Goal: Information Seeking & Learning: Learn about a topic

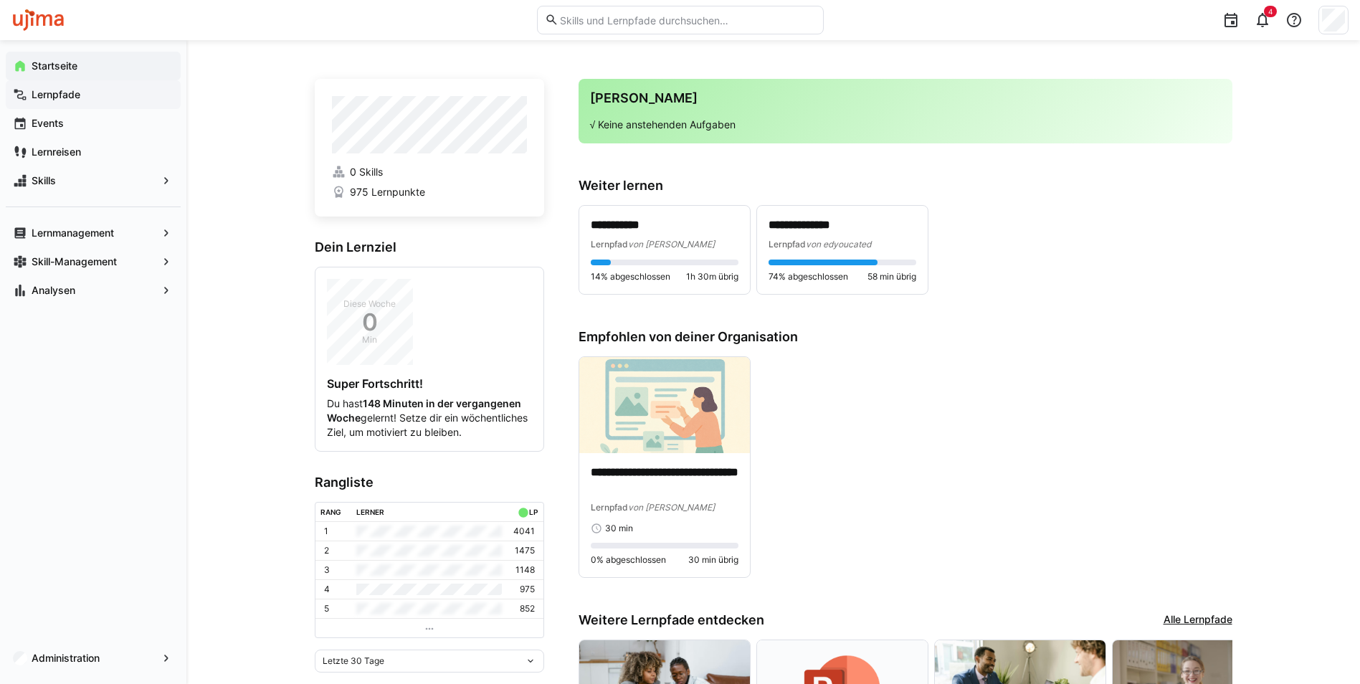
click at [0, 0] on app-navigation-label "Lernpfade" at bounding box center [0, 0] width 0 height 0
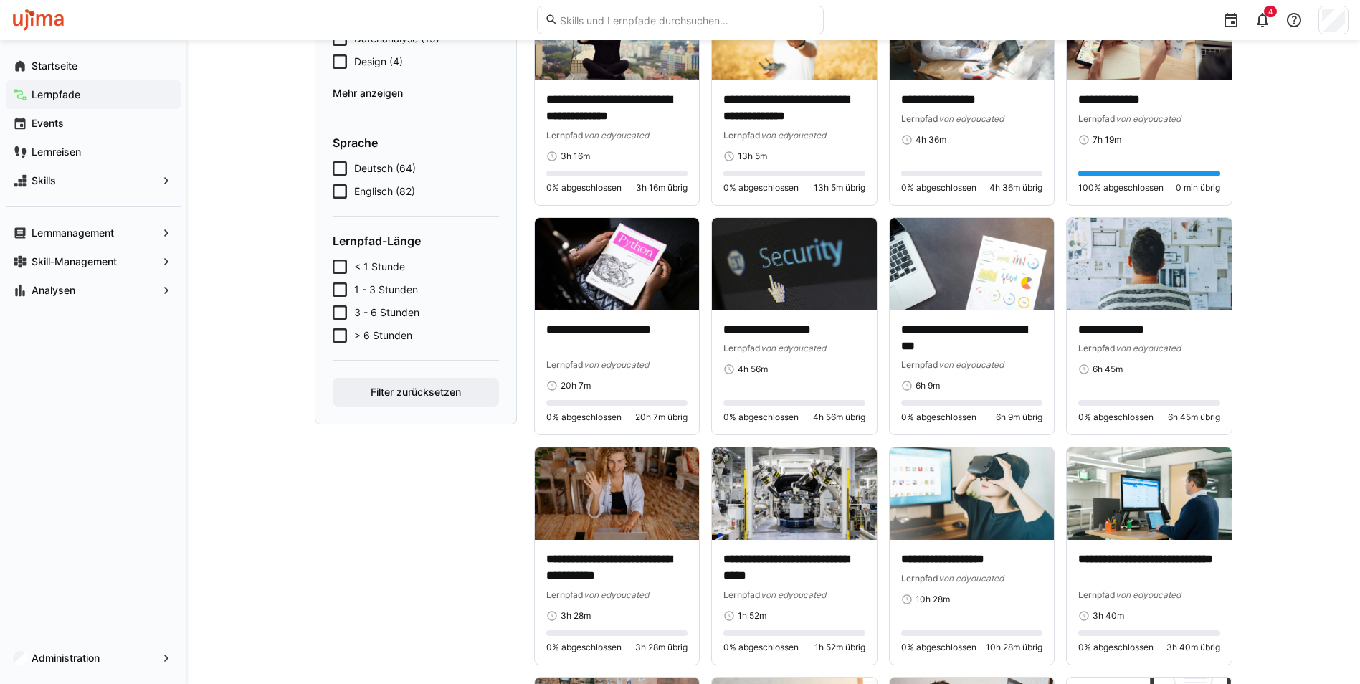
scroll to position [430, 0]
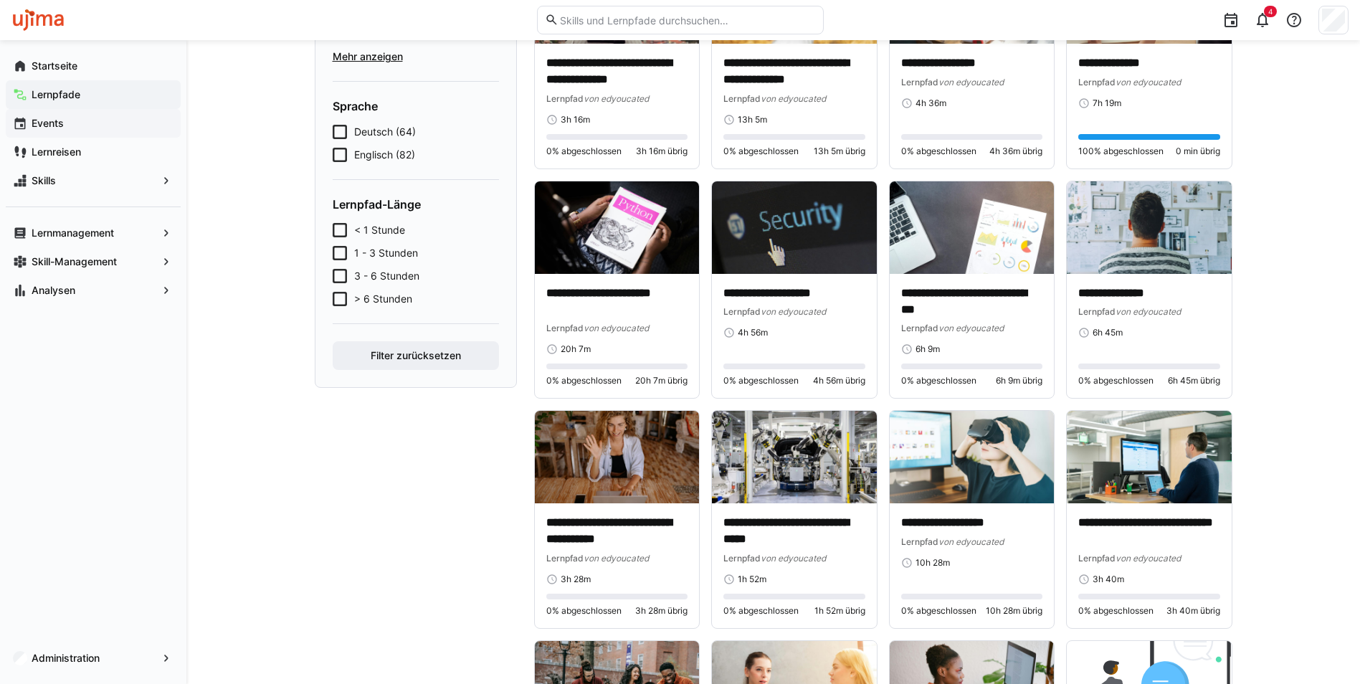
click at [0, 0] on app-navigation-label "Events" at bounding box center [0, 0] width 0 height 0
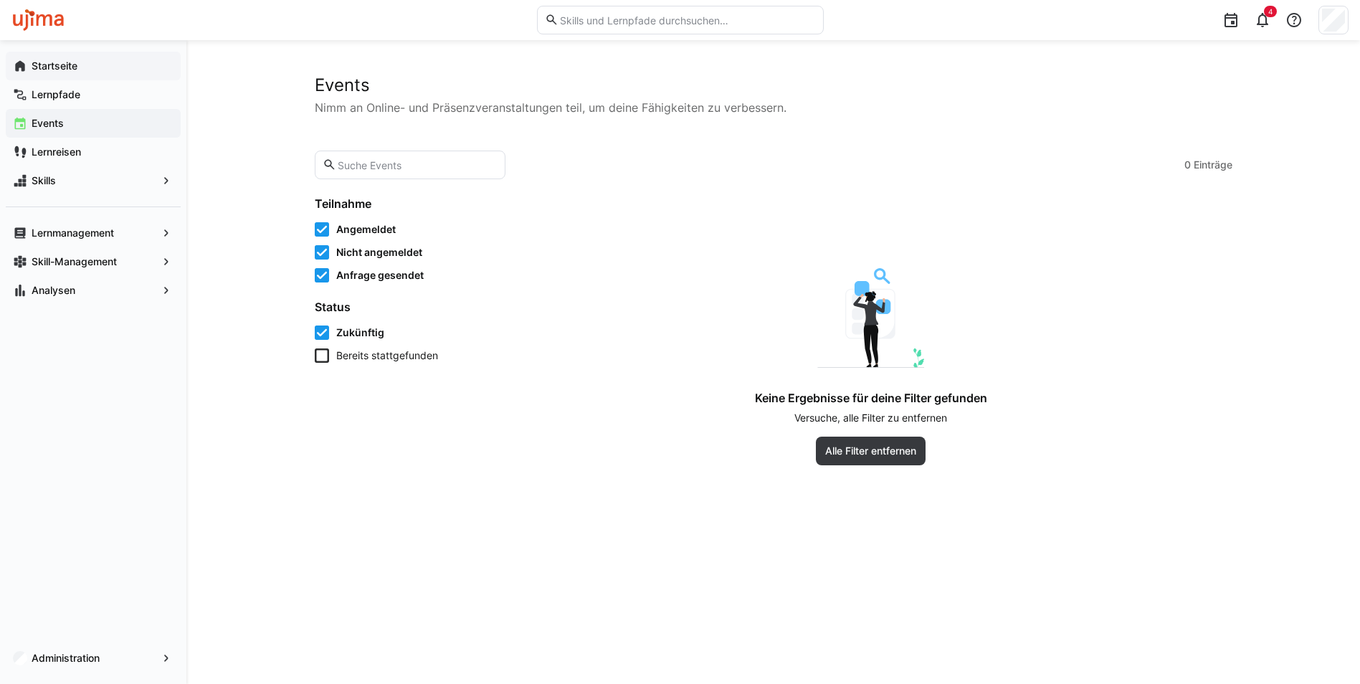
click at [0, 0] on app-navigation-label "Startseite" at bounding box center [0, 0] width 0 height 0
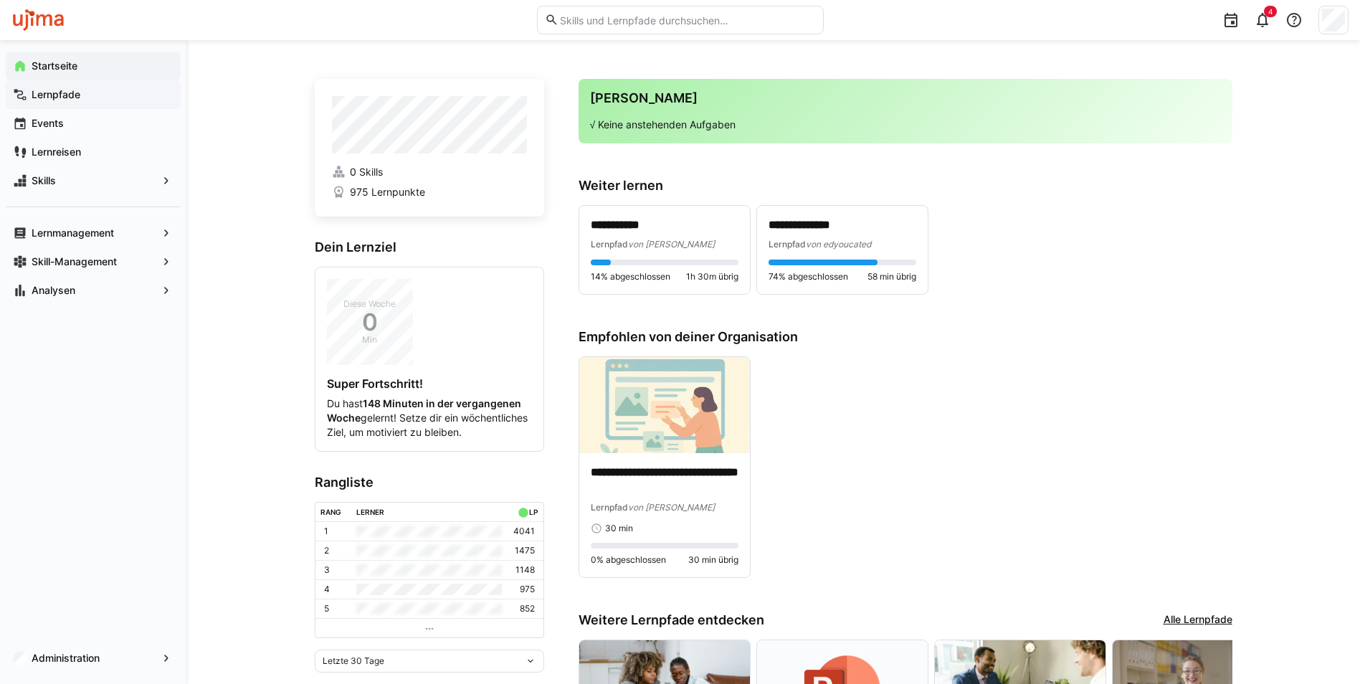
click at [0, 0] on app-navigation-label "Lernpfade" at bounding box center [0, 0] width 0 height 0
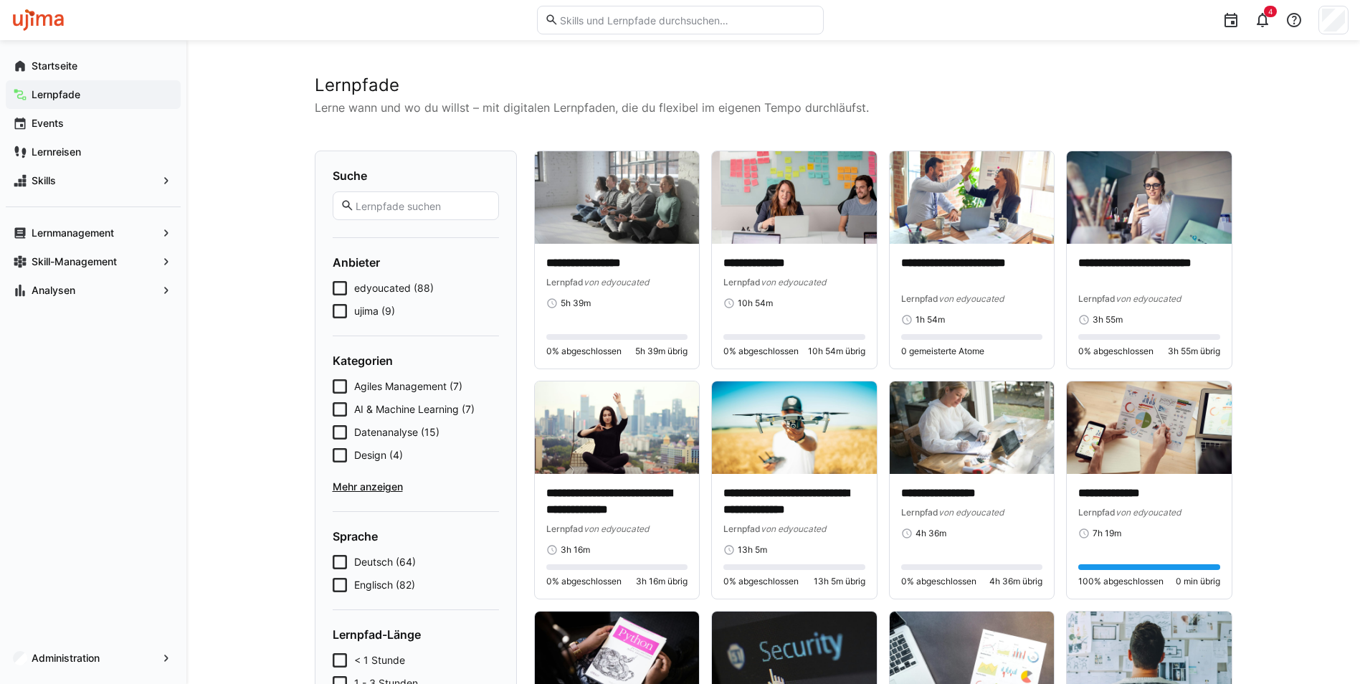
click at [351, 310] on eds-checkbox "ujima (9)" at bounding box center [416, 311] width 166 height 14
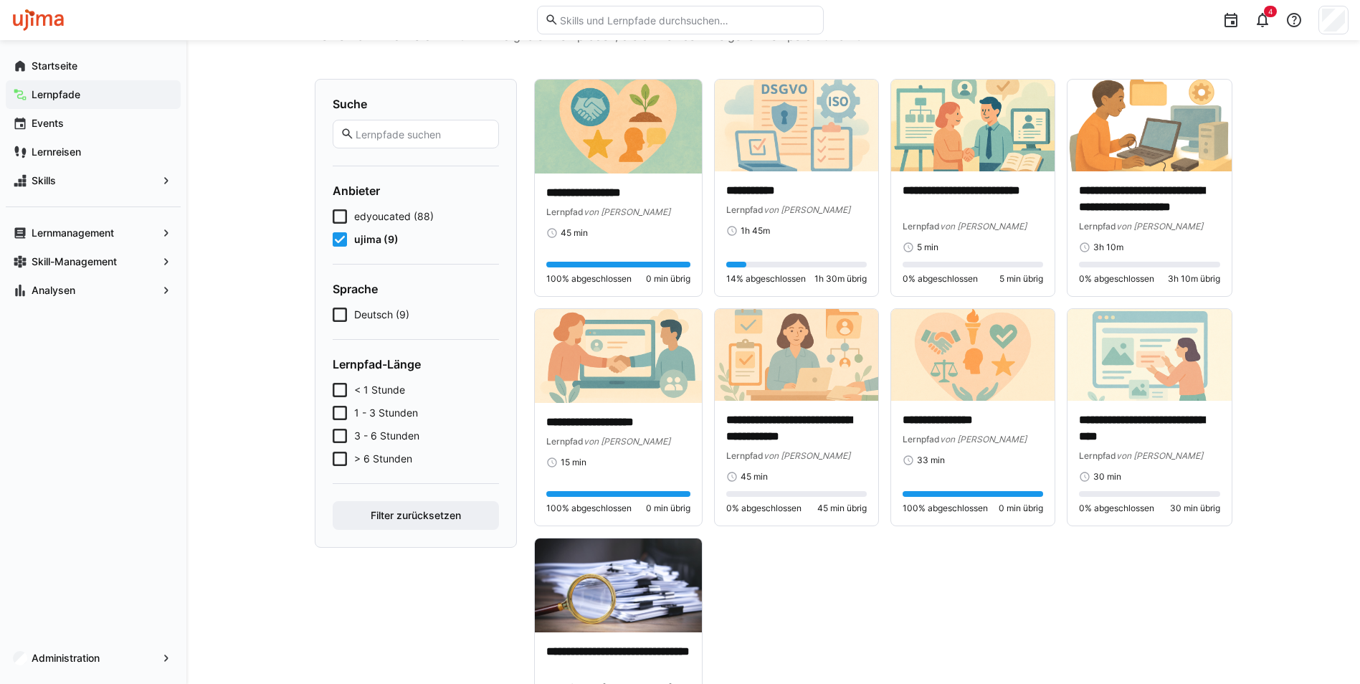
scroll to position [143, 0]
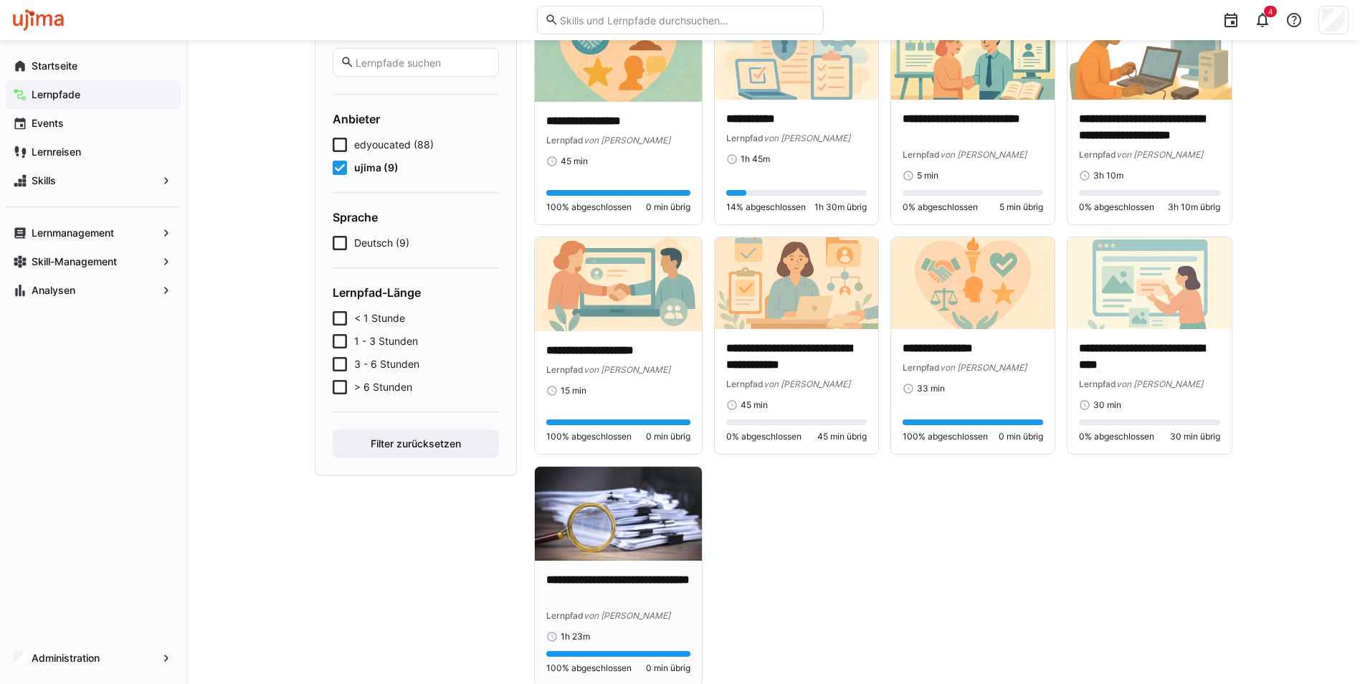
click at [614, 529] on img at bounding box center [619, 514] width 168 height 94
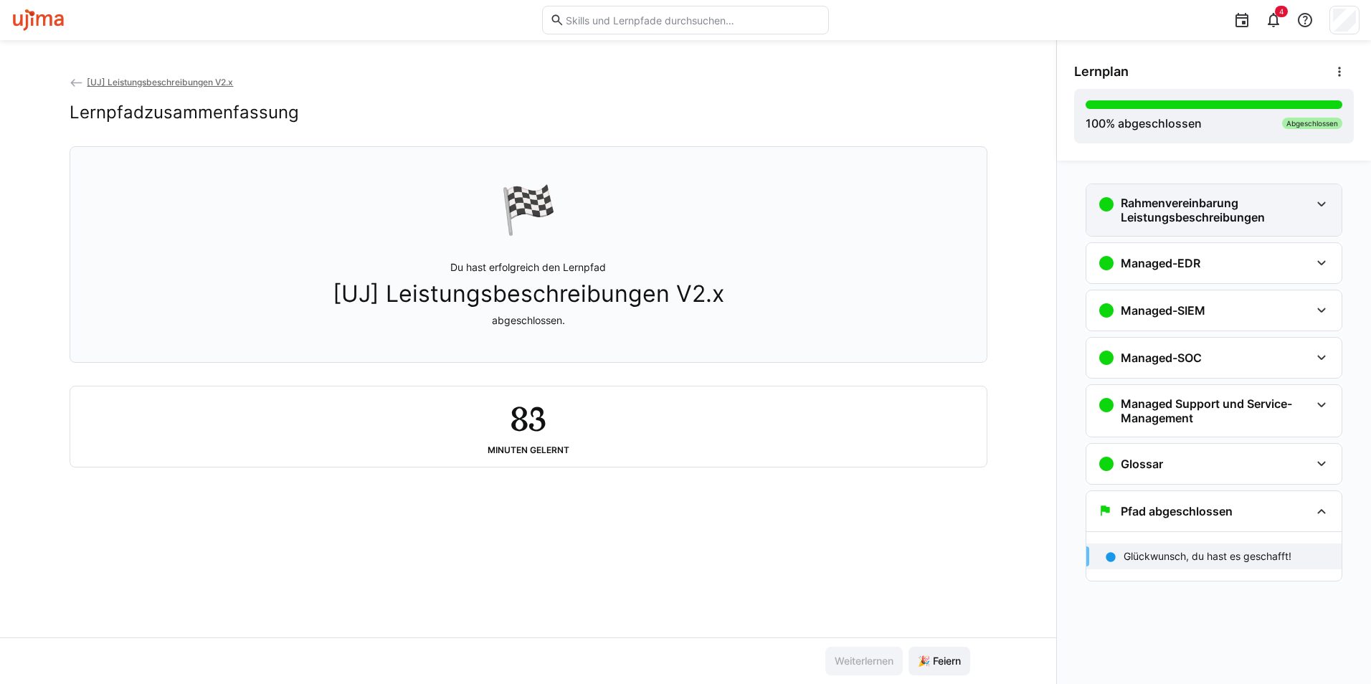
click at [1137, 199] on h3 "Rahmenvereinbarung Leistungsbeschreibungen" at bounding box center [1215, 210] width 189 height 29
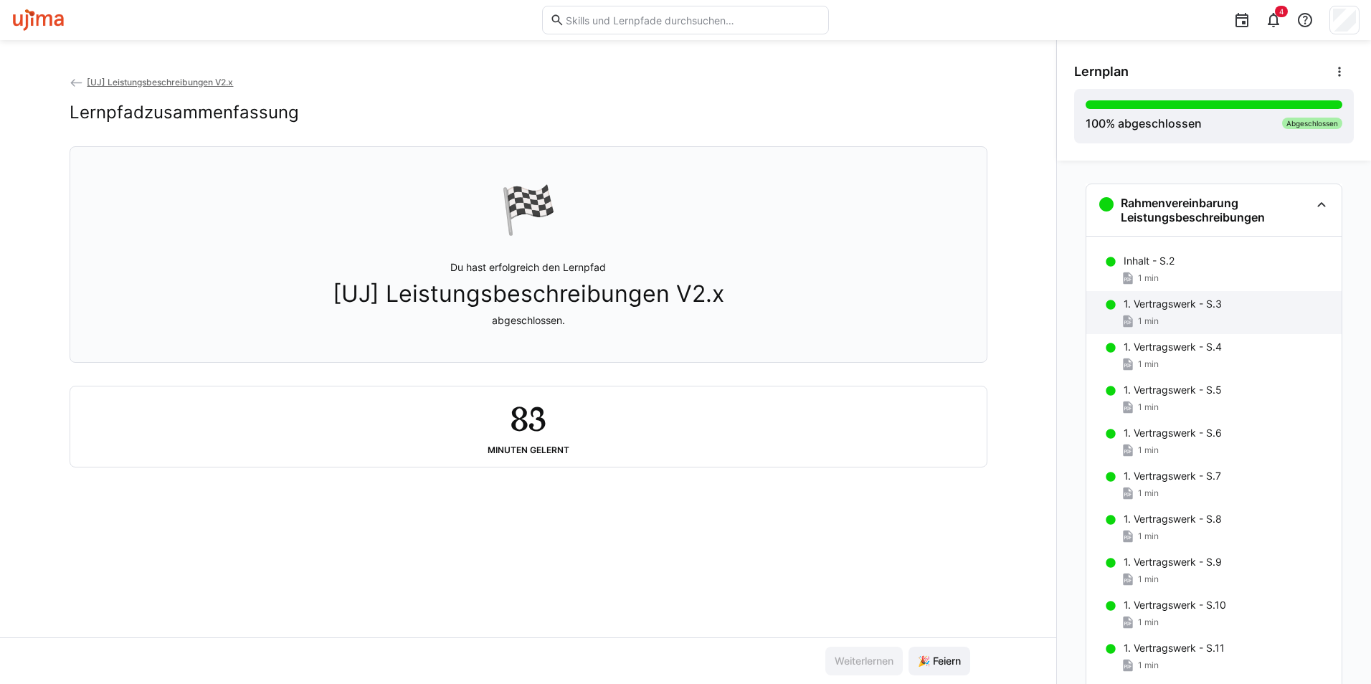
click at [1146, 315] on div "1 min" at bounding box center [1140, 321] width 38 height 14
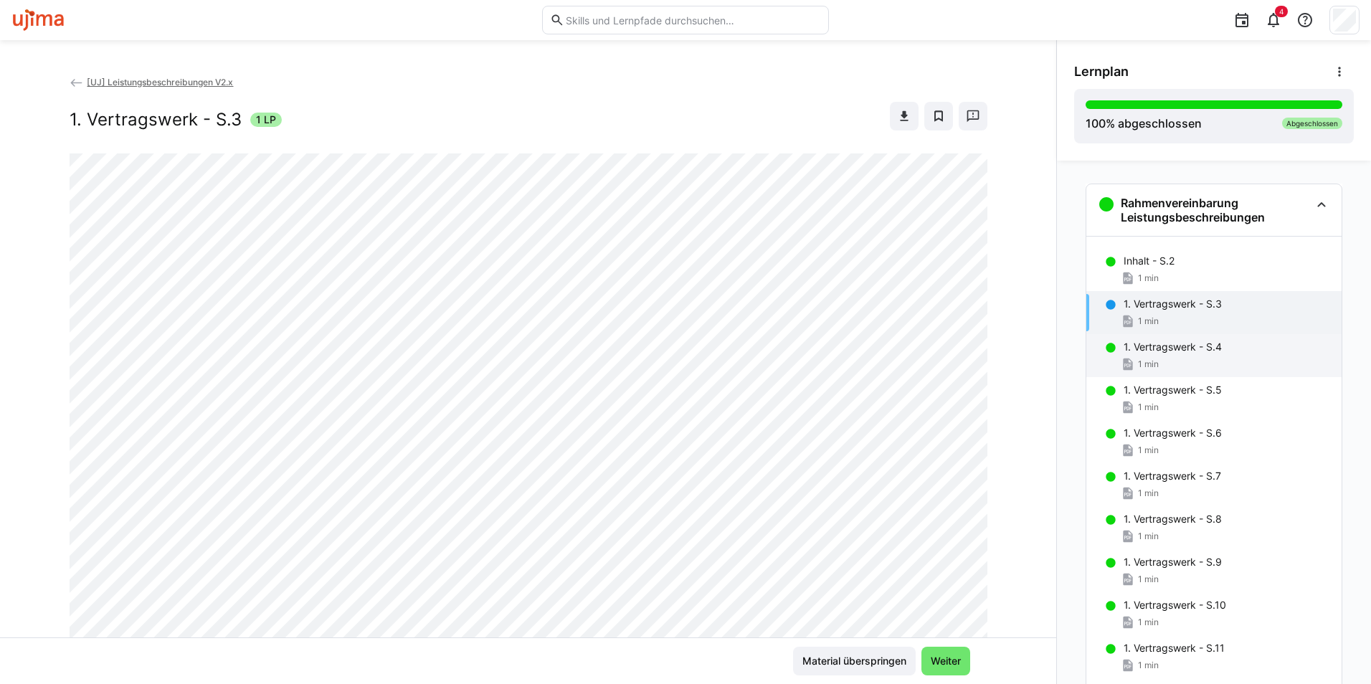
scroll to position [23, 0]
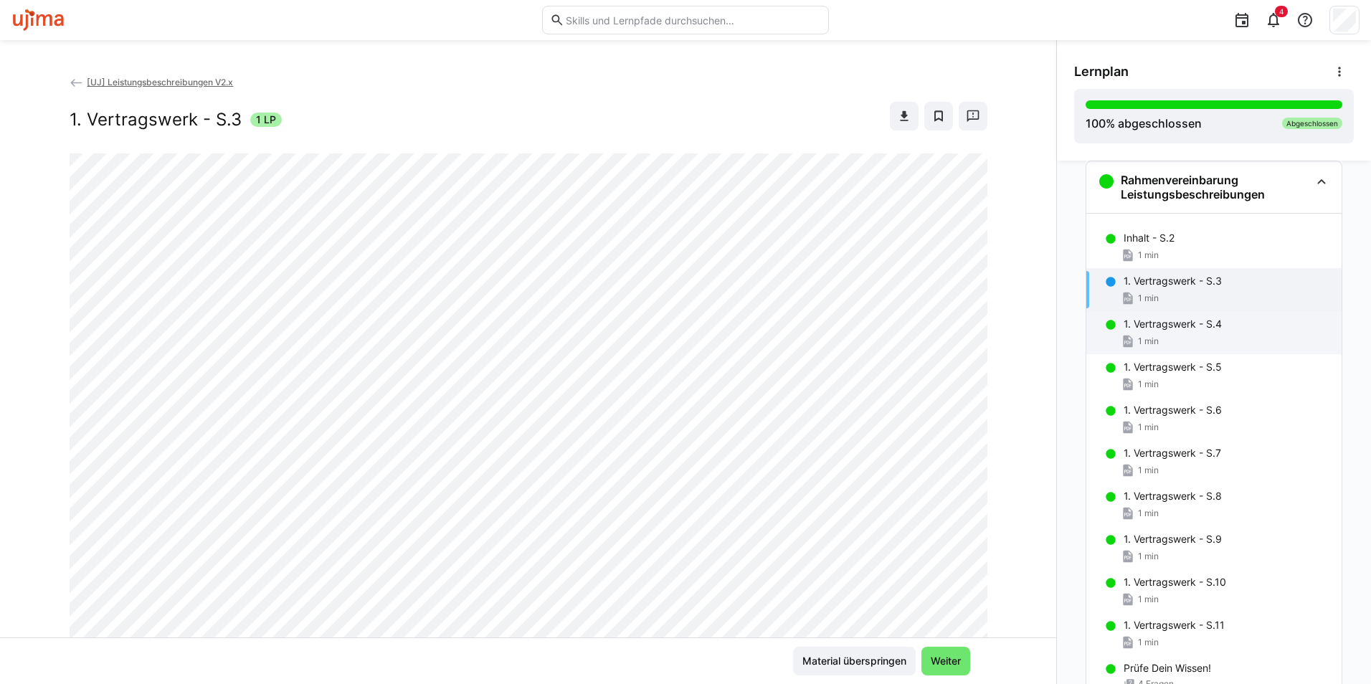
click at [1143, 328] on p "1. Vertragswerk - S.4" at bounding box center [1173, 324] width 98 height 14
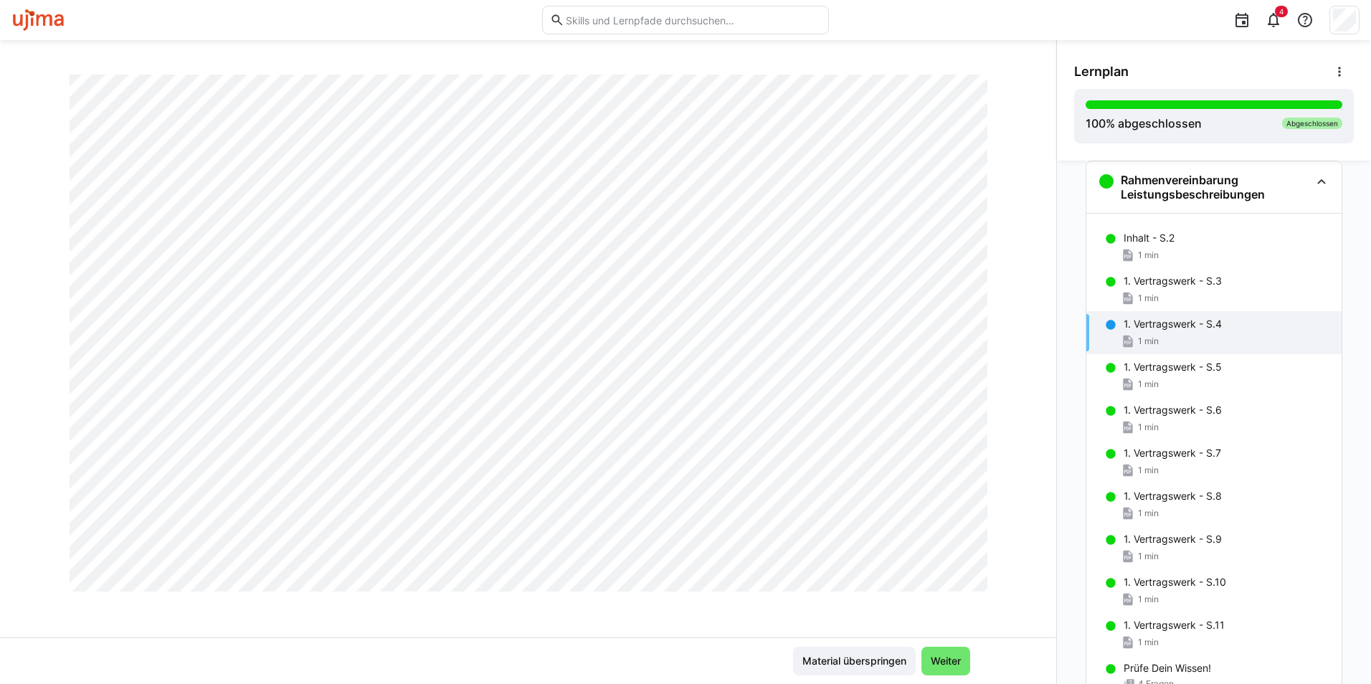
scroll to position [821, 0]
click at [1121, 382] on eds-icon at bounding box center [1128, 384] width 14 height 14
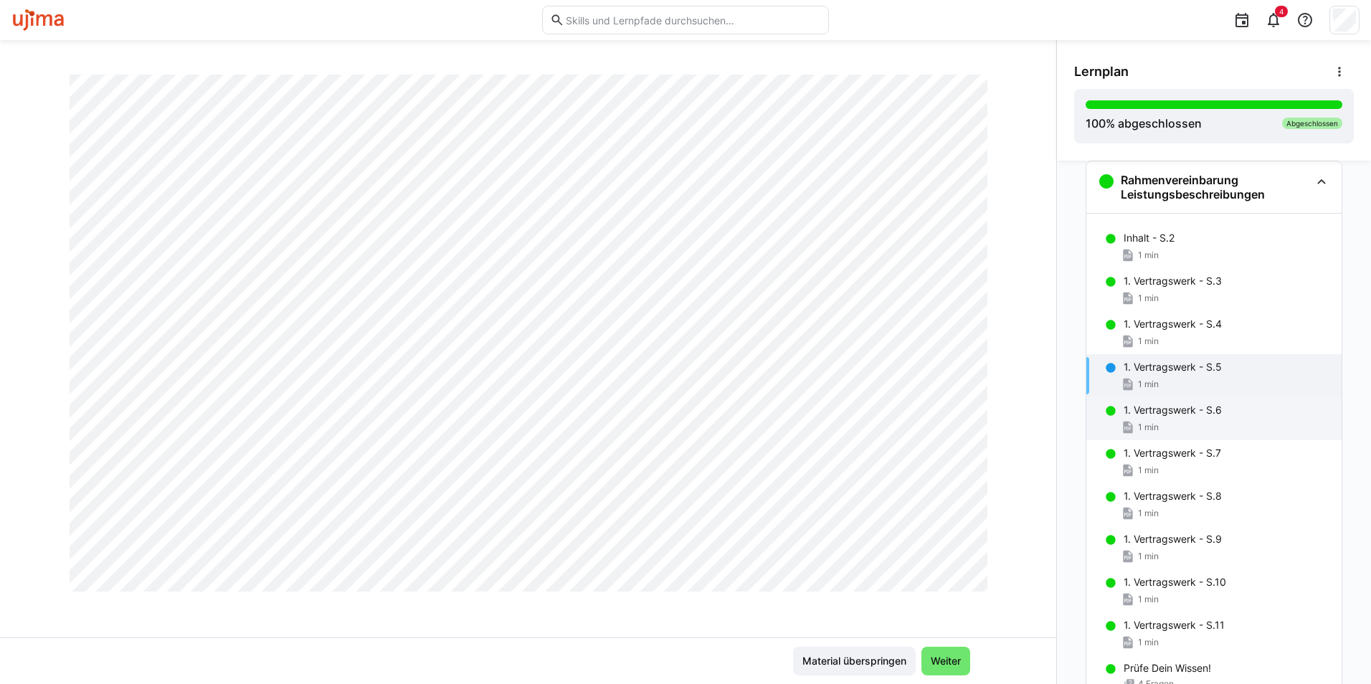
click at [1132, 413] on p "1. Vertragswerk - S.6" at bounding box center [1173, 410] width 98 height 14
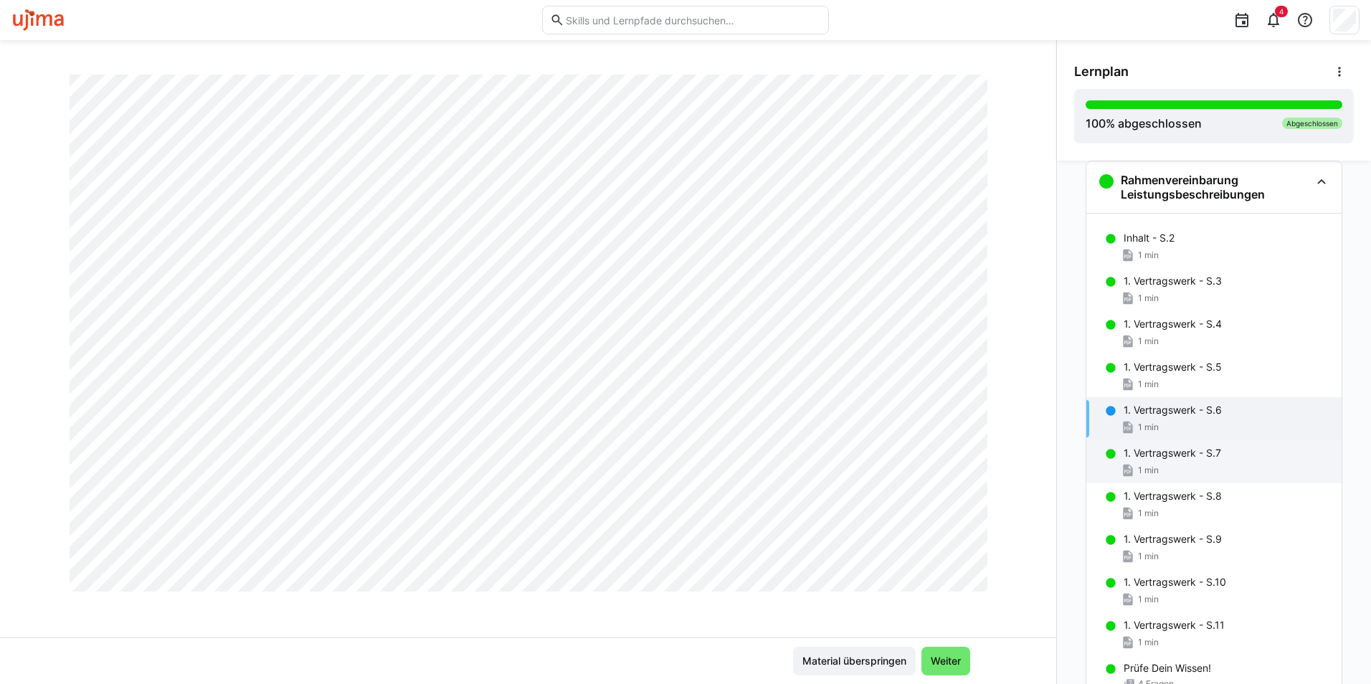
click at [1191, 452] on p "1. Vertragswerk - S.7" at bounding box center [1173, 453] width 98 height 14
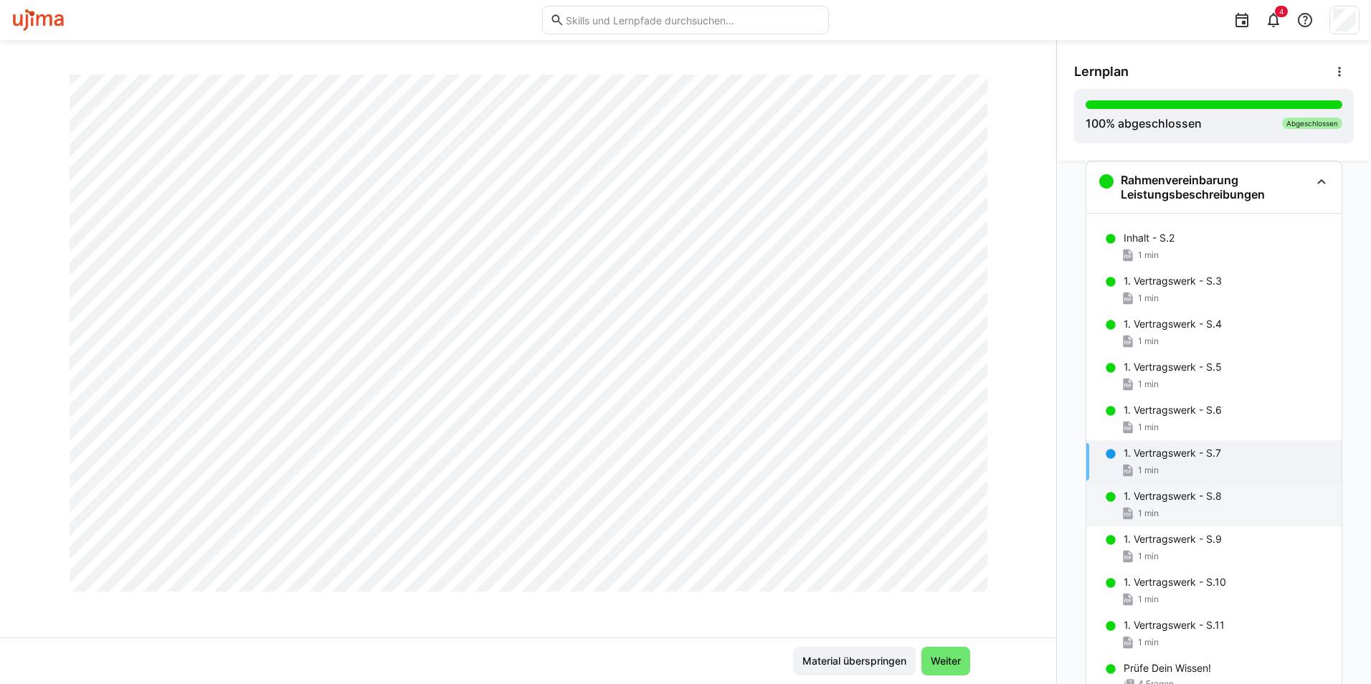
click at [1183, 504] on div "1. Vertragswerk - S.8 1 min" at bounding box center [1213, 504] width 255 height 43
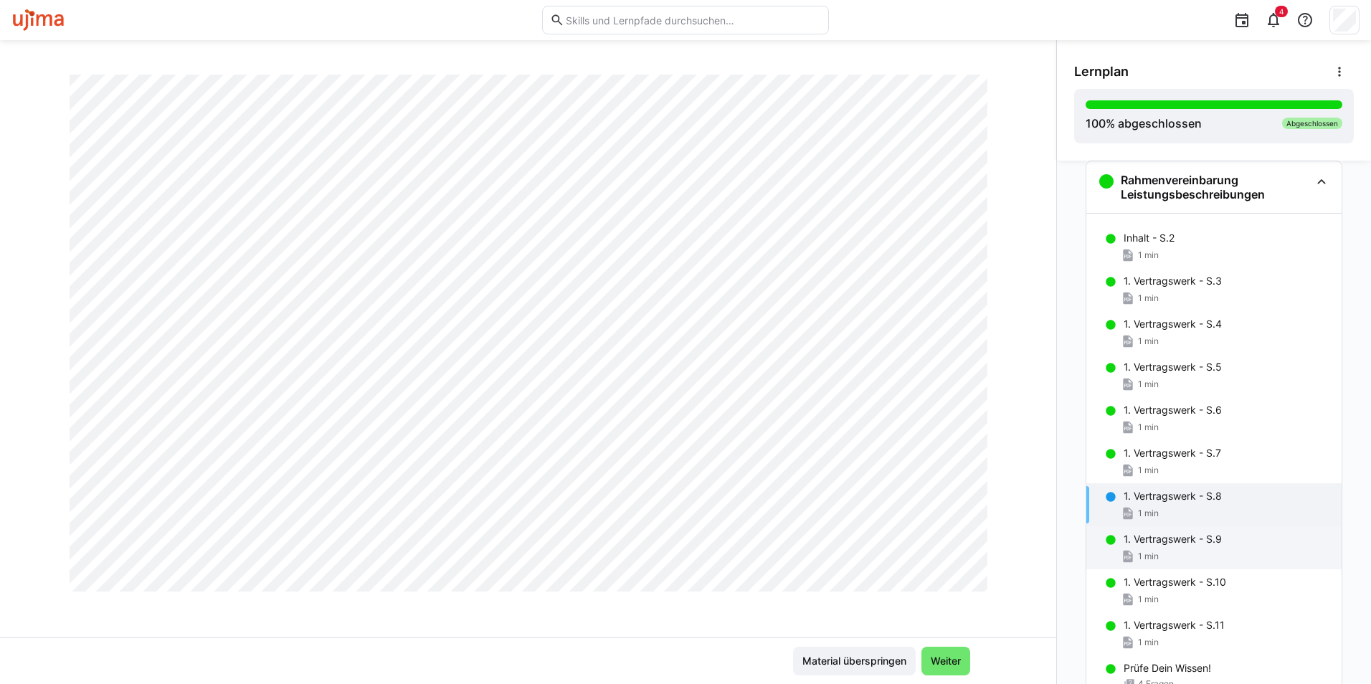
click at [1200, 553] on div "1 min" at bounding box center [1227, 556] width 207 height 14
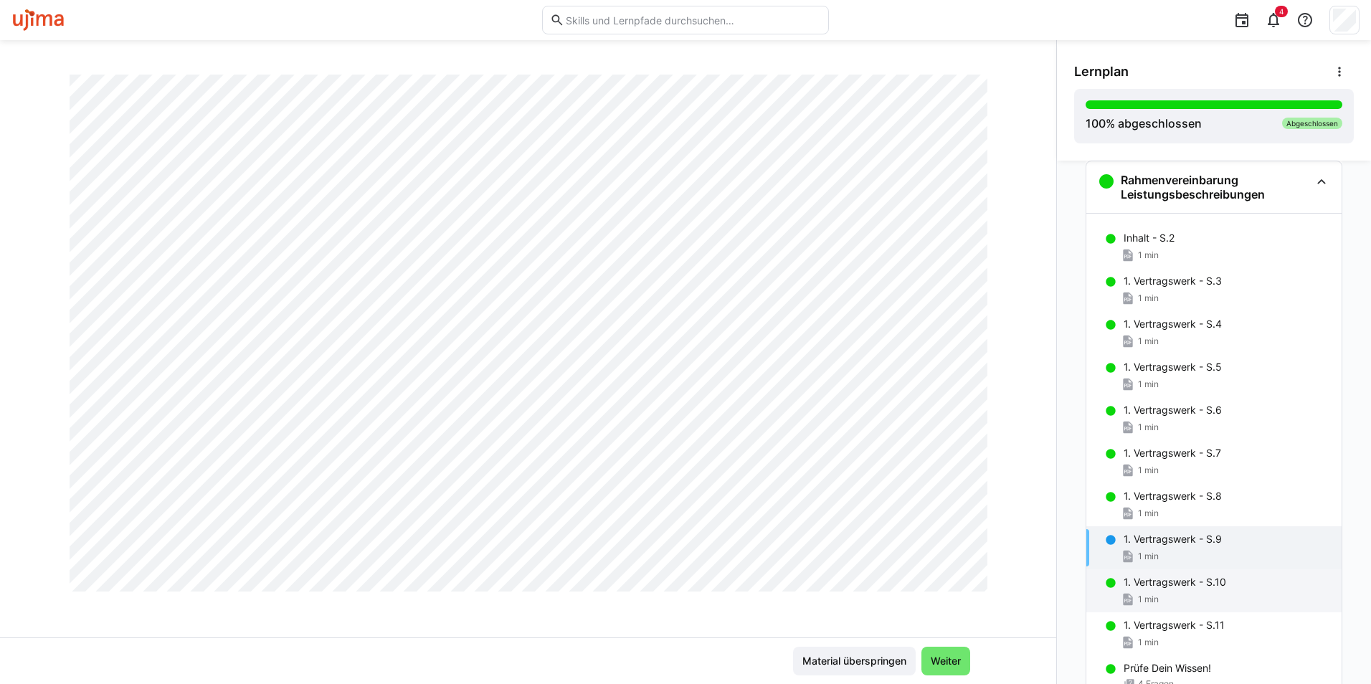
click at [1196, 597] on div "1 min" at bounding box center [1227, 599] width 207 height 14
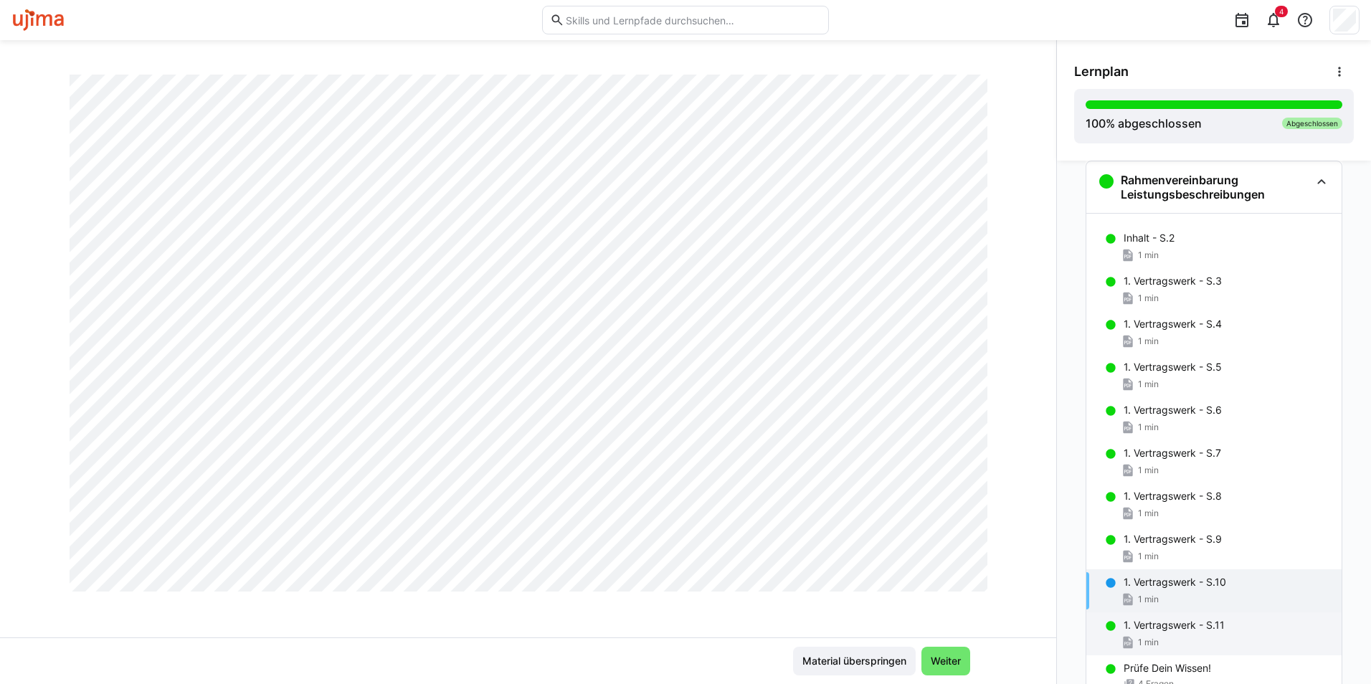
click at [1164, 622] on p "1. Vertragswerk - S.11" at bounding box center [1174, 625] width 101 height 14
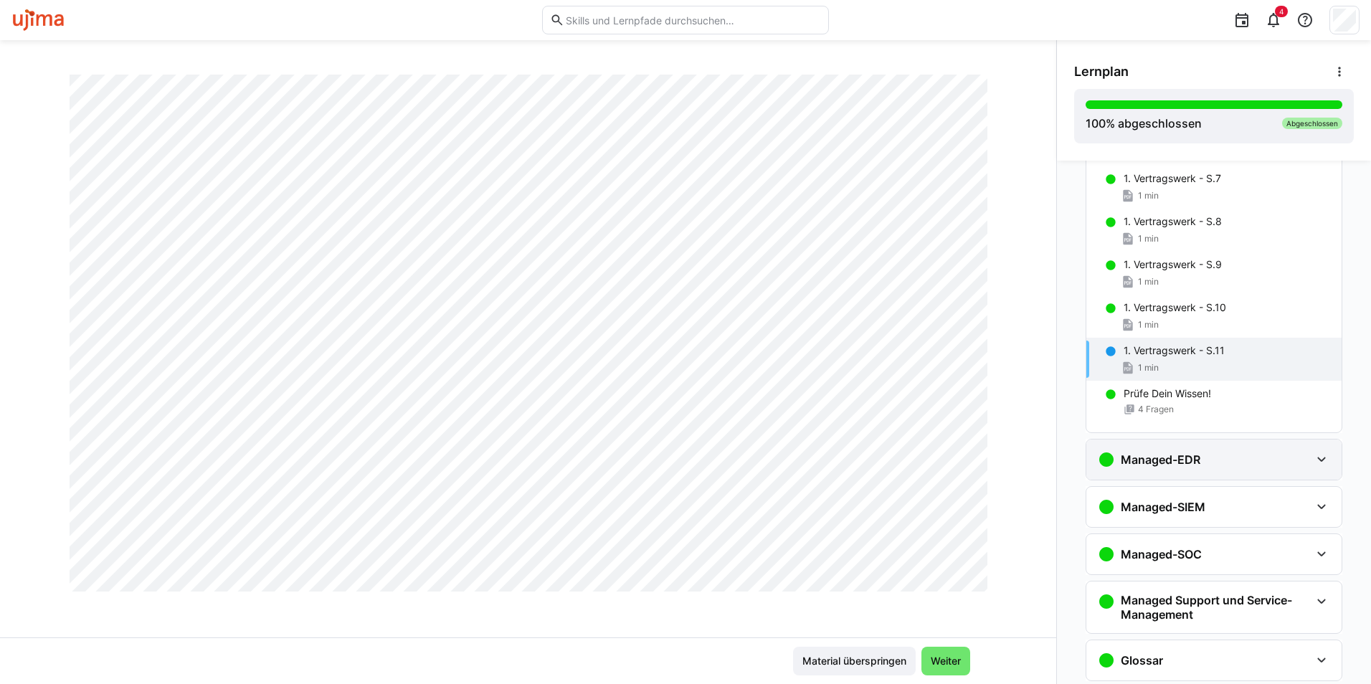
scroll to position [310, 0]
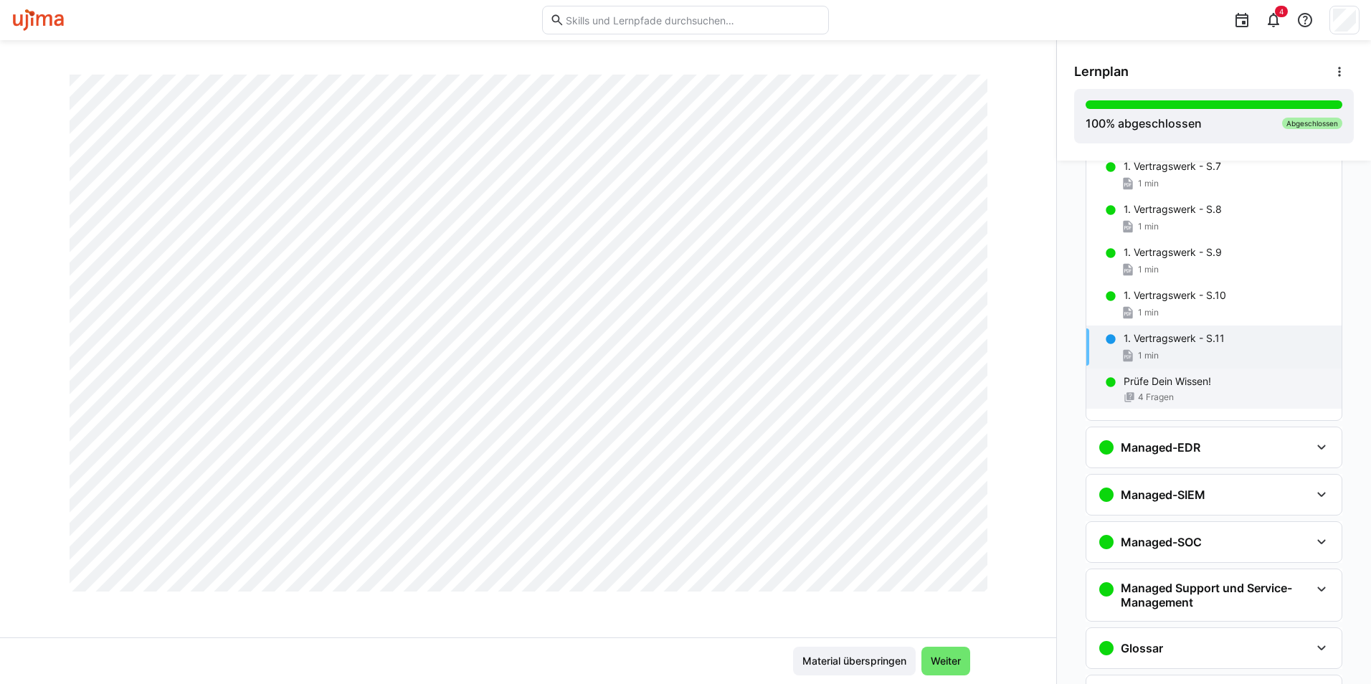
click at [1170, 381] on p "Prüfe Dein Wissen!" at bounding box center [1167, 381] width 87 height 14
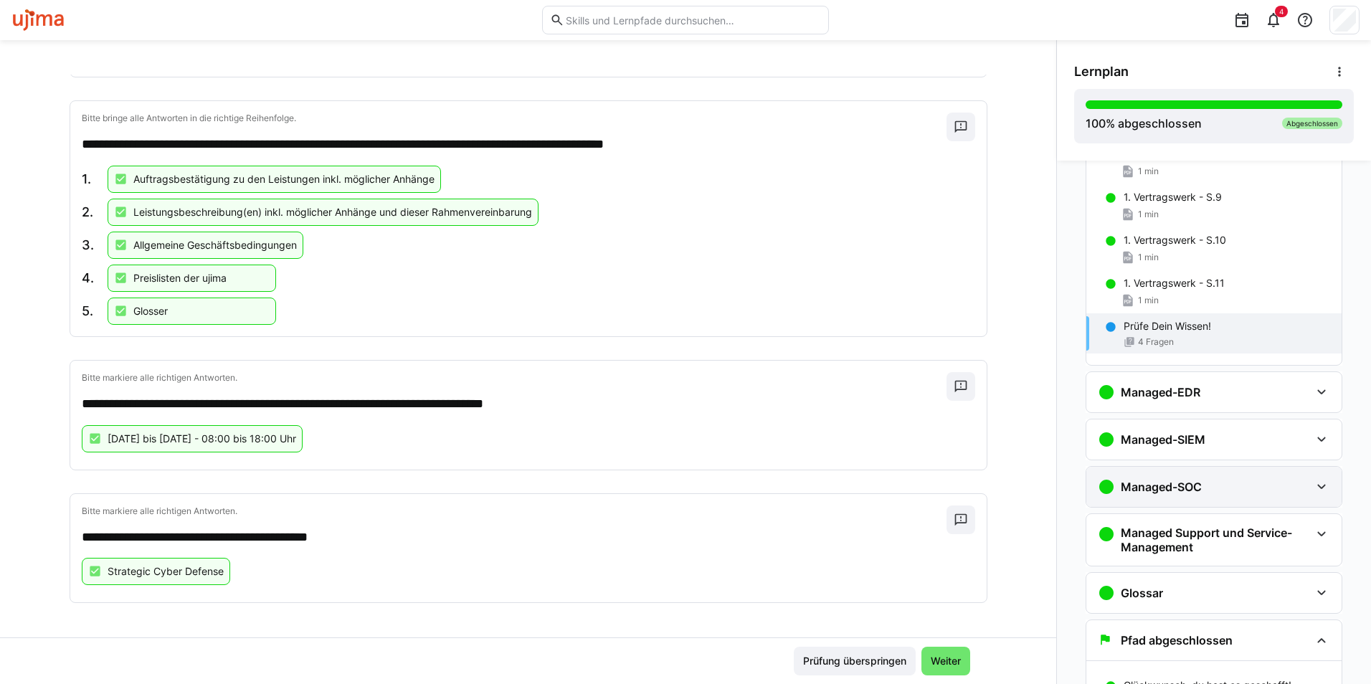
scroll to position [436, 0]
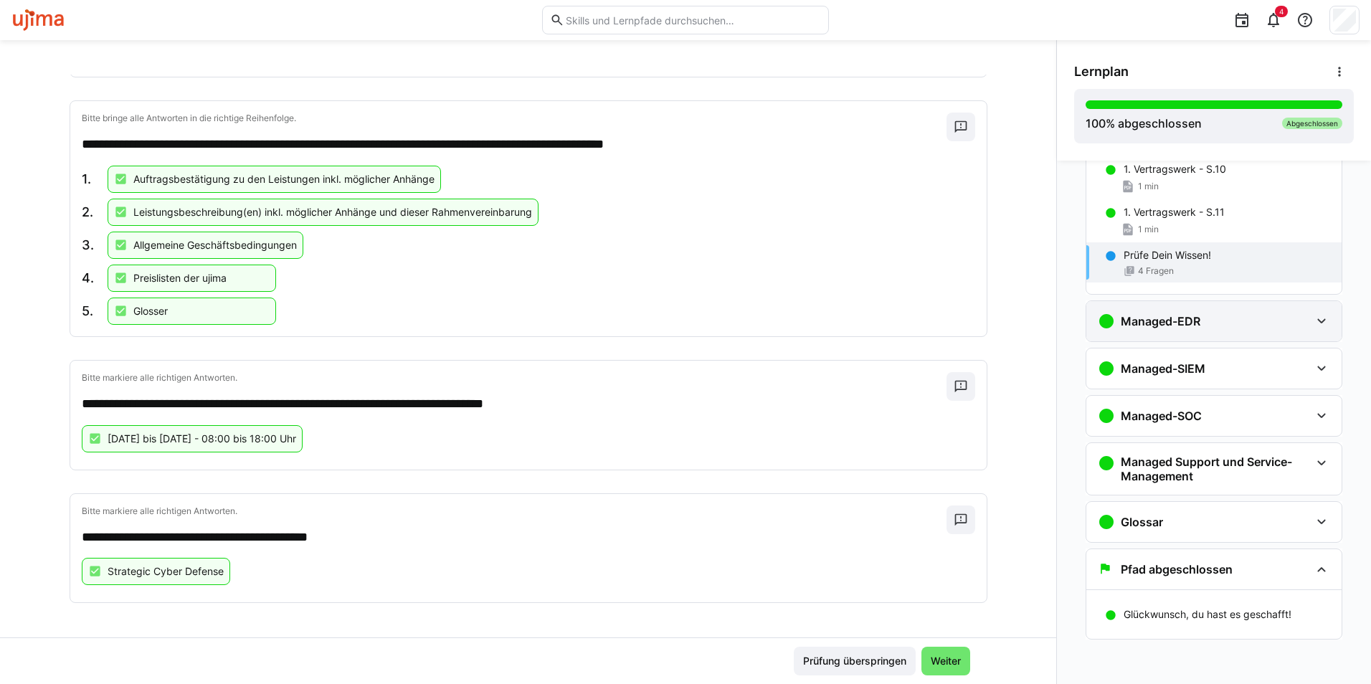
click at [1169, 327] on h3 "Managed-EDR" at bounding box center [1161, 321] width 80 height 14
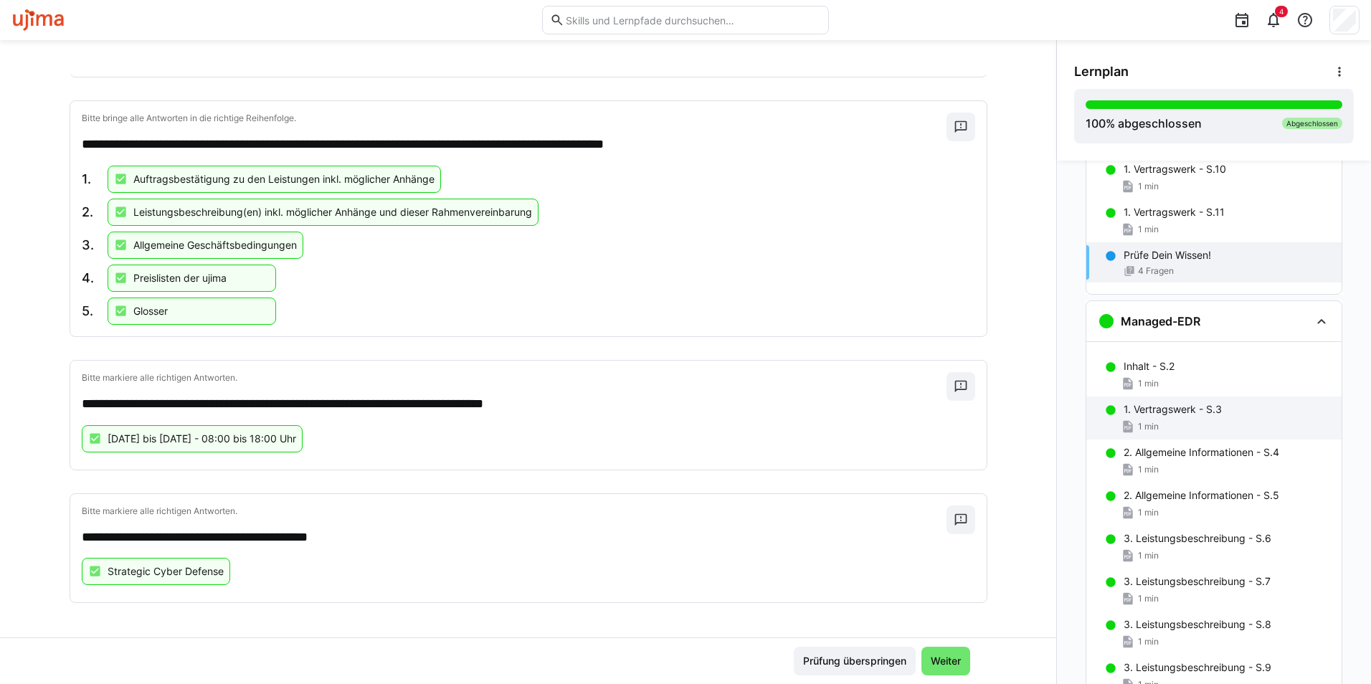
click at [1179, 399] on div "1. Vertragswerk - S.3 1 min" at bounding box center [1213, 418] width 255 height 43
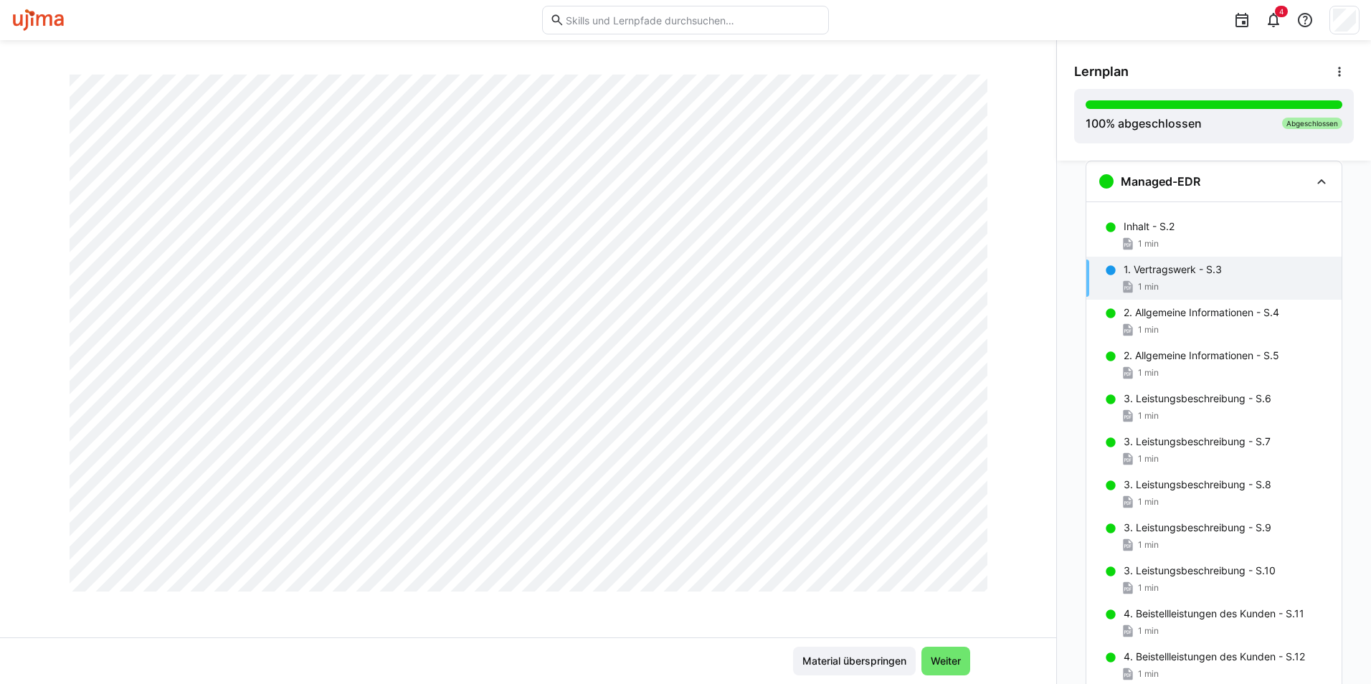
scroll to position [821, 0]
click at [948, 668] on span "Weiter" at bounding box center [946, 661] width 34 height 14
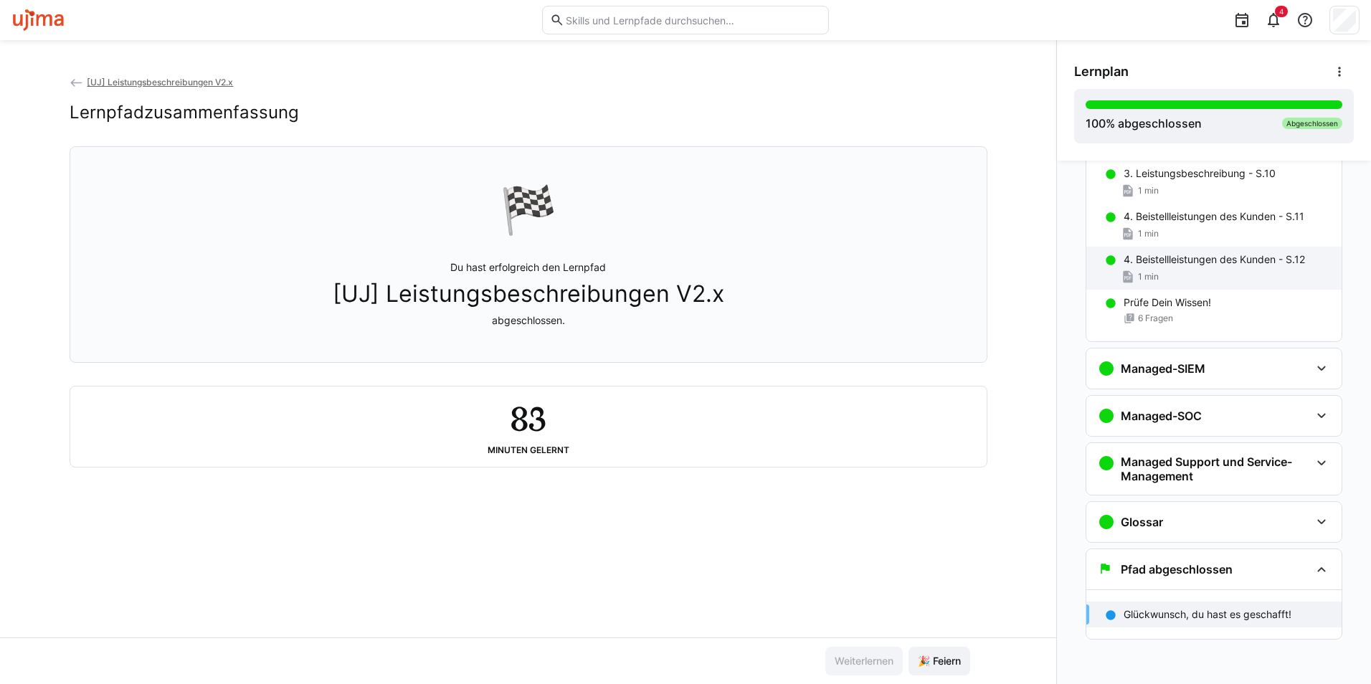
scroll to position [543, 0]
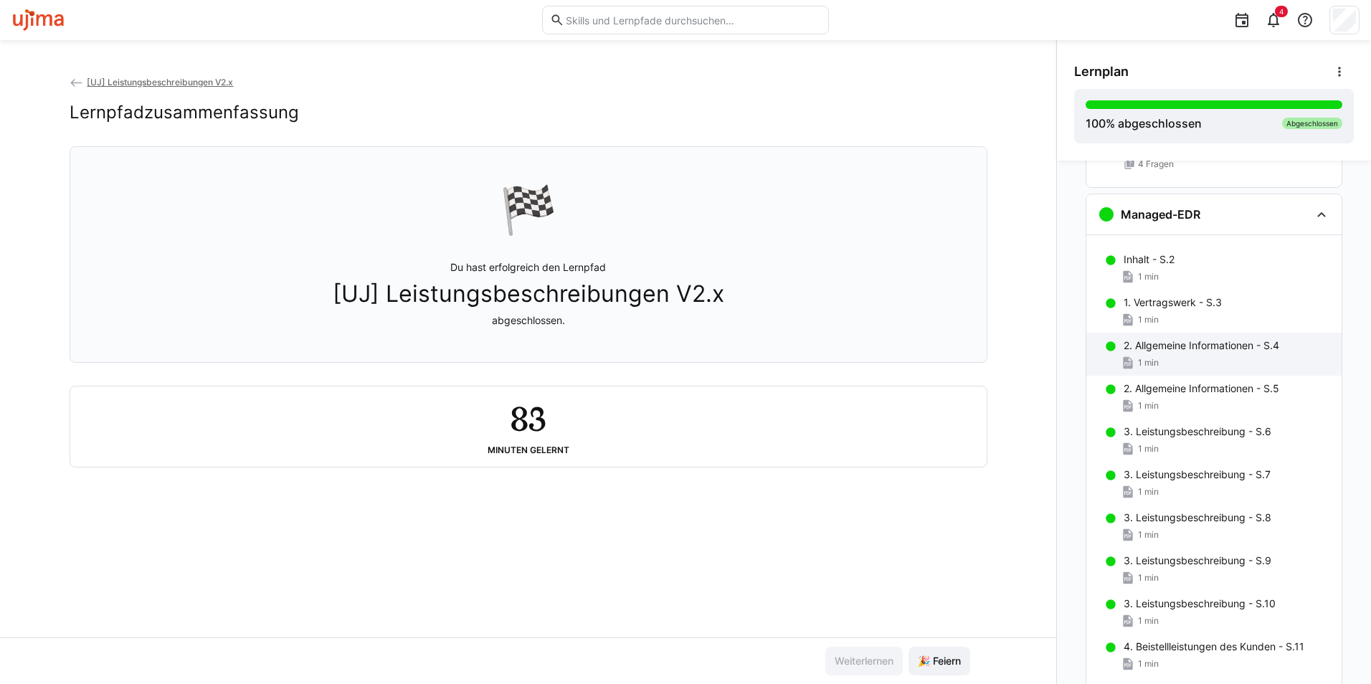
click at [1194, 346] on p "2. Allgemeine Informationen - S.4" at bounding box center [1202, 345] width 156 height 14
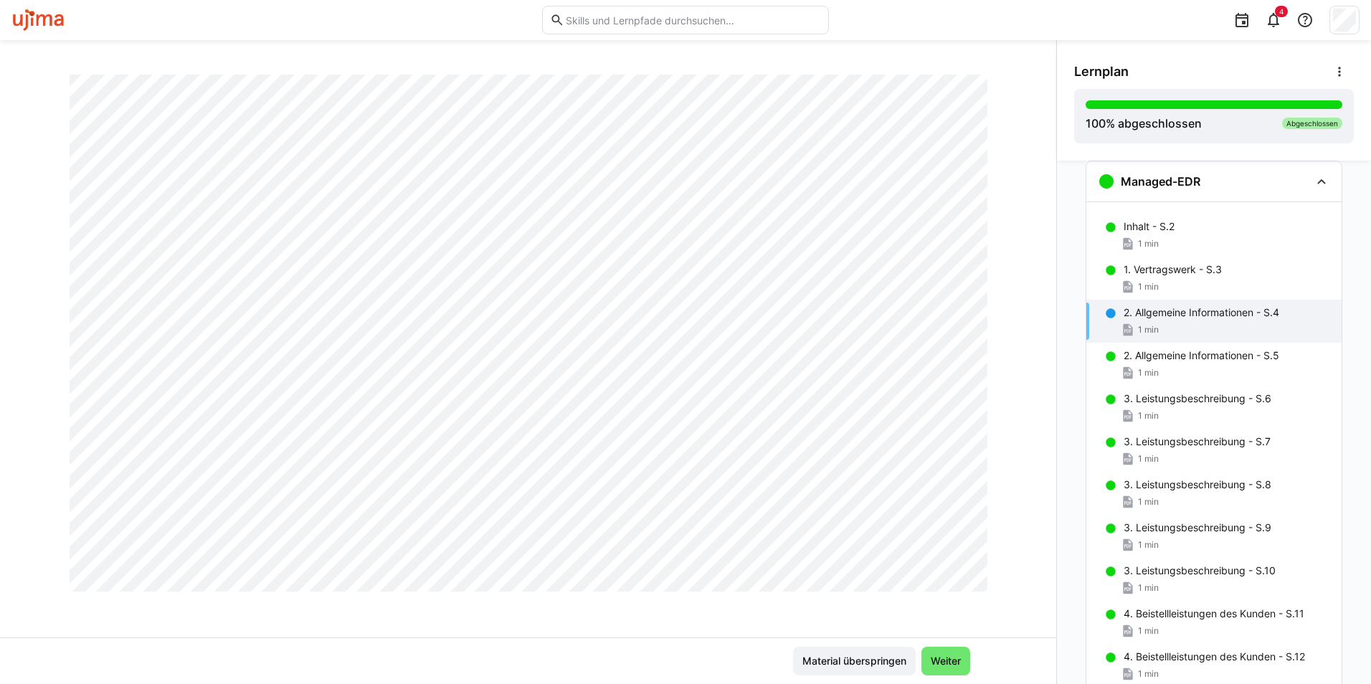
scroll to position [821, 0]
click at [1139, 360] on p "2. Allgemeine Informationen - S.5" at bounding box center [1202, 355] width 156 height 14
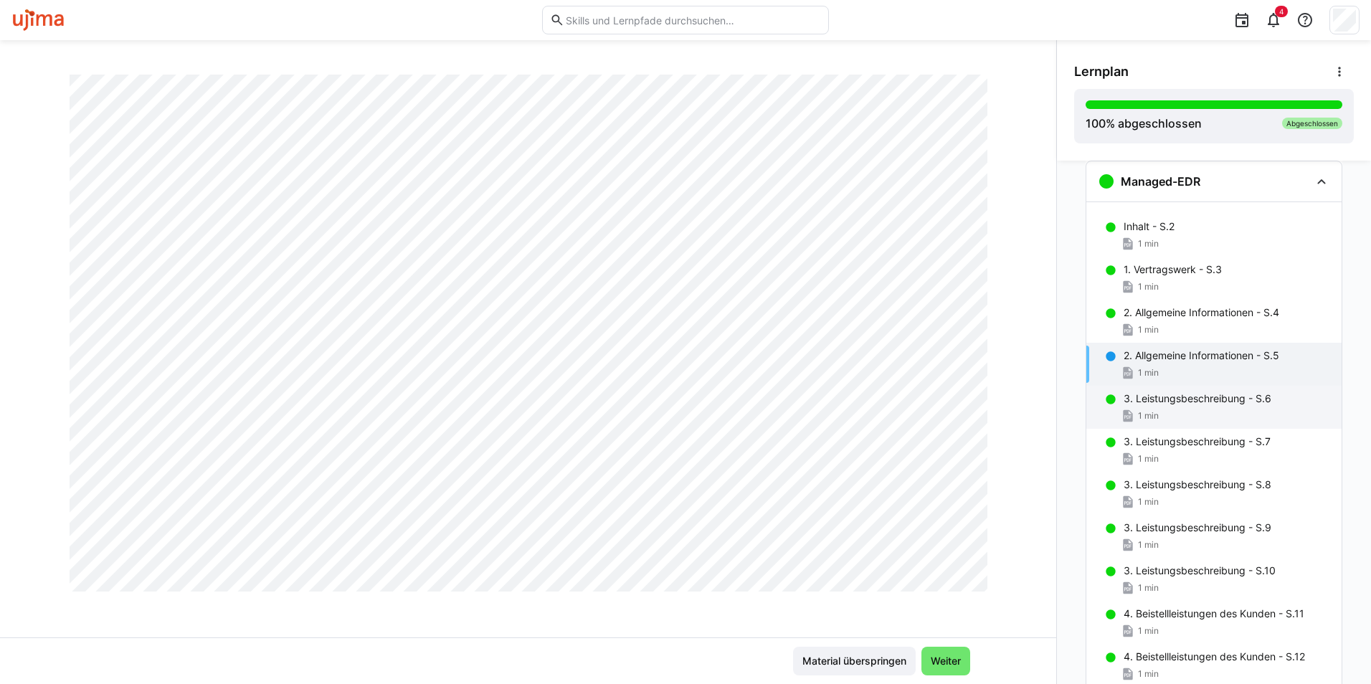
click at [1172, 418] on div "1 min" at bounding box center [1227, 416] width 207 height 14
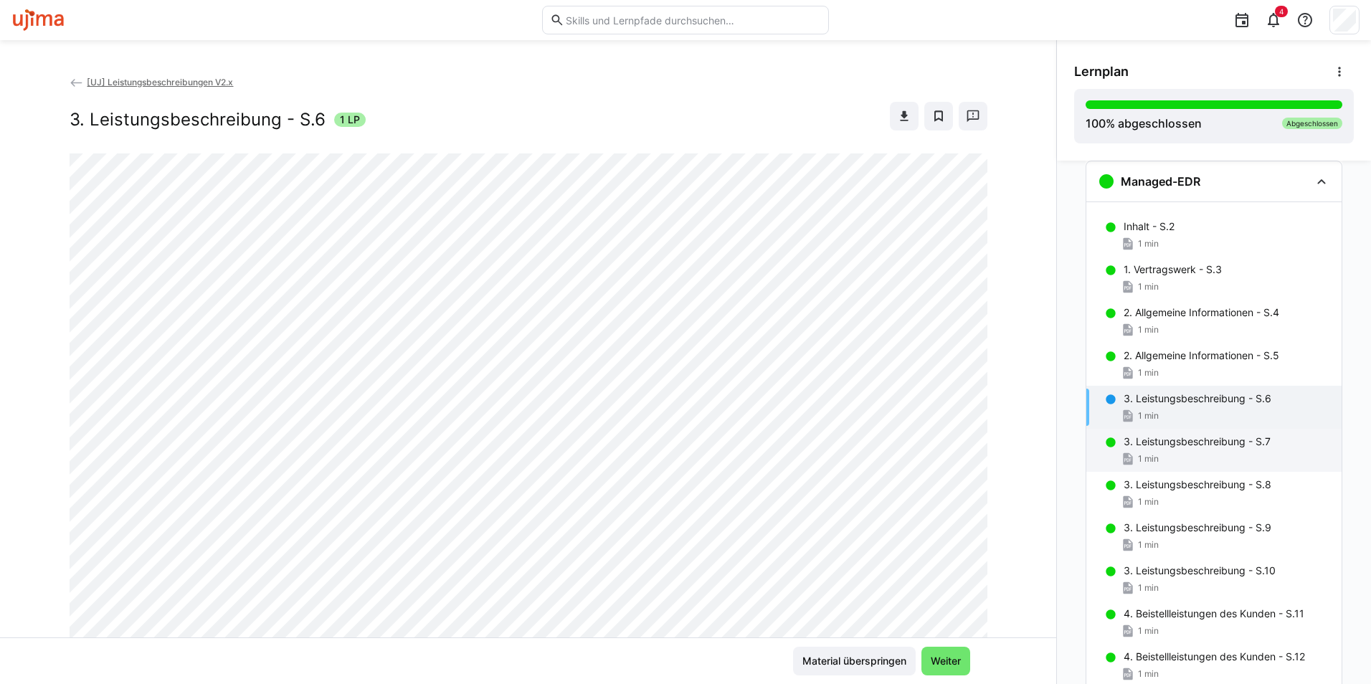
scroll to position [973, 0]
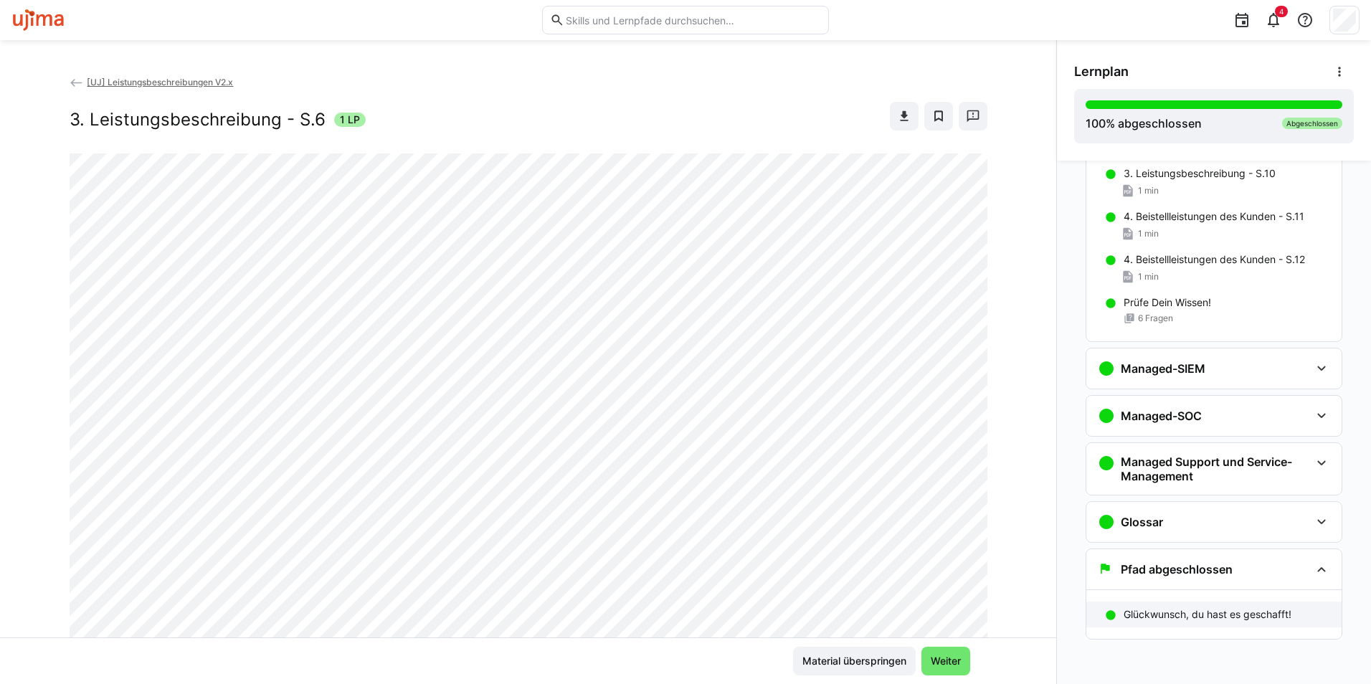
click at [1157, 613] on p "Glückwunsch, du hast es geschafft!" at bounding box center [1208, 614] width 168 height 14
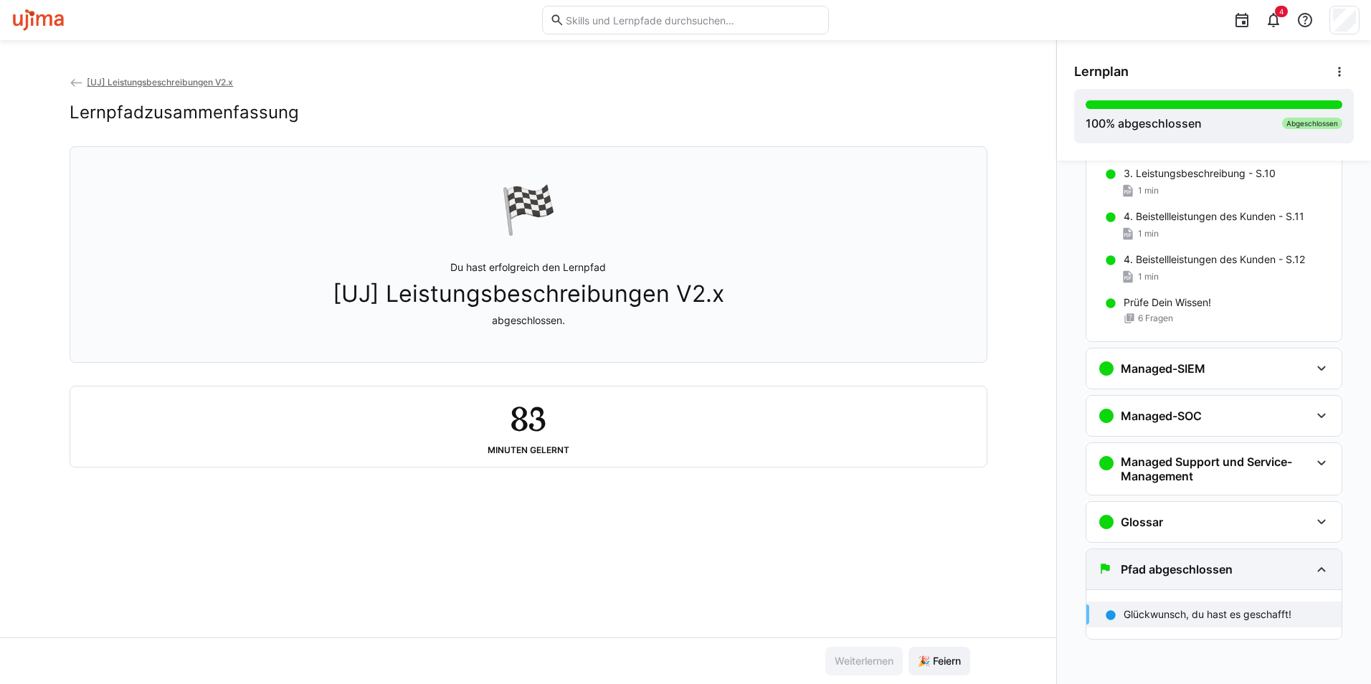
click at [1156, 574] on h3 "Pfad abgeschlossen" at bounding box center [1177, 569] width 112 height 14
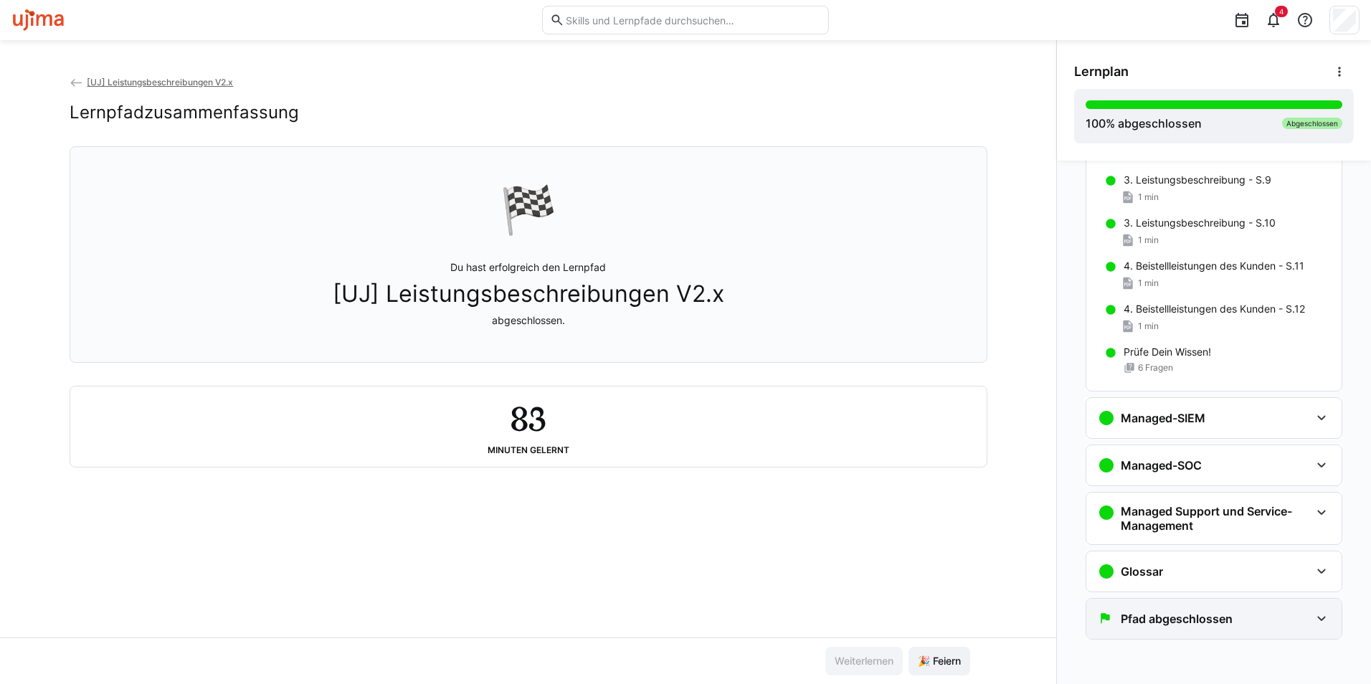
click at [1148, 615] on h3 "Pfad abgeschlossen" at bounding box center [1177, 619] width 112 height 14
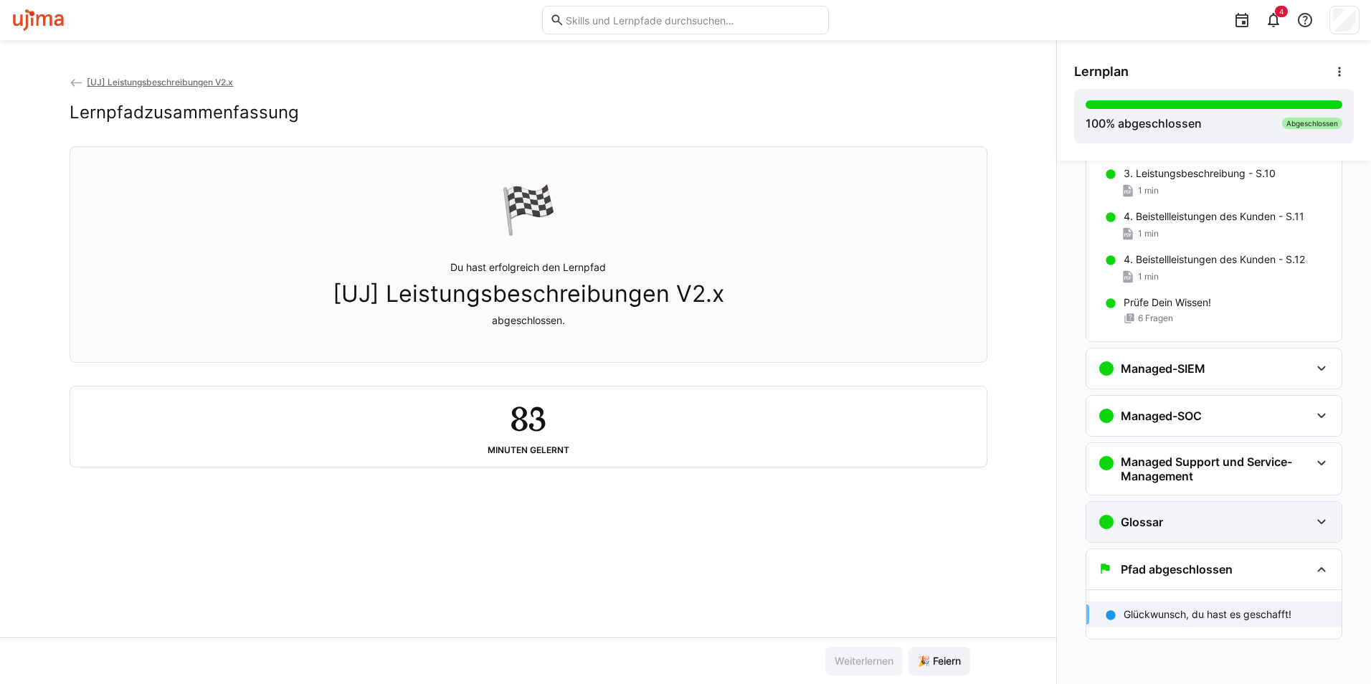
click at [1154, 521] on h3 "Glossar" at bounding box center [1142, 522] width 42 height 14
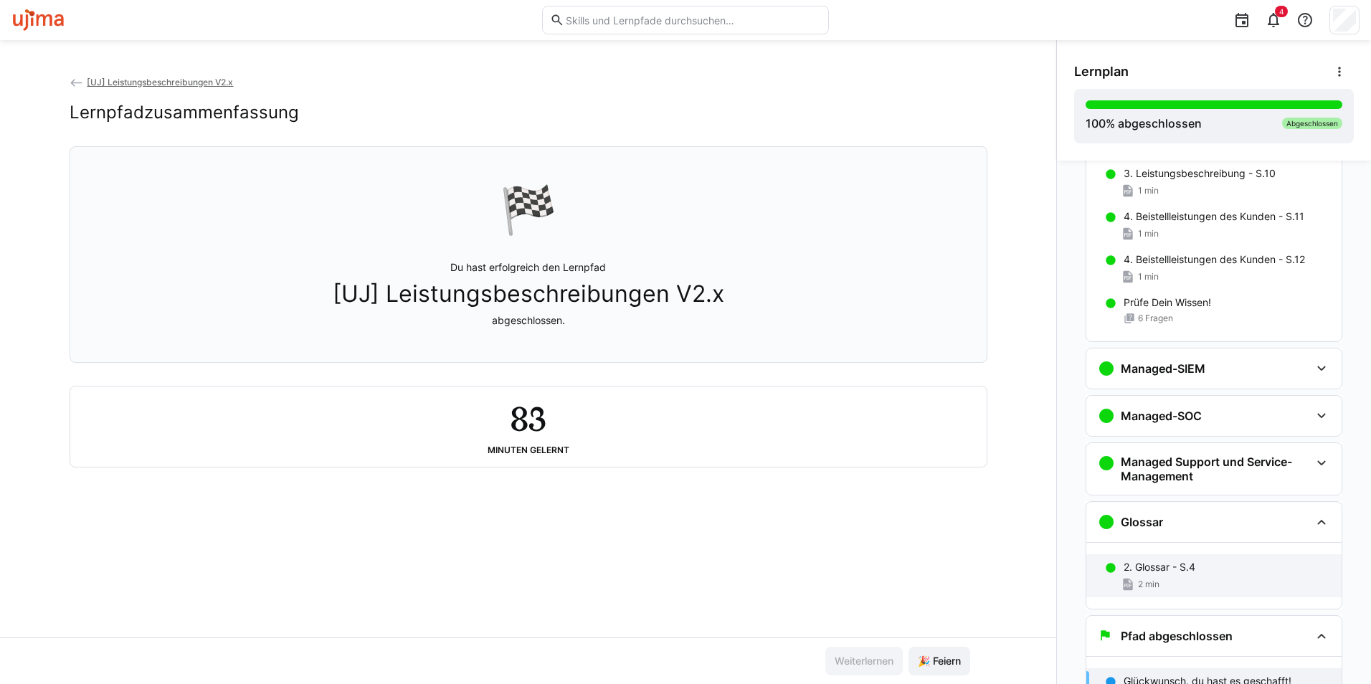
click at [1147, 577] on div "2 min" at bounding box center [1140, 584] width 39 height 14
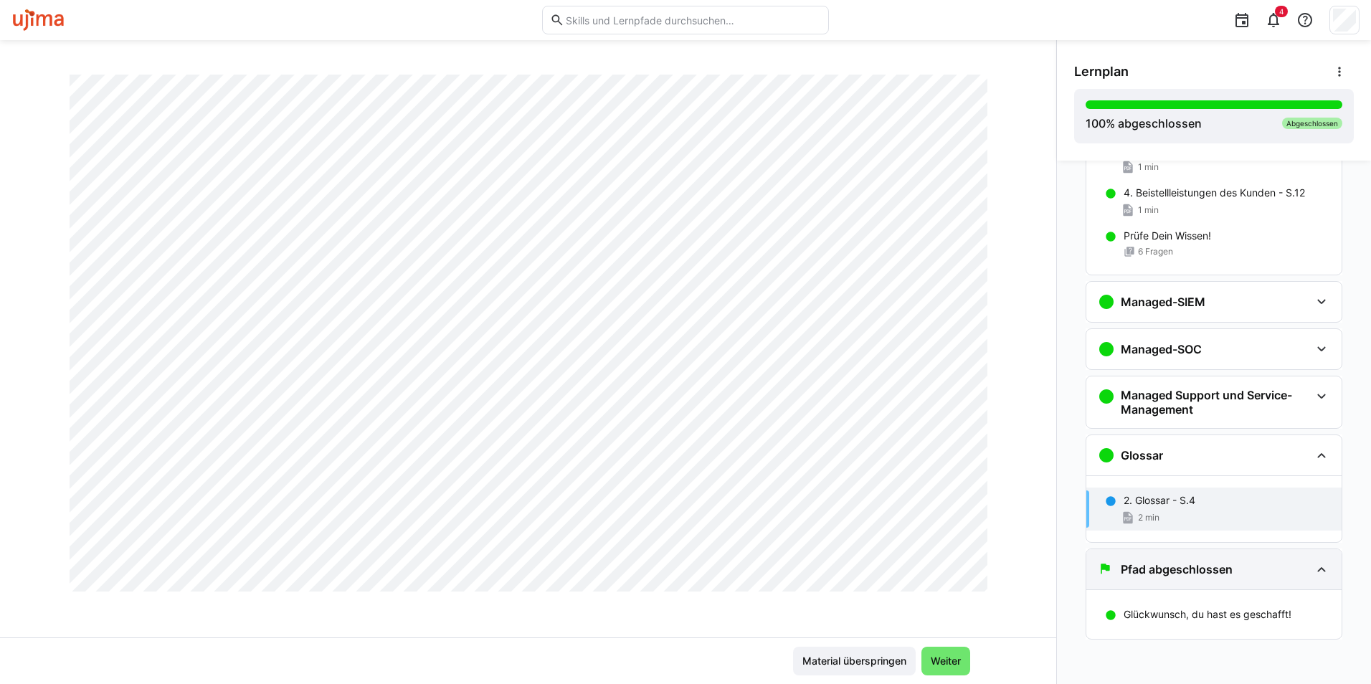
scroll to position [821, 0]
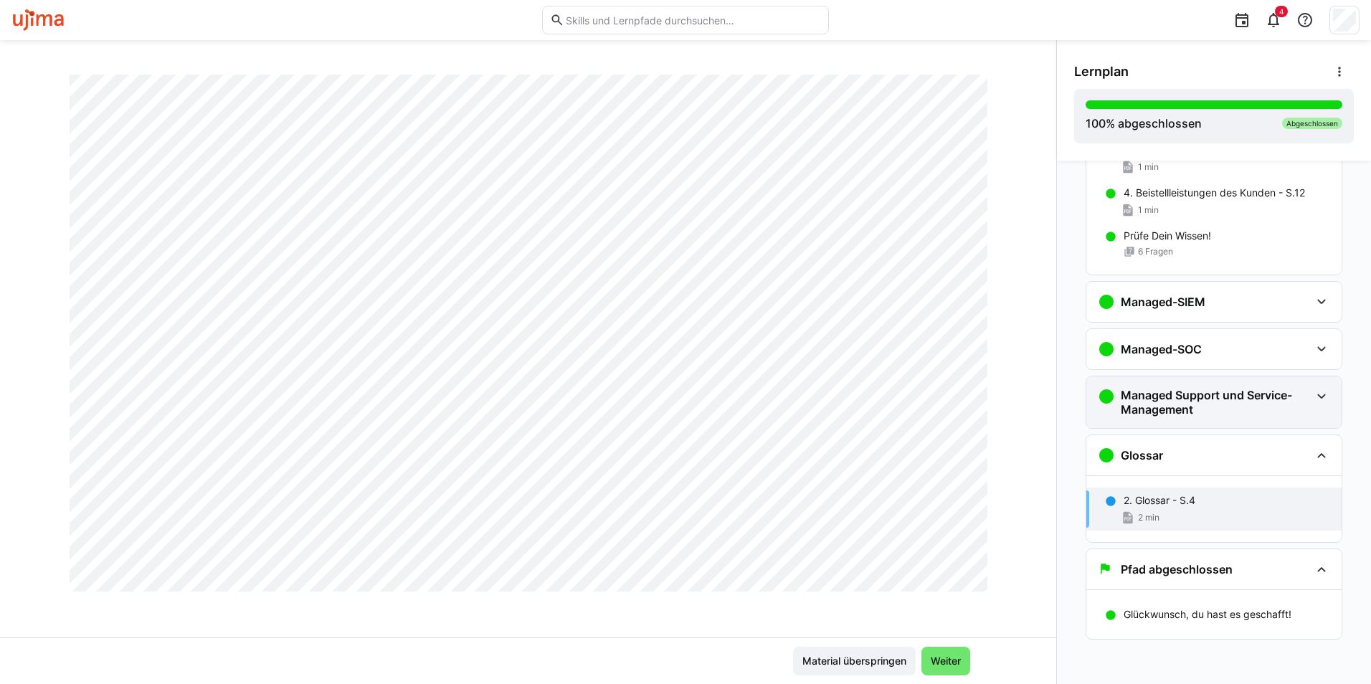
click at [1162, 399] on h3 "Managed Support und Service-Management" at bounding box center [1215, 402] width 189 height 29
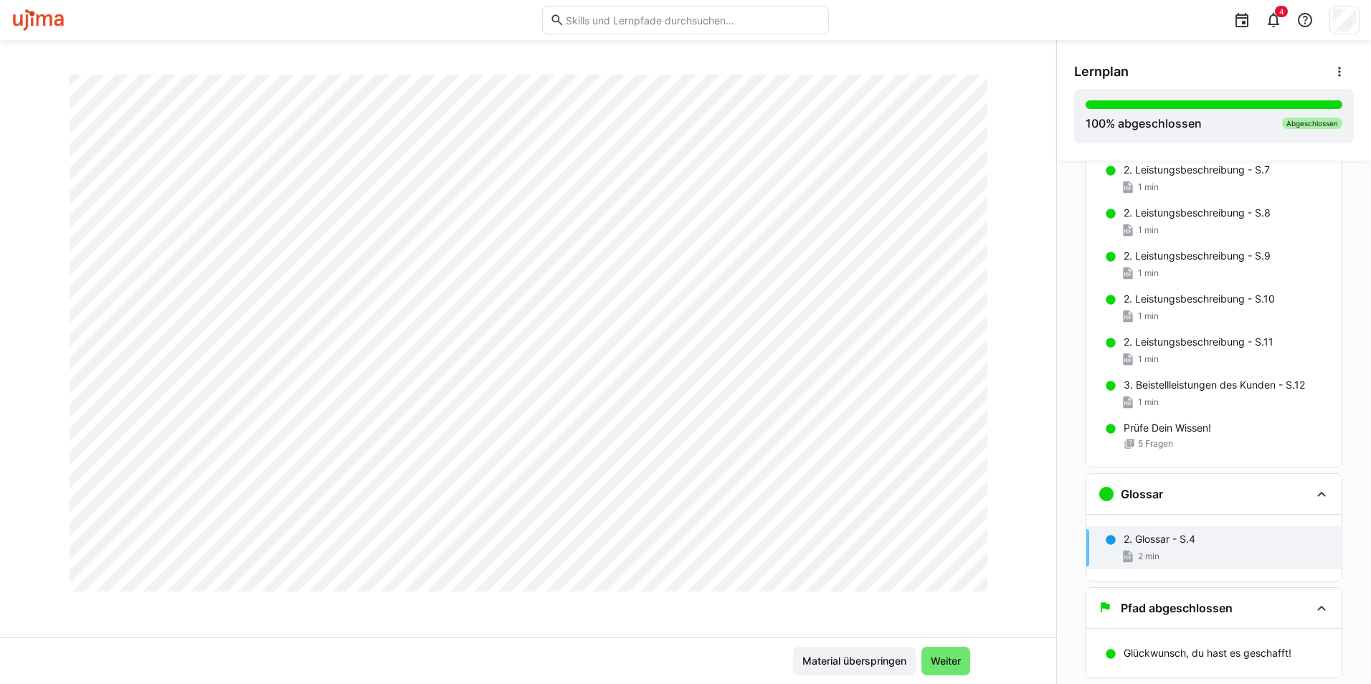
scroll to position [1577, 0]
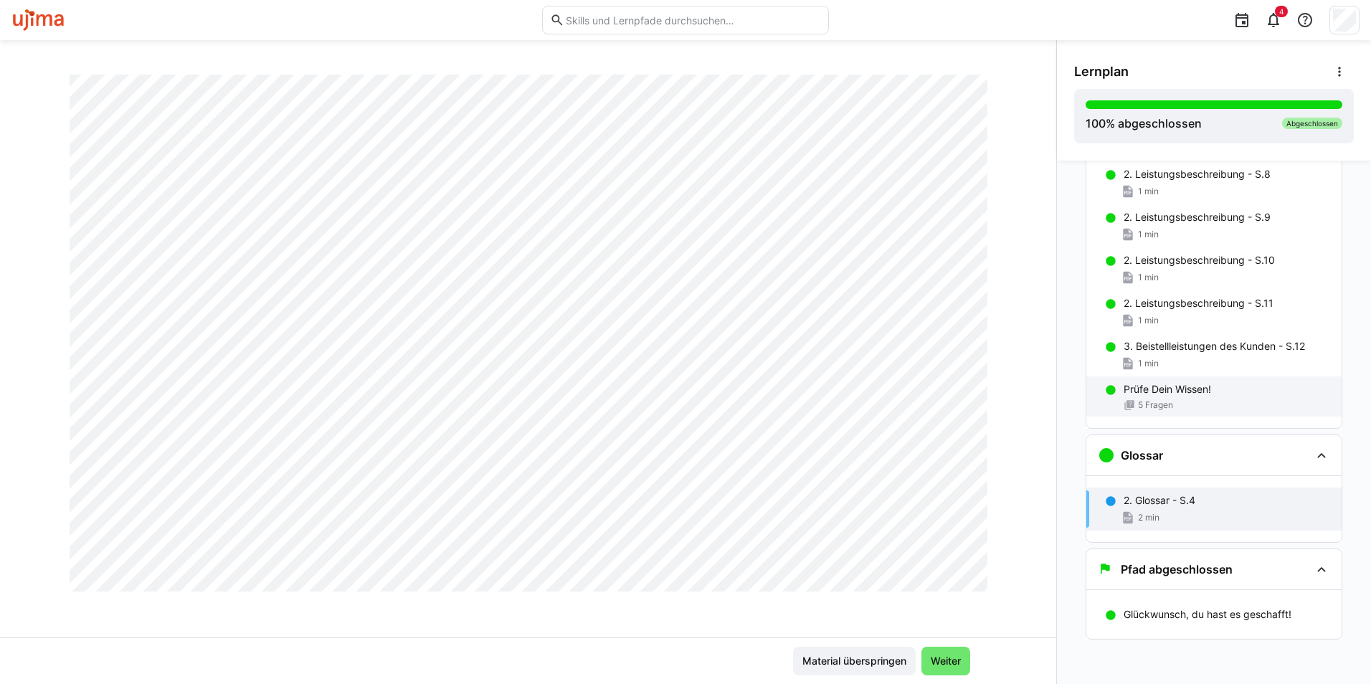
click at [1158, 398] on div "Prüfe Dein Wissen! 5 Fragen" at bounding box center [1213, 396] width 255 height 40
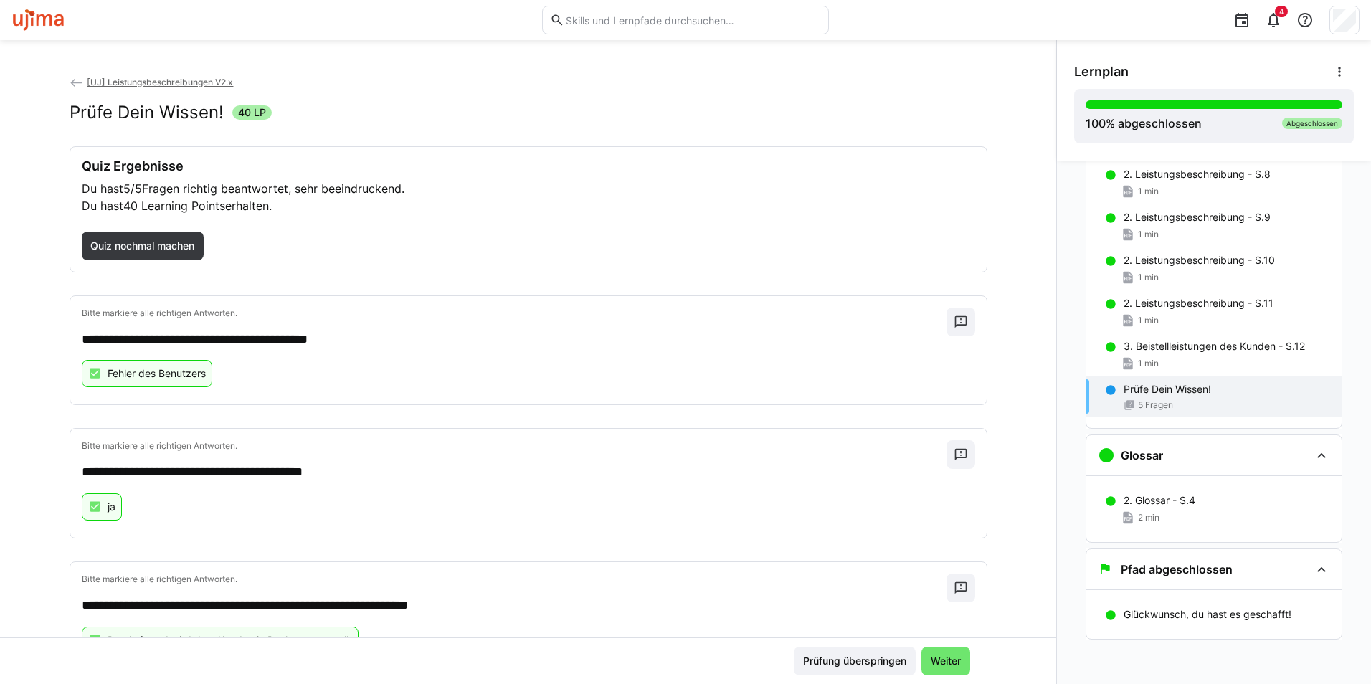
click at [1149, 385] on p "Prüfe Dein Wissen!" at bounding box center [1167, 389] width 87 height 14
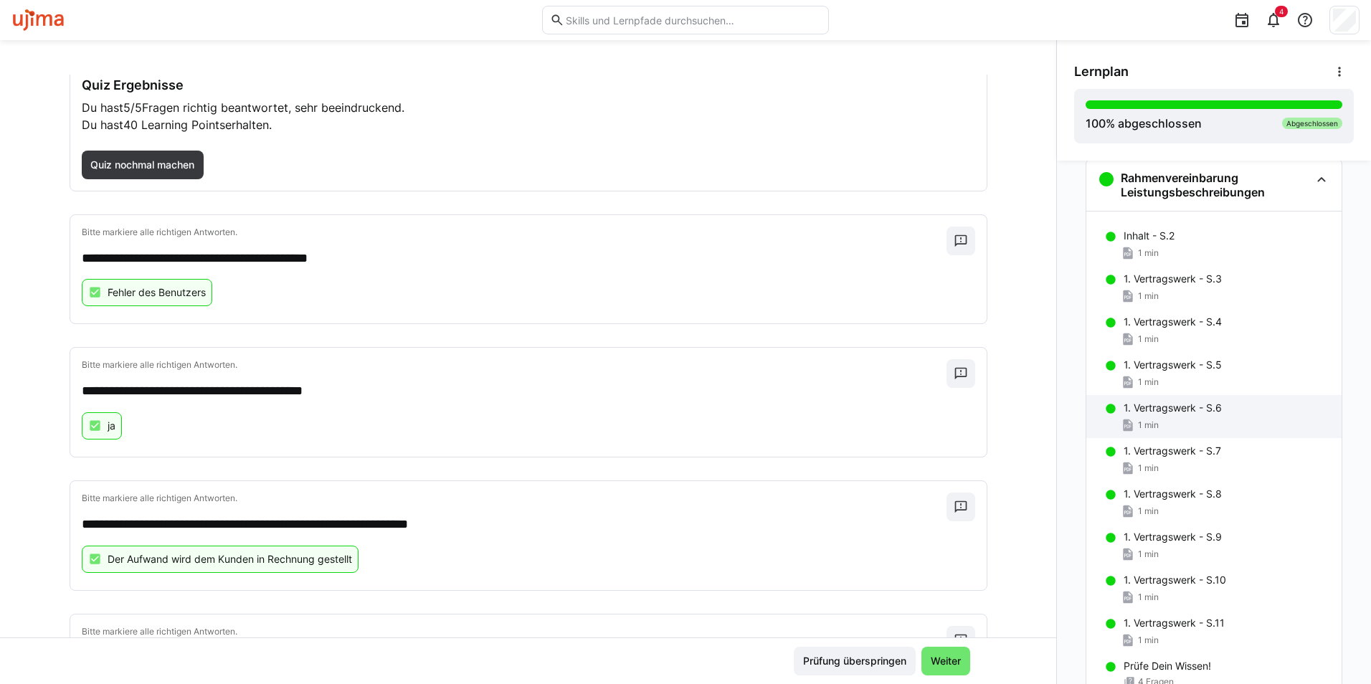
scroll to position [0, 0]
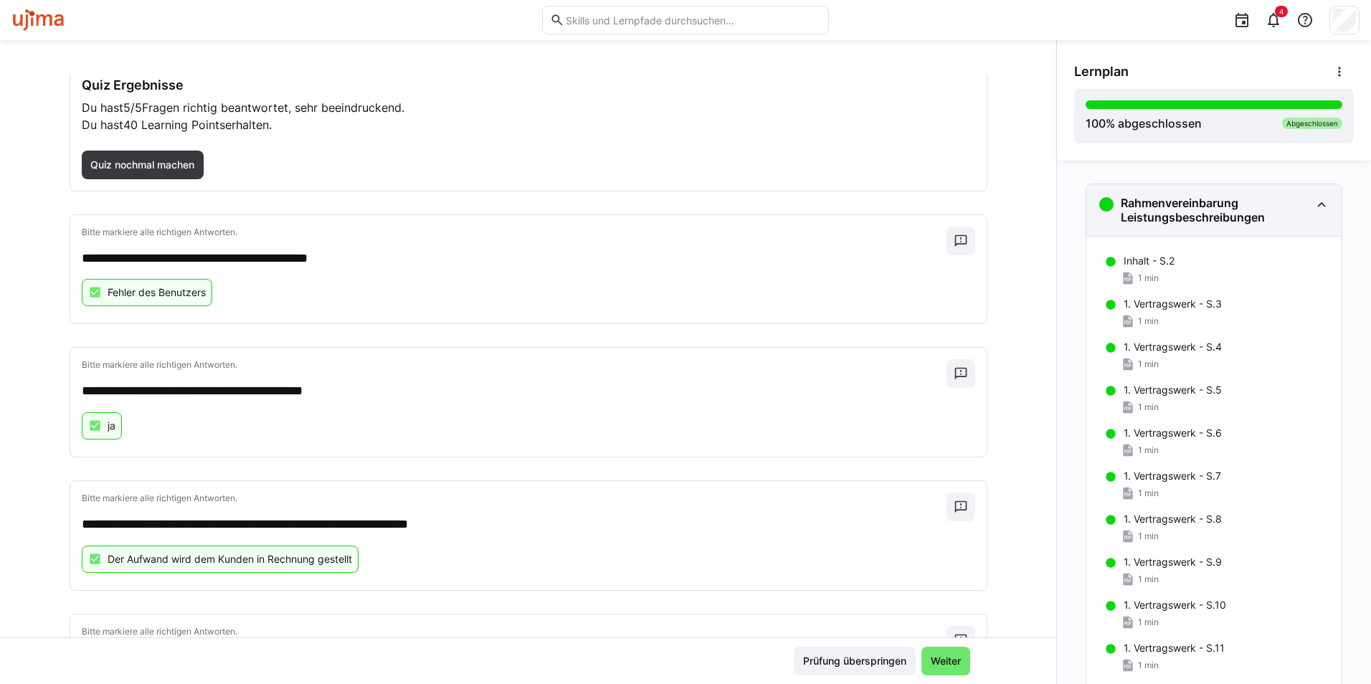
click at [1315, 205] on eds-icon at bounding box center [1321, 204] width 17 height 17
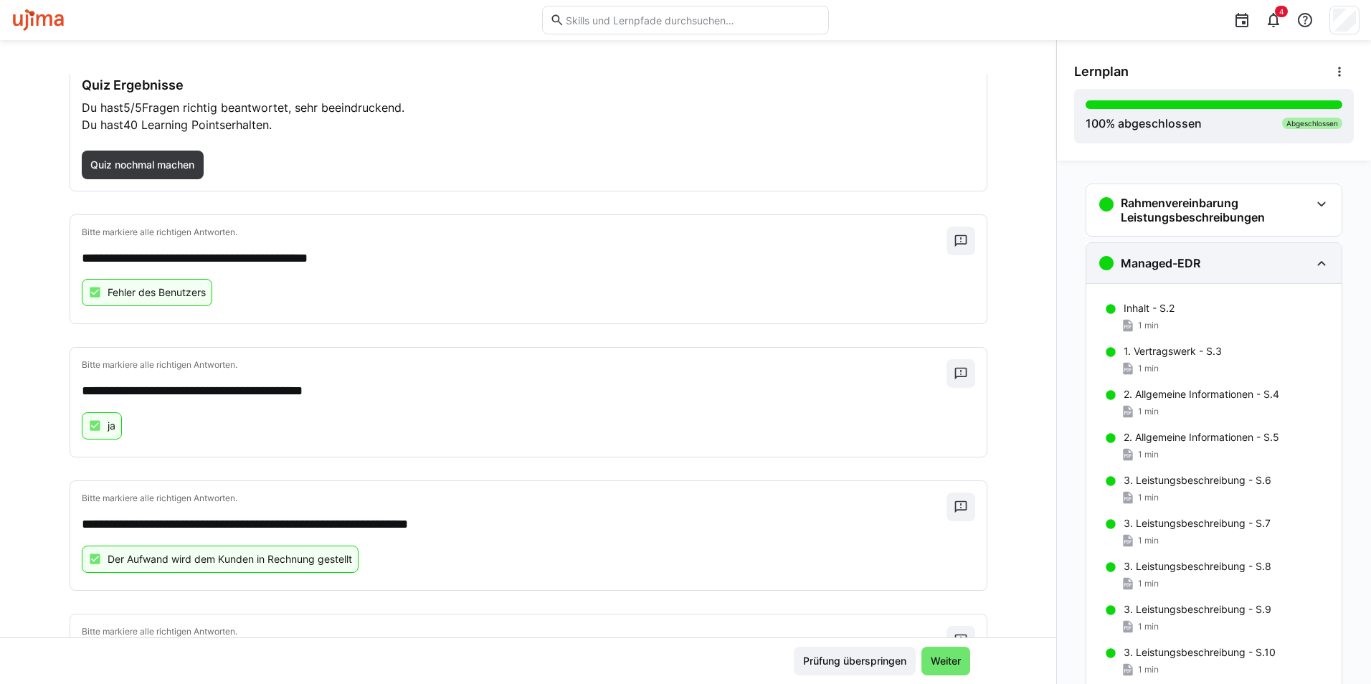
click at [1319, 261] on eds-icon at bounding box center [1321, 263] width 17 height 17
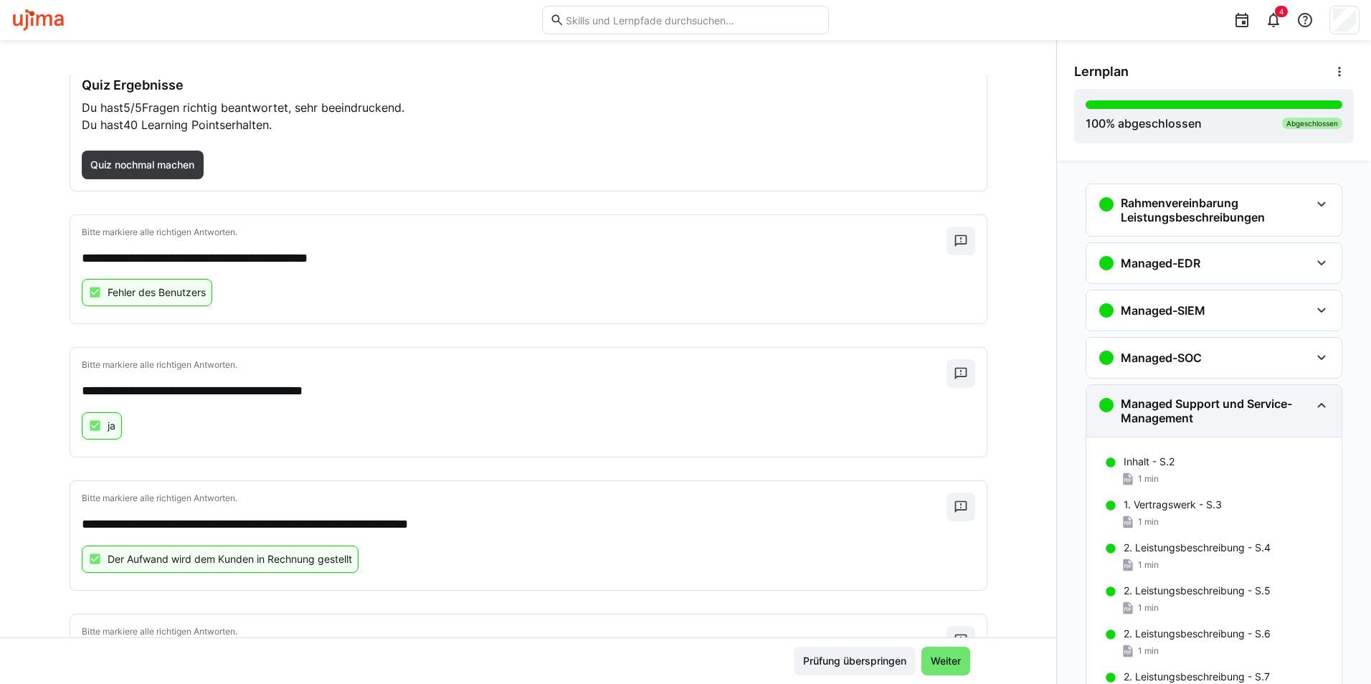
click at [1313, 403] on eds-icon at bounding box center [1321, 405] width 17 height 17
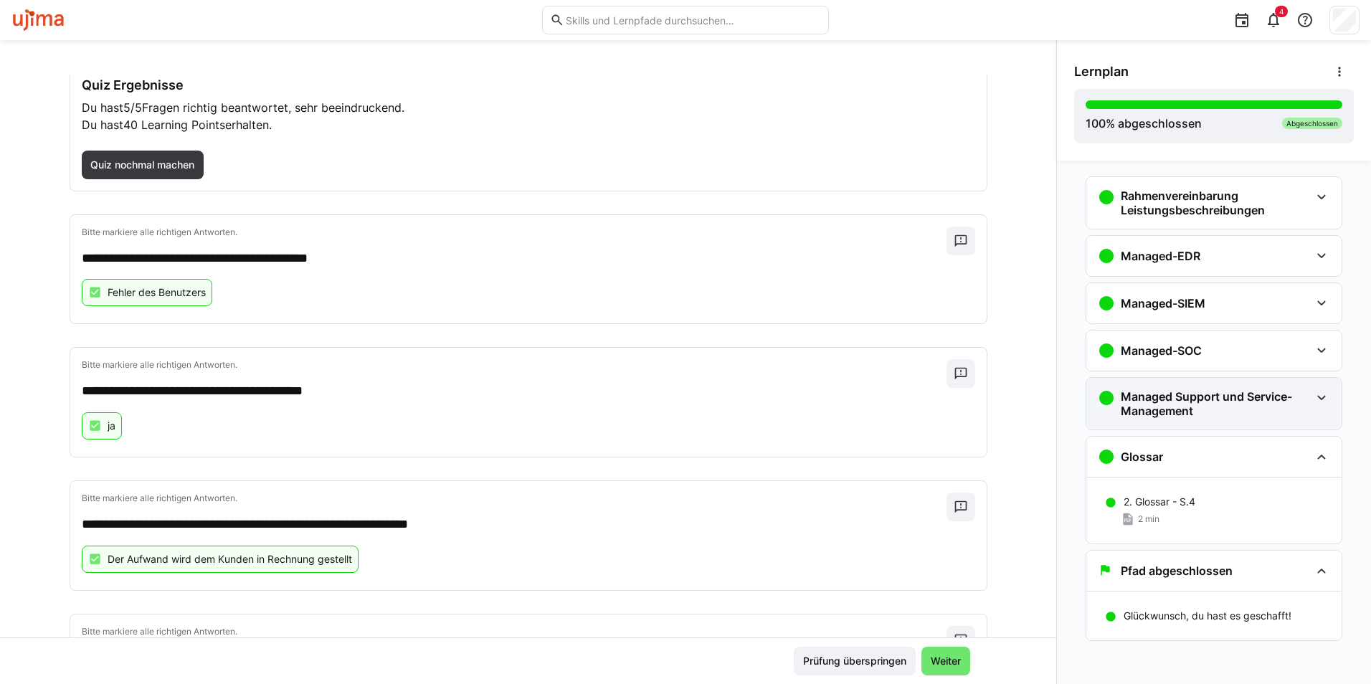
scroll to position [9, 0]
click at [1315, 296] on eds-icon at bounding box center [1321, 301] width 17 height 17
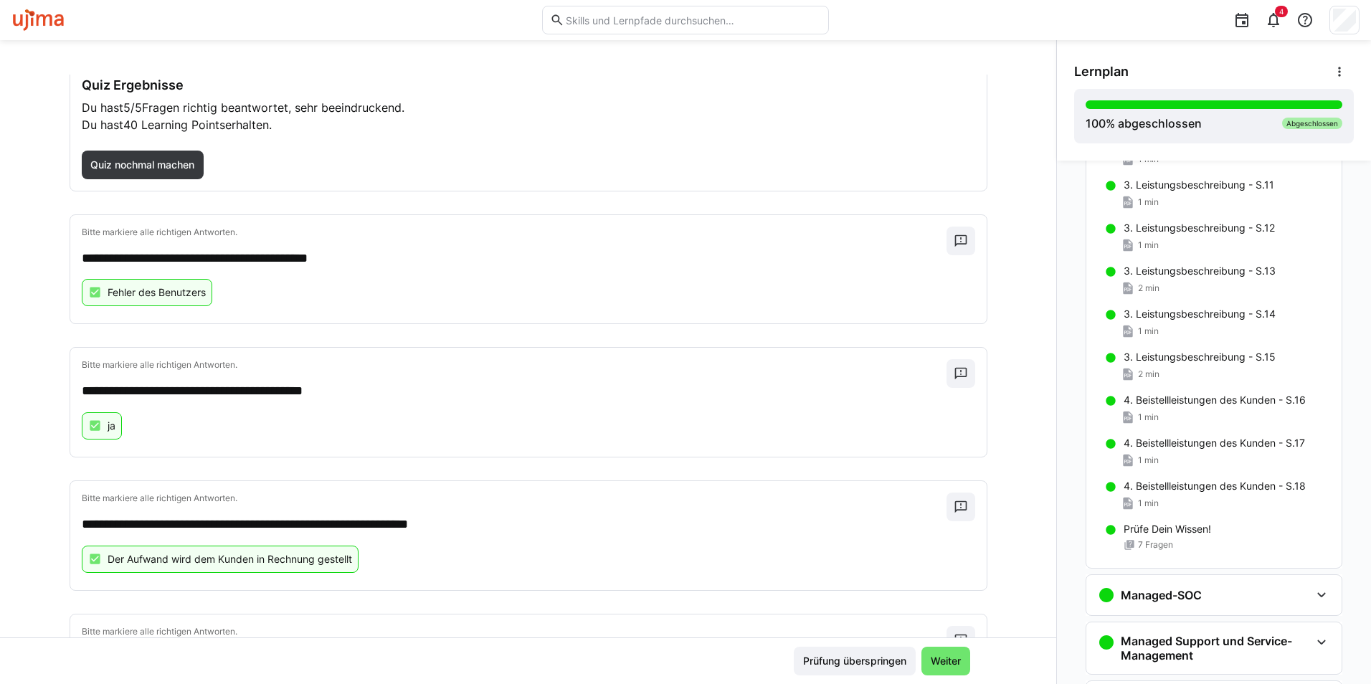
scroll to position [726, 0]
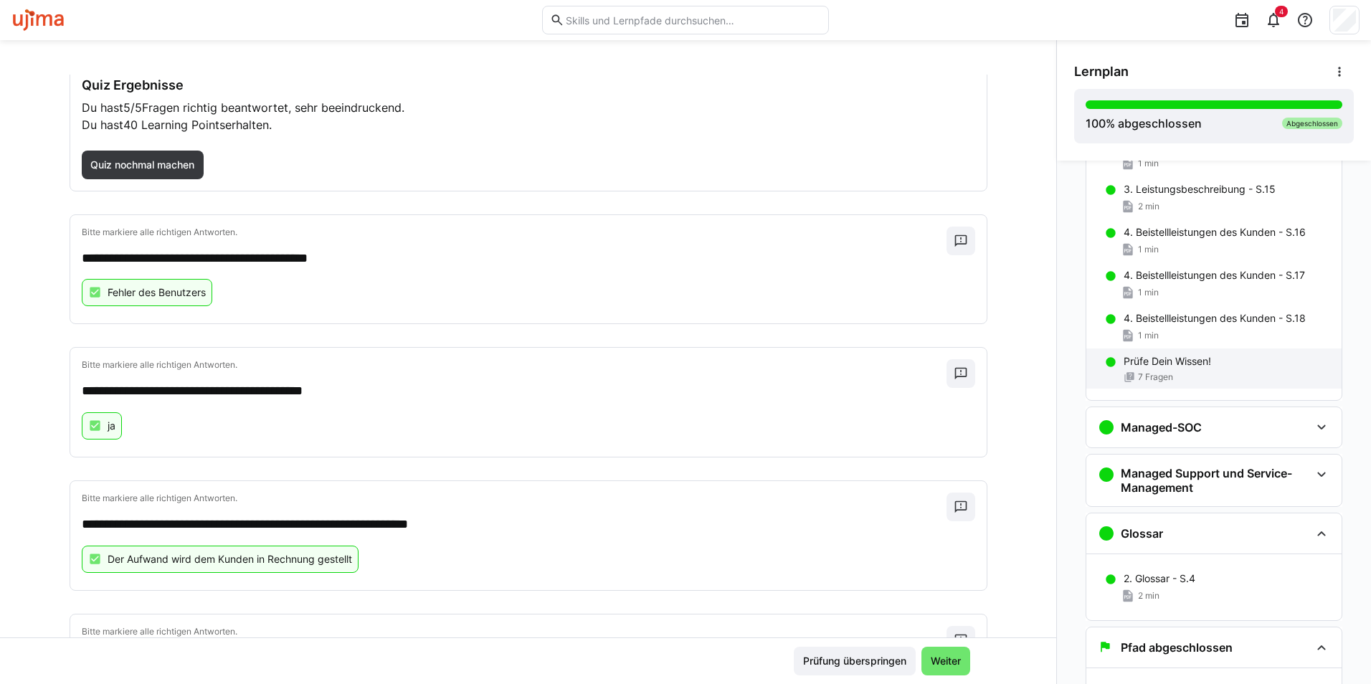
click at [1180, 366] on p "Prüfe Dein Wissen!" at bounding box center [1167, 361] width 87 height 14
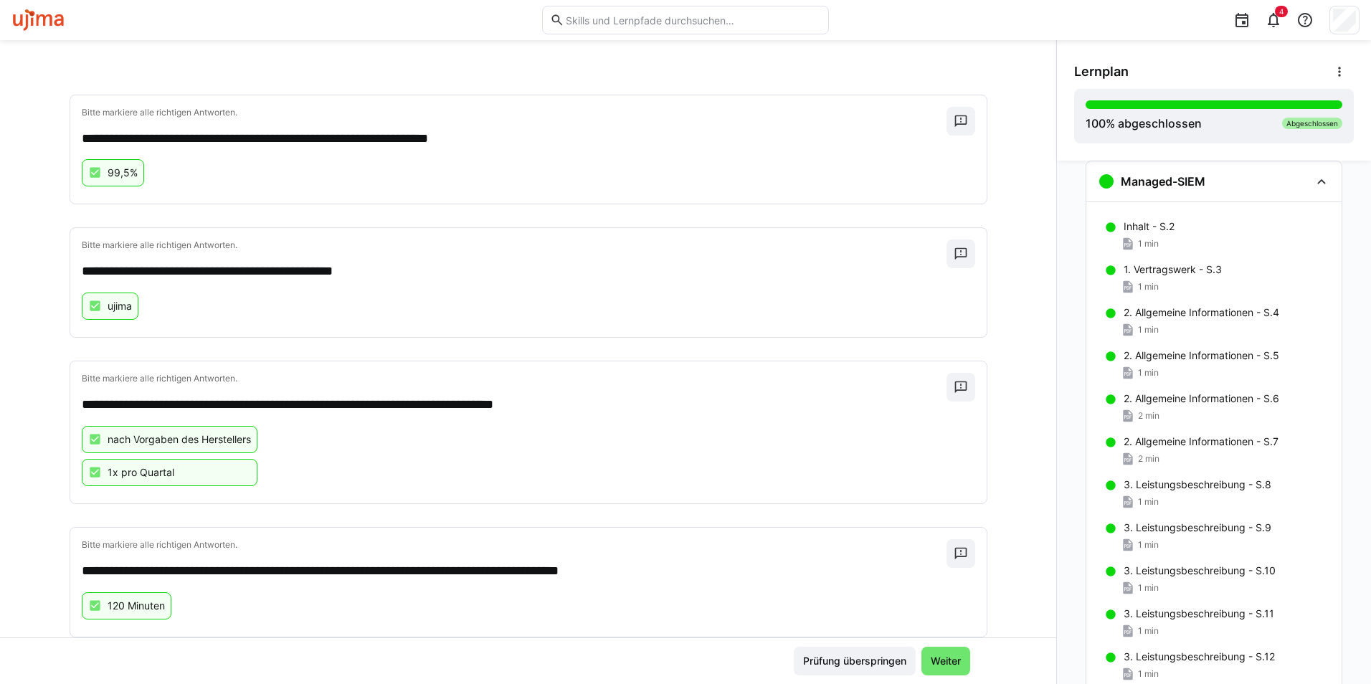
scroll to position [670, 0]
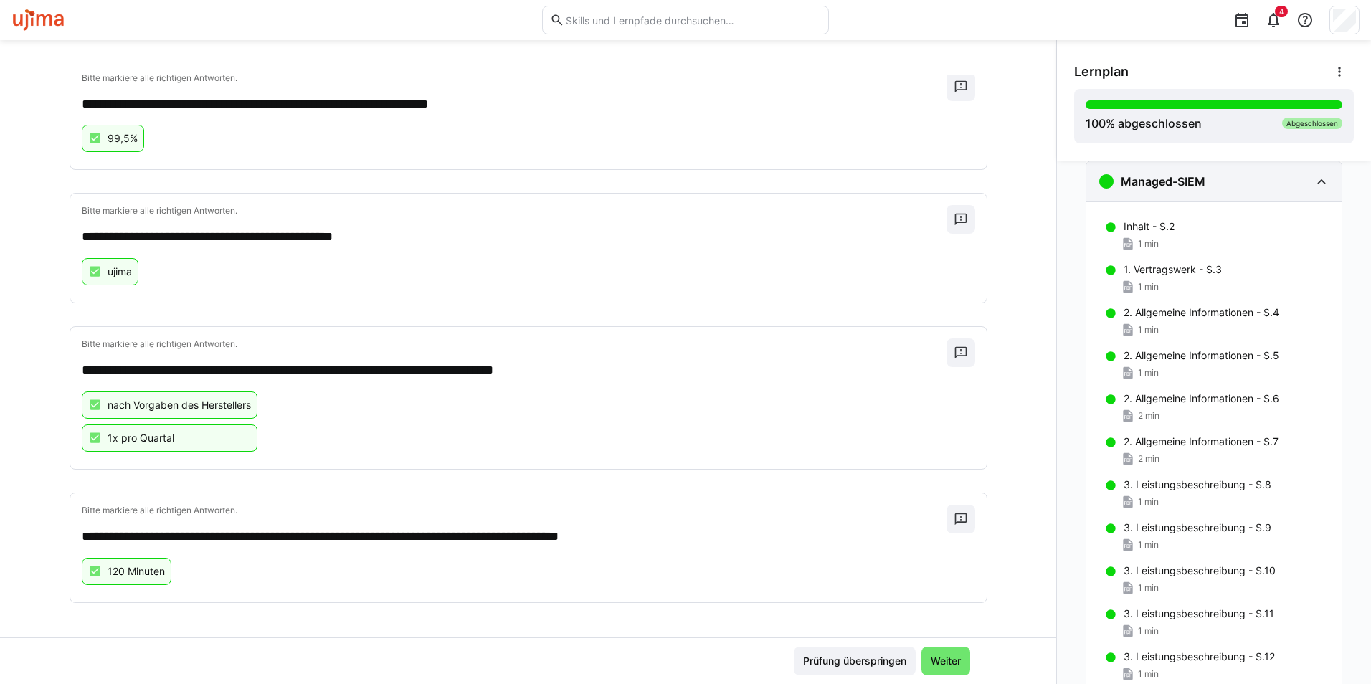
click at [1323, 186] on div "Managed-SIEM" at bounding box center [1213, 181] width 255 height 40
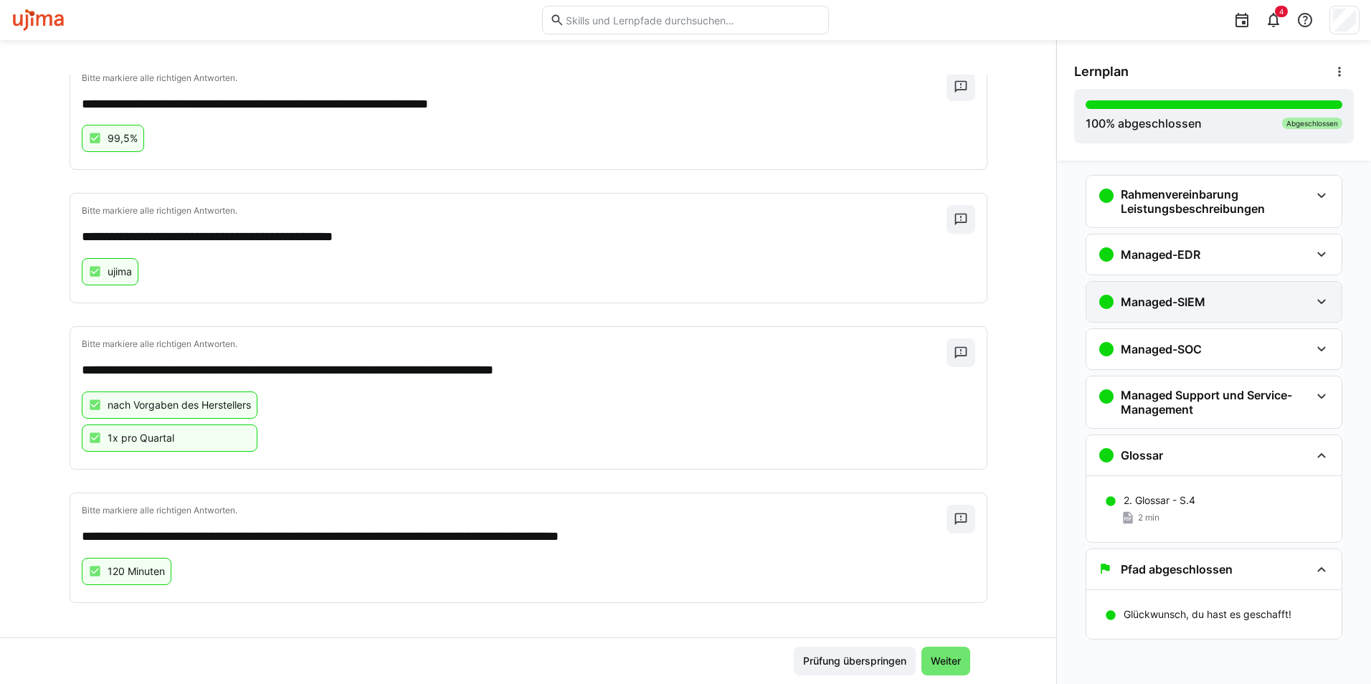
scroll to position [9, 0]
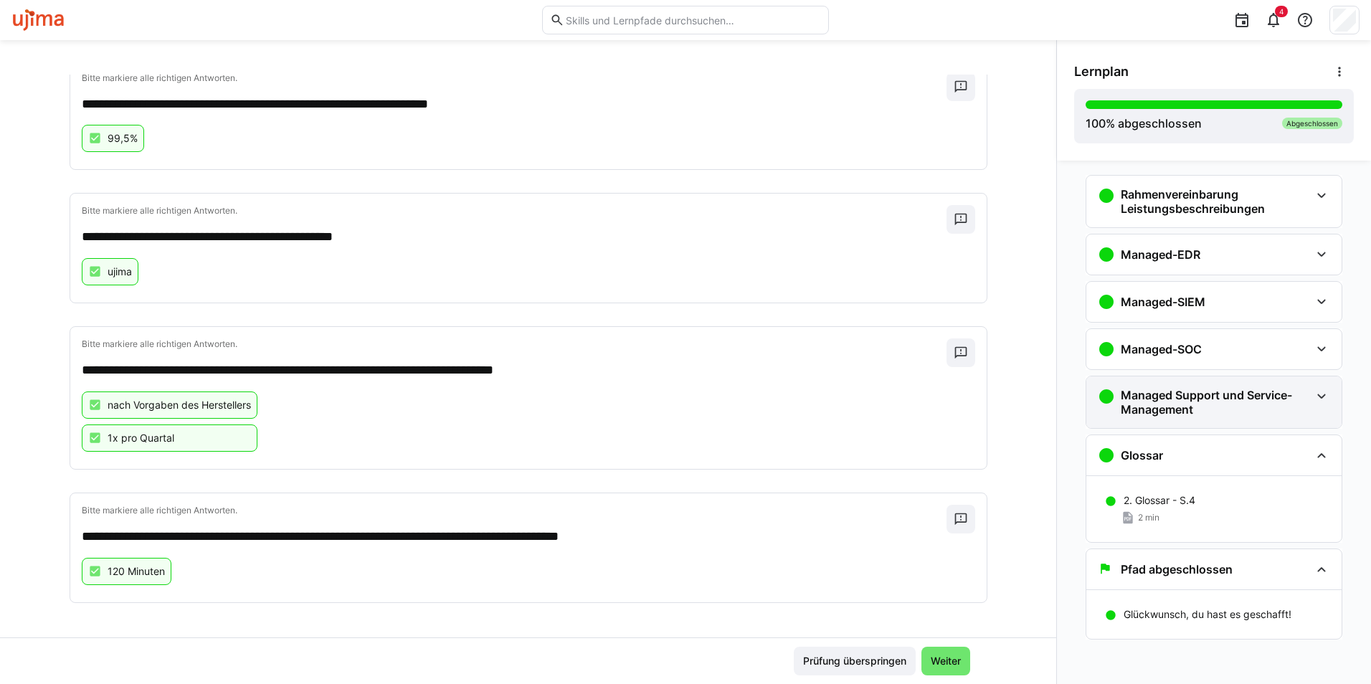
click at [1246, 404] on h3 "Managed Support und Service-Management" at bounding box center [1215, 402] width 189 height 29
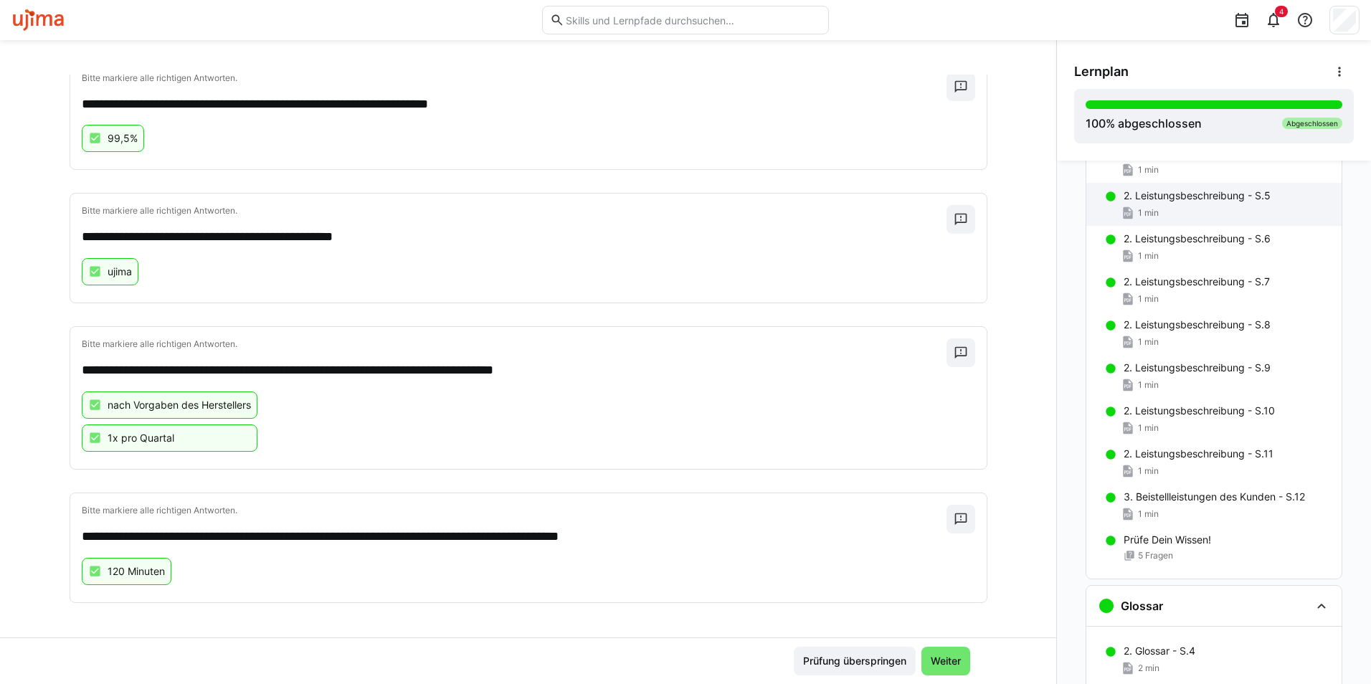
scroll to position [488, 0]
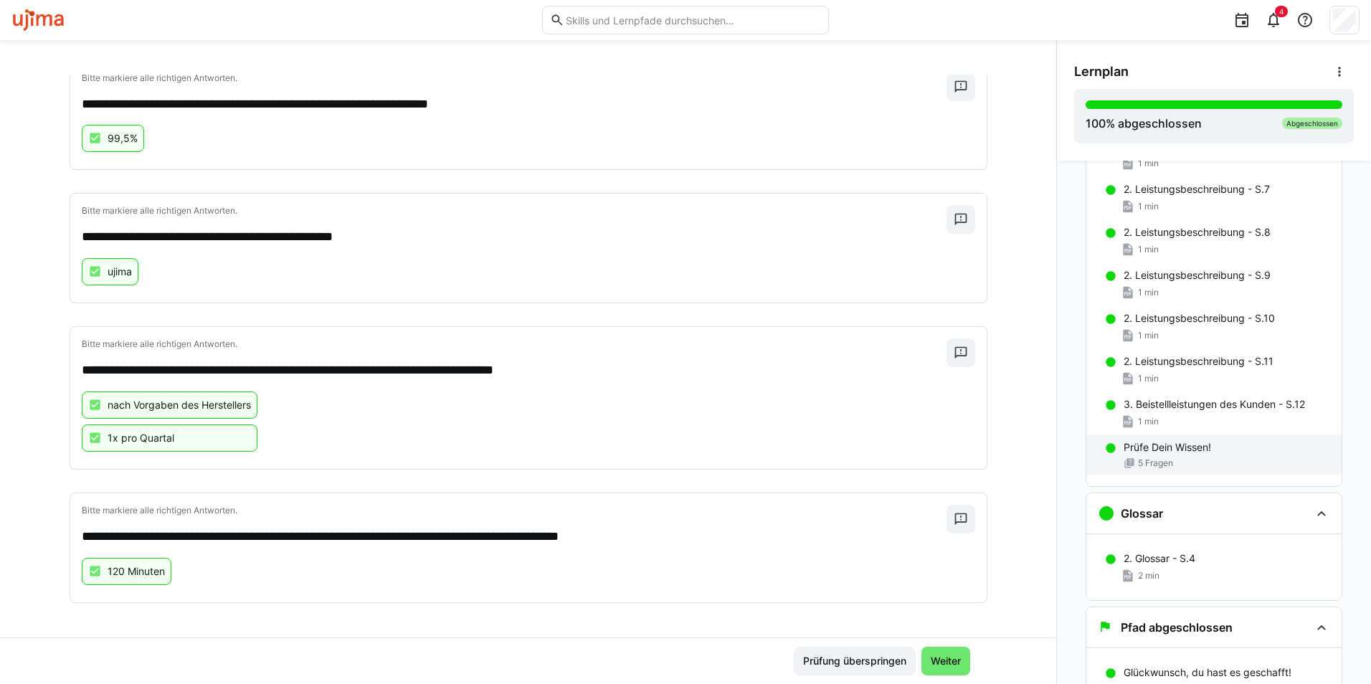
click at [1177, 455] on div "Prüfe Dein Wissen! 5 Fragen" at bounding box center [1213, 455] width 255 height 40
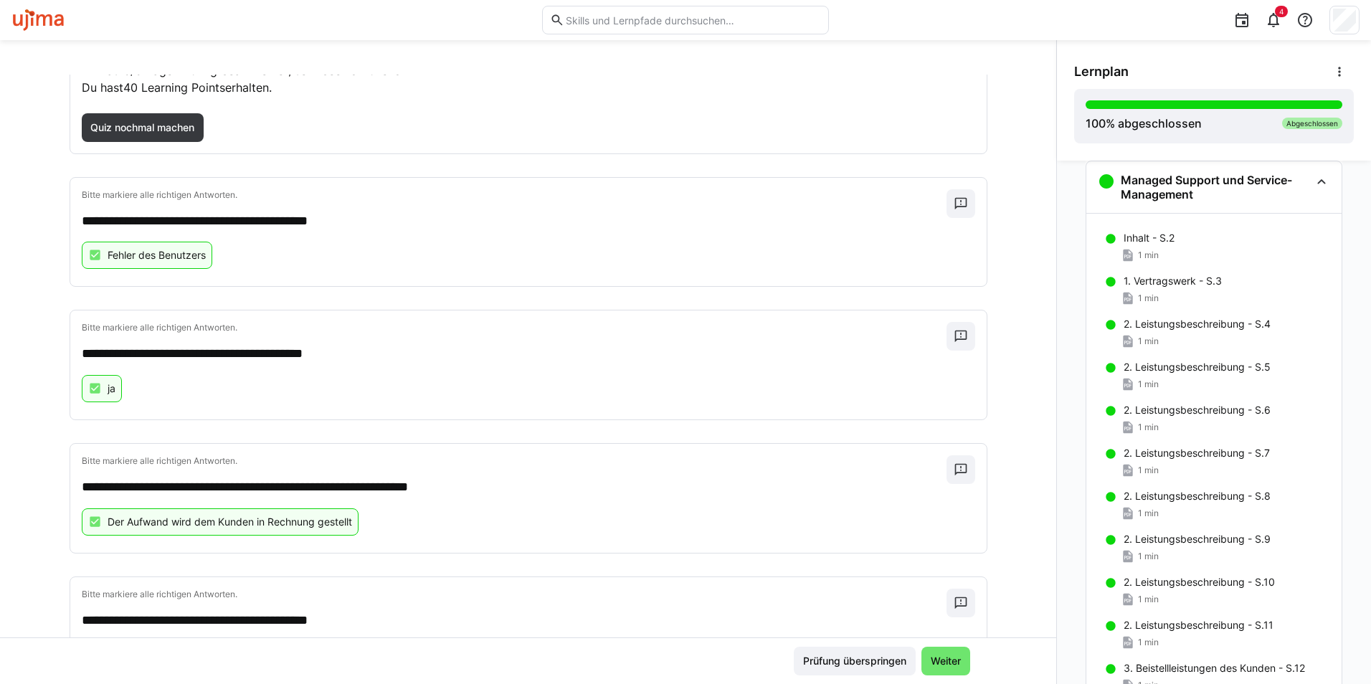
scroll to position [0, 0]
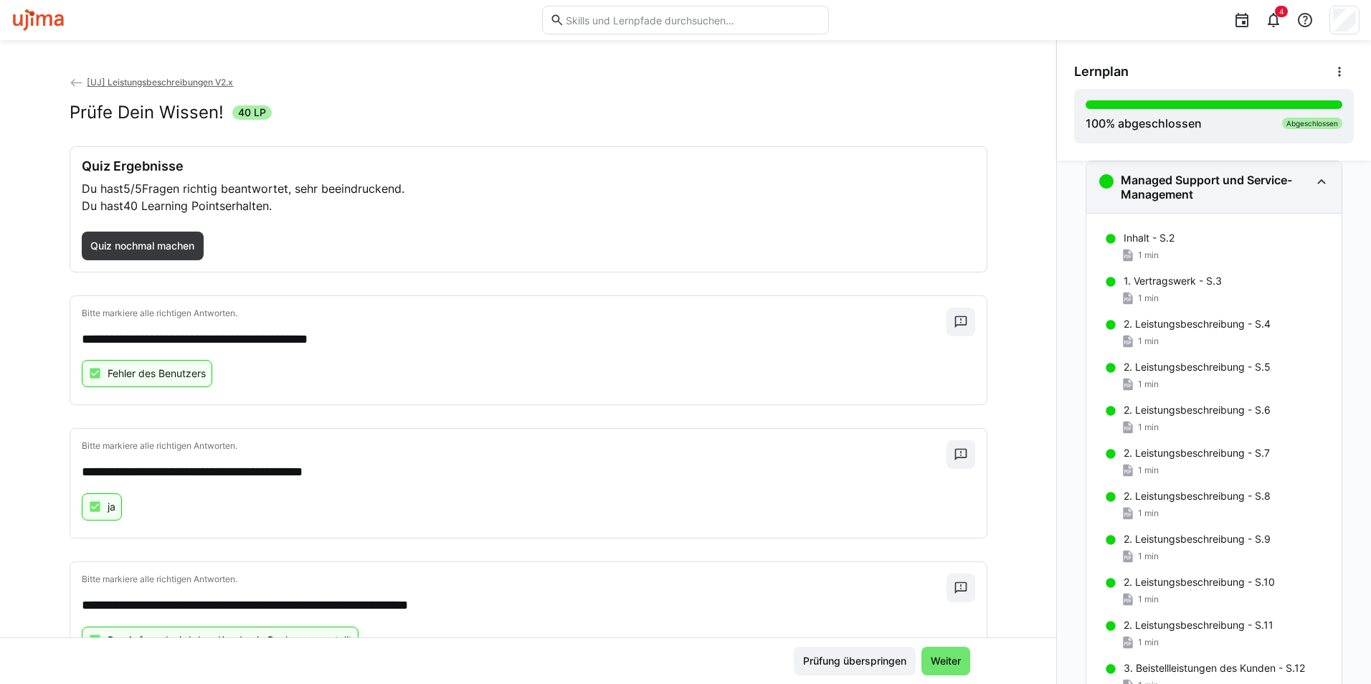
click at [1315, 182] on eds-icon at bounding box center [1321, 181] width 17 height 17
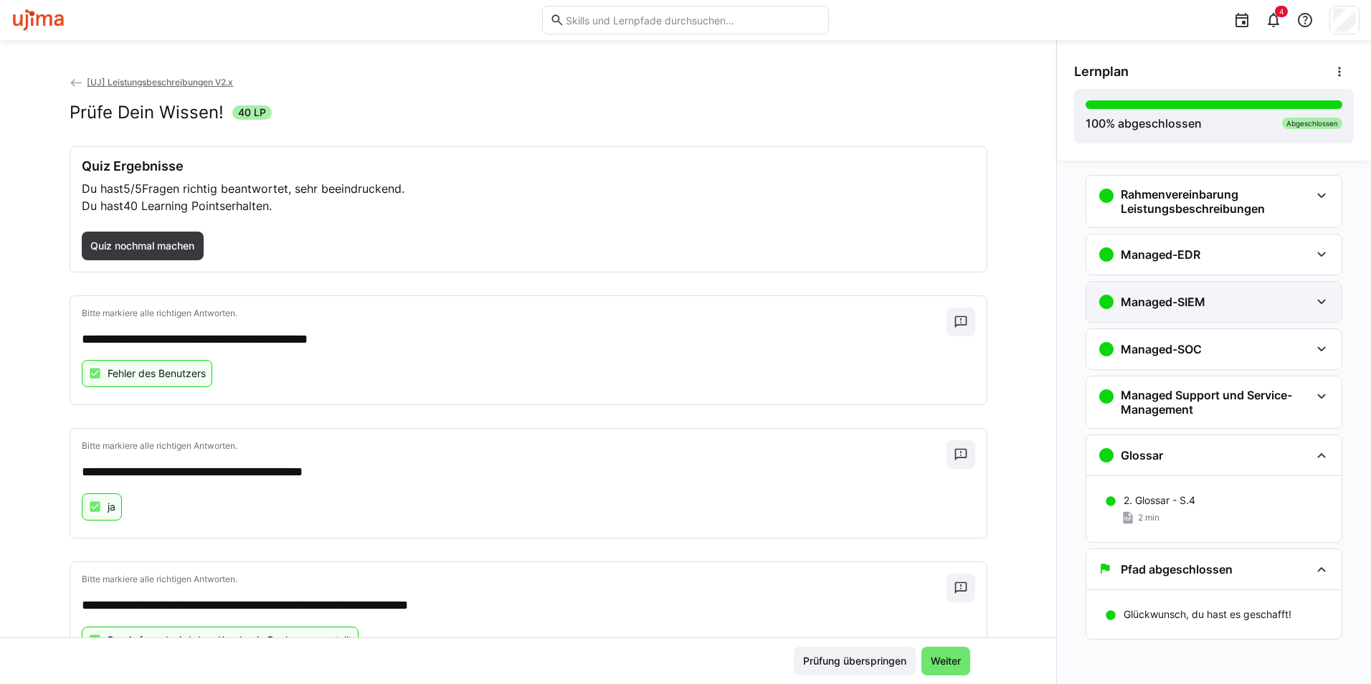
scroll to position [9, 0]
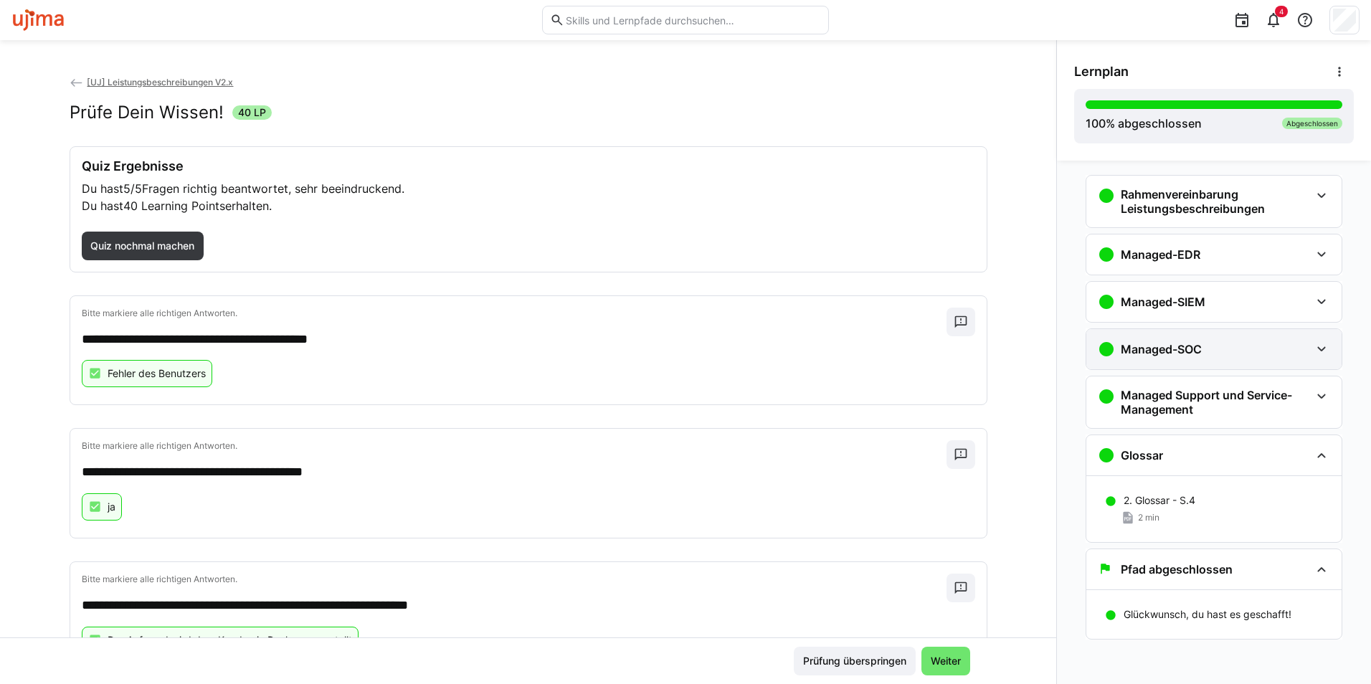
click at [1321, 351] on eds-icon at bounding box center [1321, 349] width 17 height 17
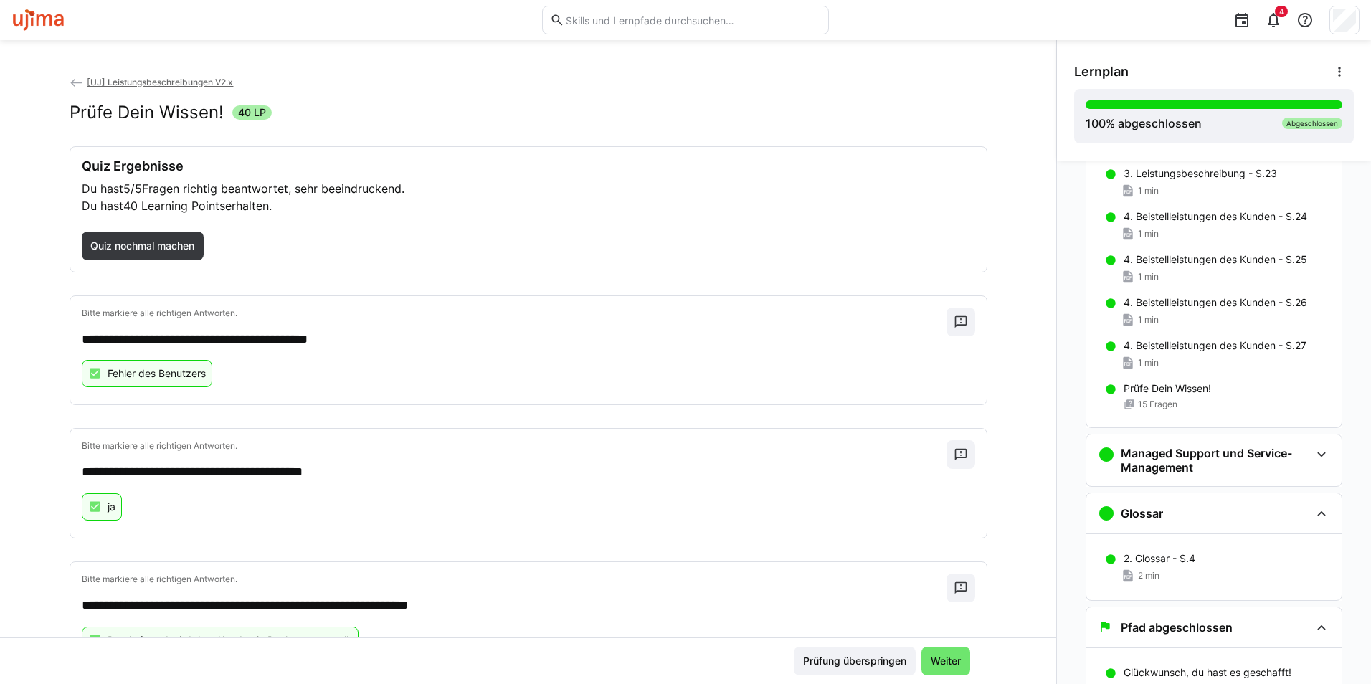
scroll to position [1191, 0]
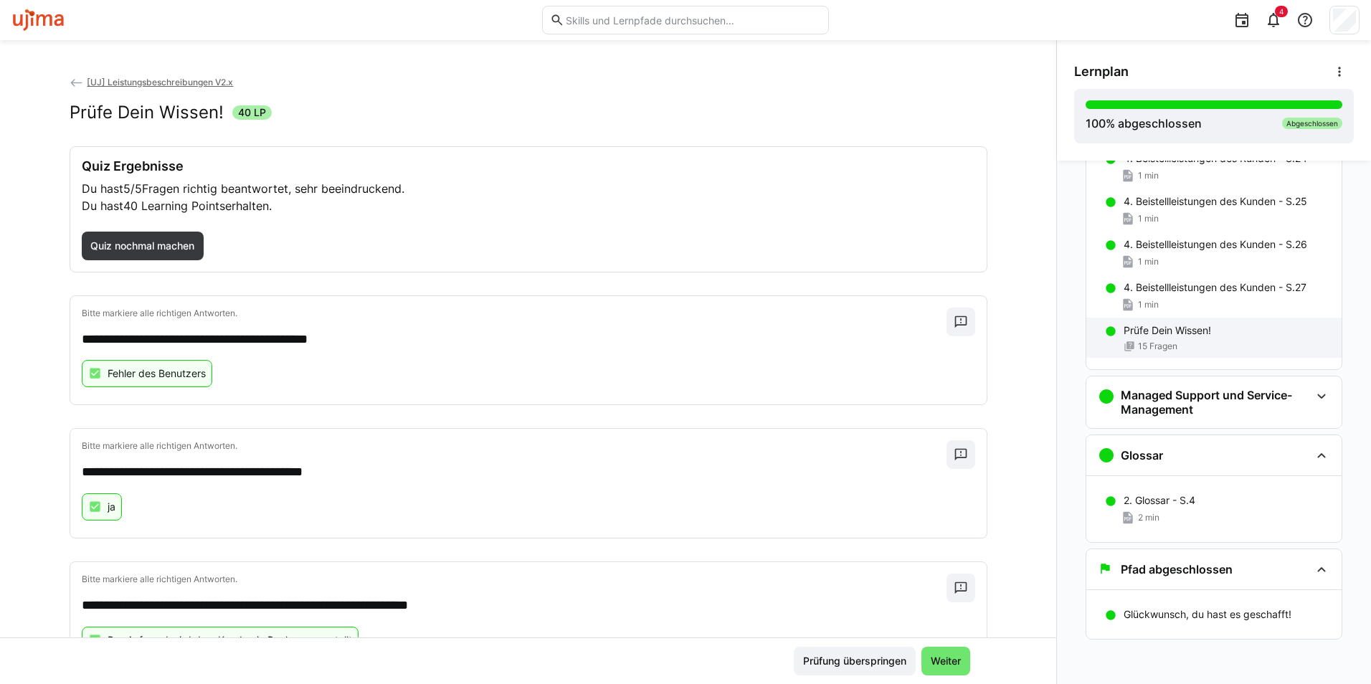
click at [1213, 339] on div "Prüfe Dein Wissen! 15 Fragen" at bounding box center [1213, 338] width 255 height 40
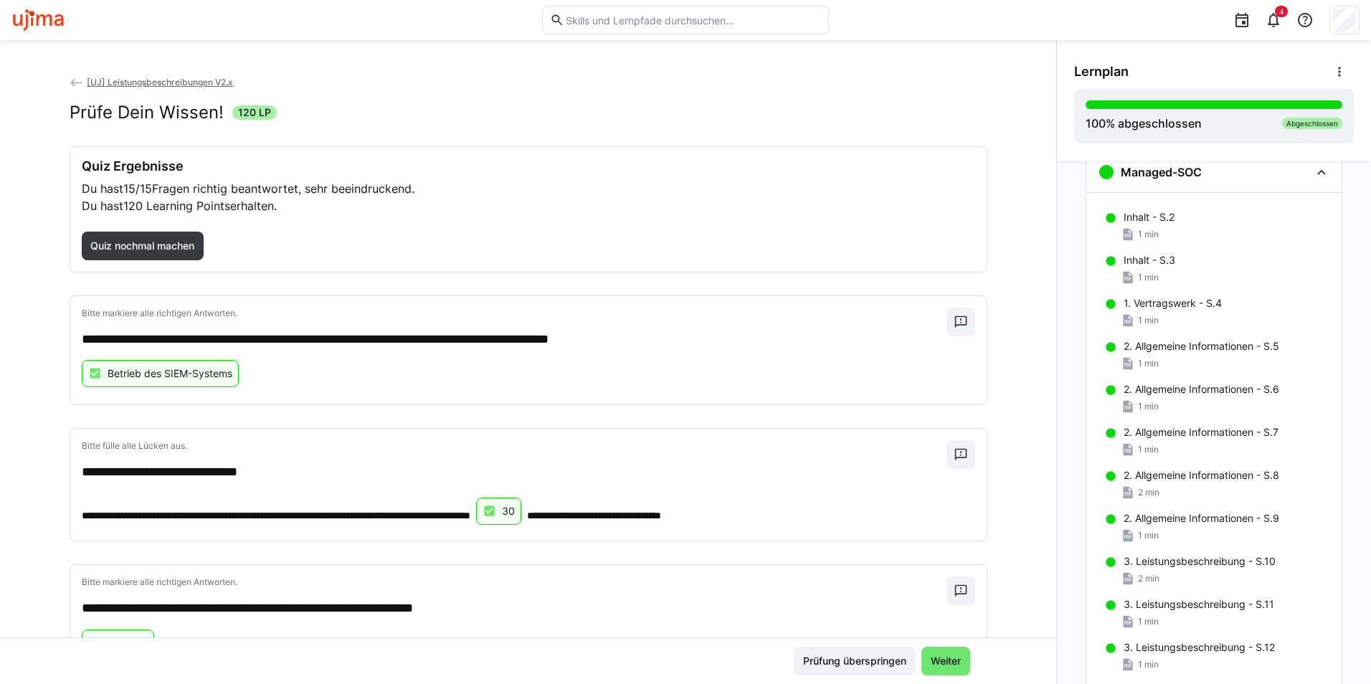
scroll to position [176, 0]
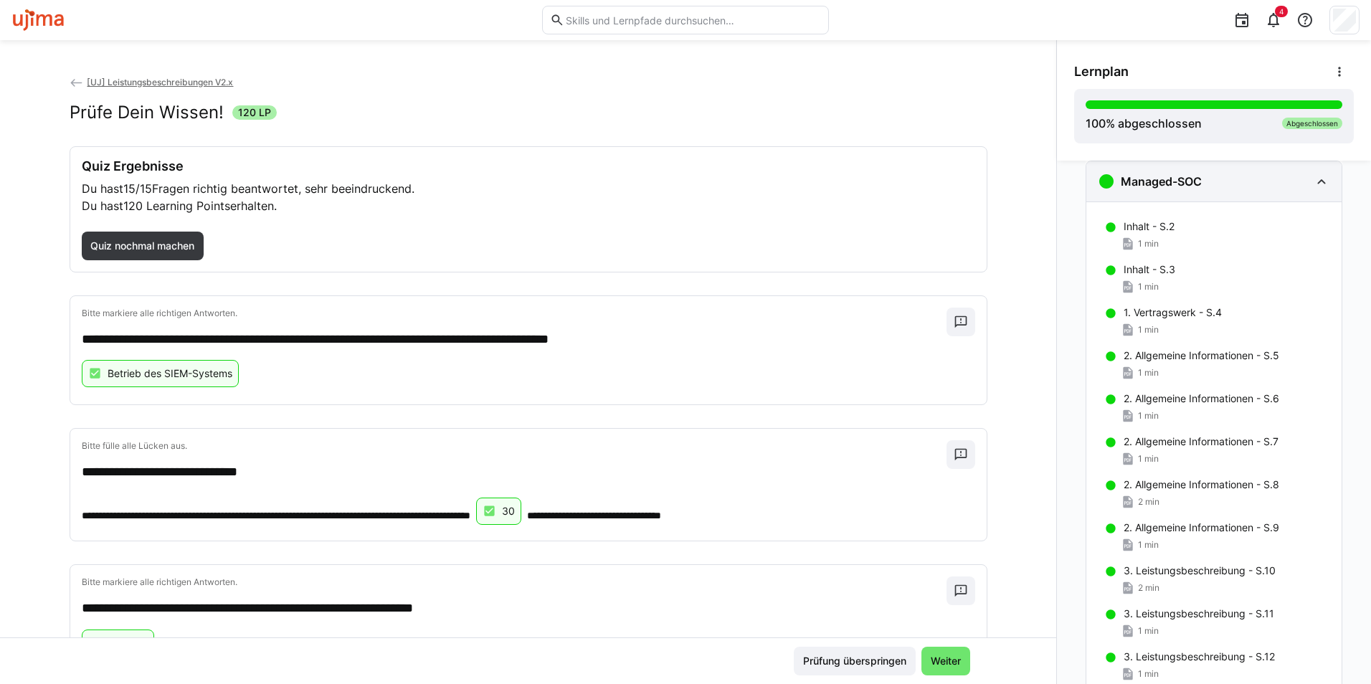
click at [1315, 182] on eds-icon at bounding box center [1321, 181] width 17 height 17
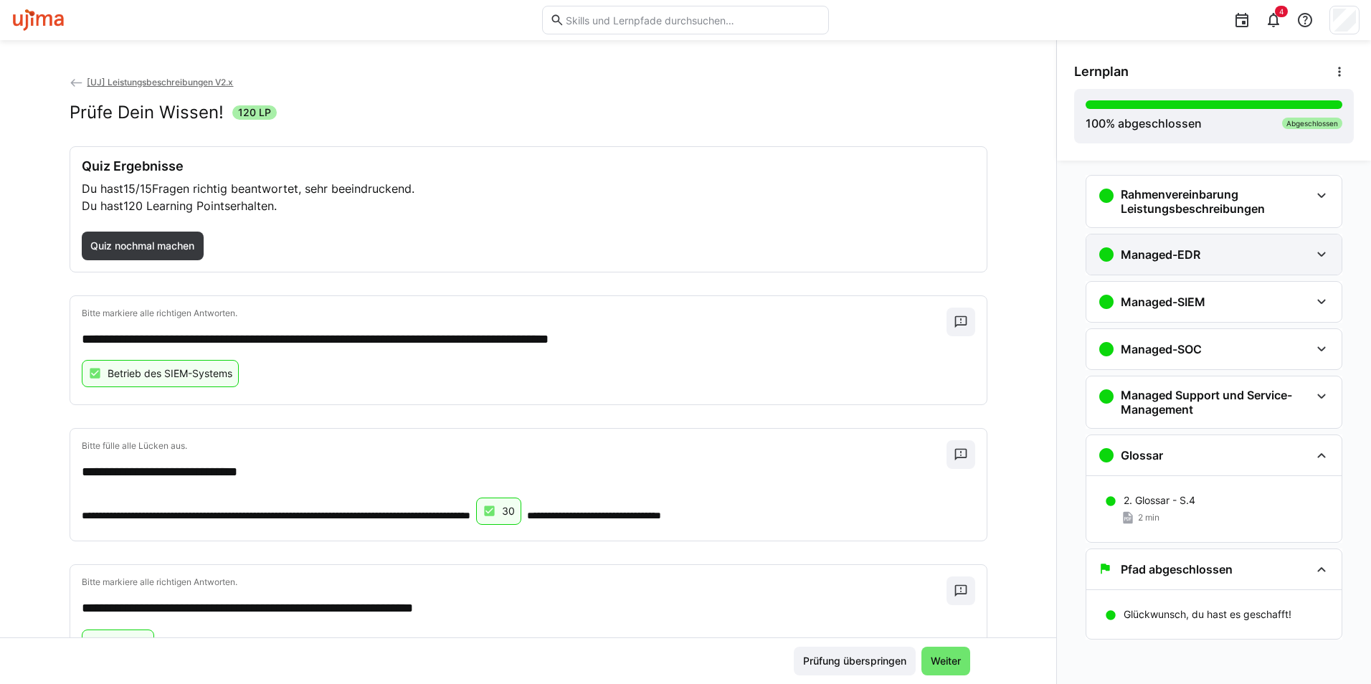
scroll to position [9, 0]
click at [1241, 303] on div "Managed-SIEM" at bounding box center [1204, 301] width 212 height 17
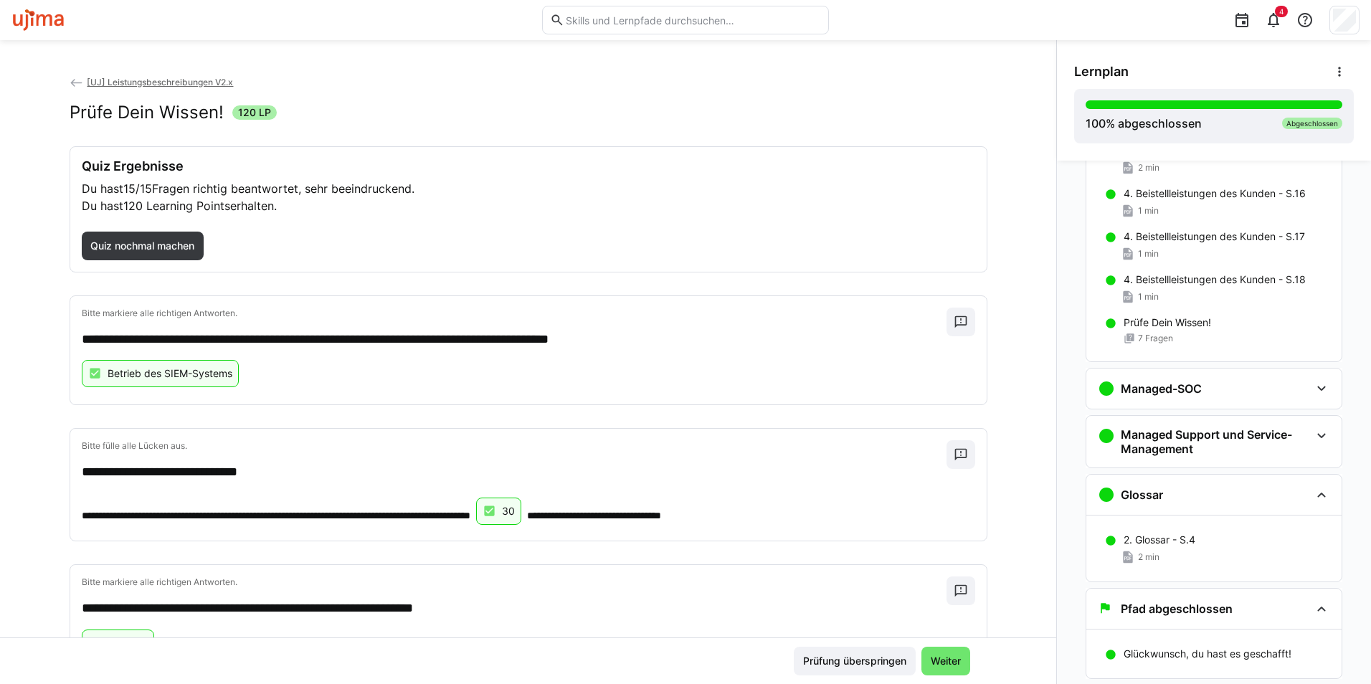
scroll to position [804, 0]
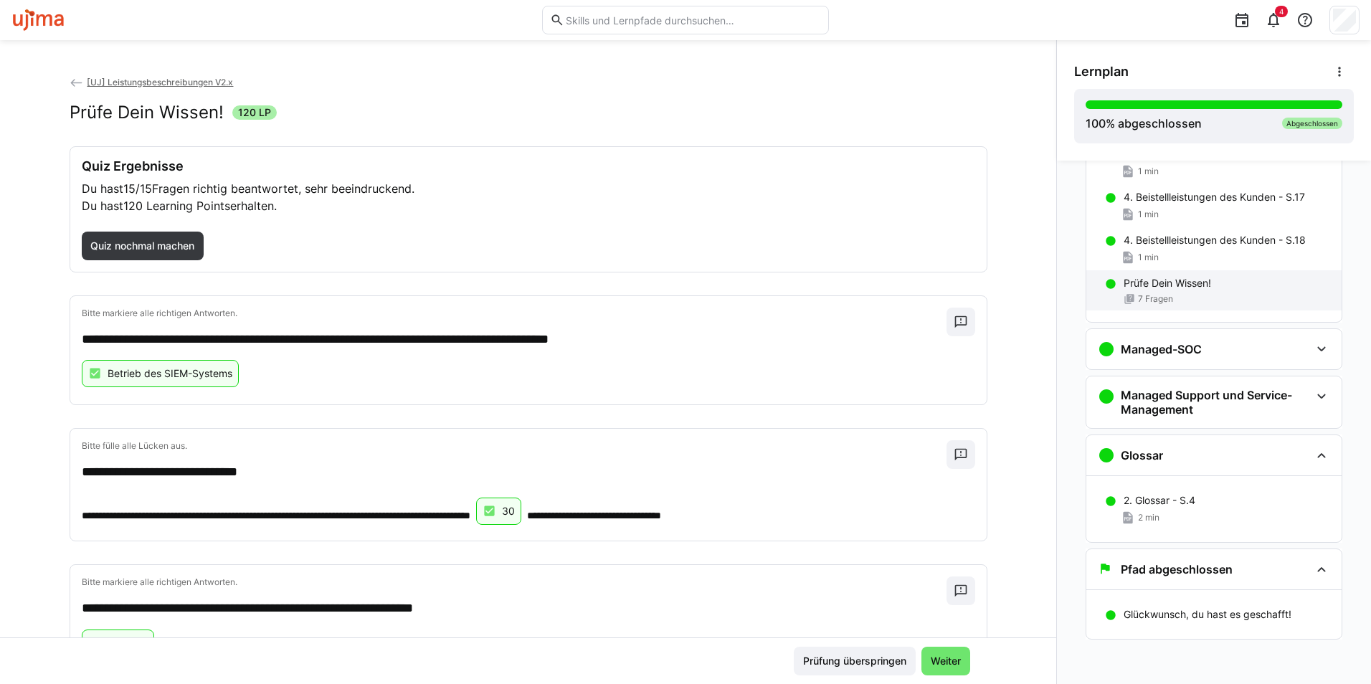
click at [1180, 283] on p "Prüfe Dein Wissen!" at bounding box center [1167, 283] width 87 height 14
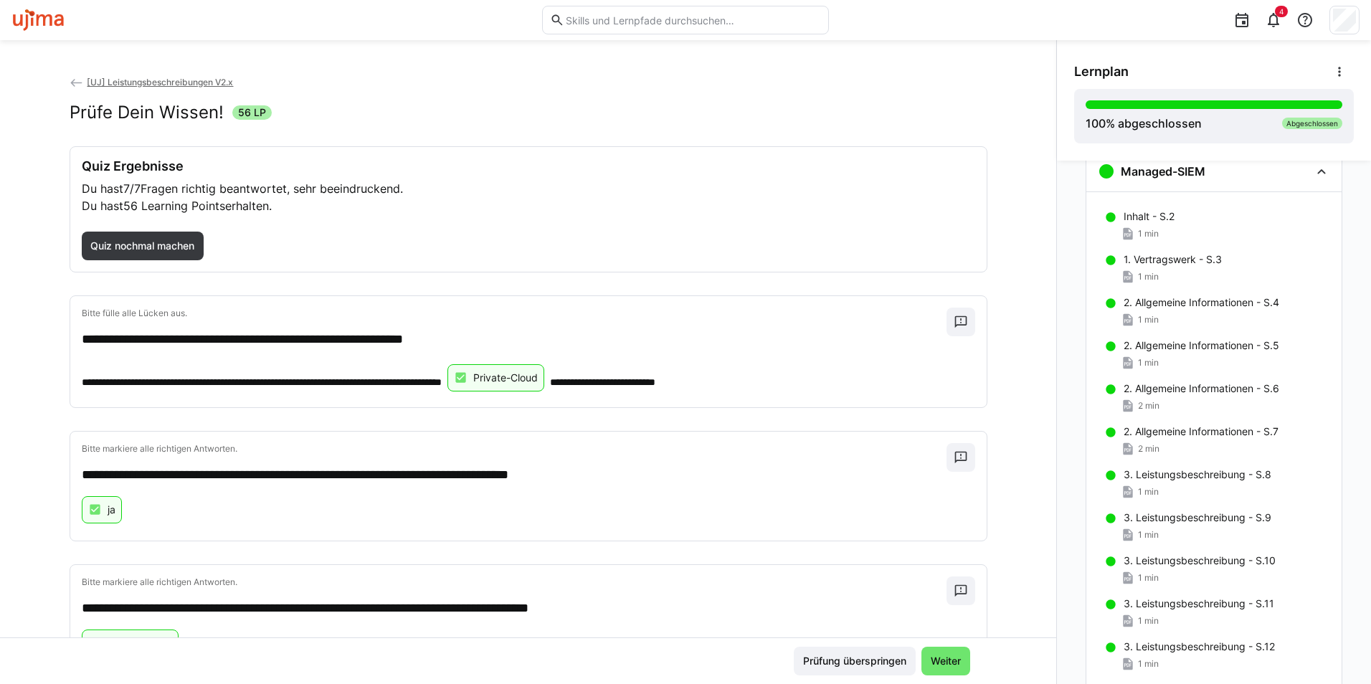
scroll to position [129, 0]
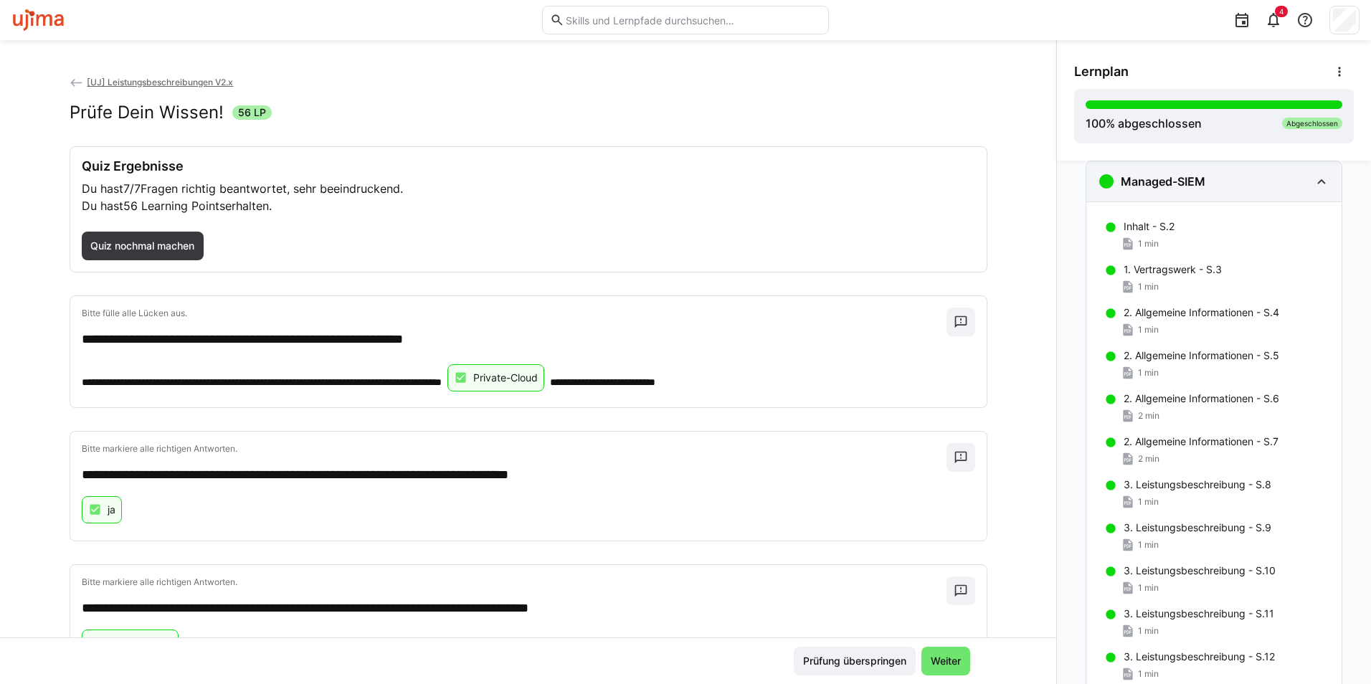
click at [1305, 186] on div "Managed-SIEM" at bounding box center [1213, 181] width 255 height 40
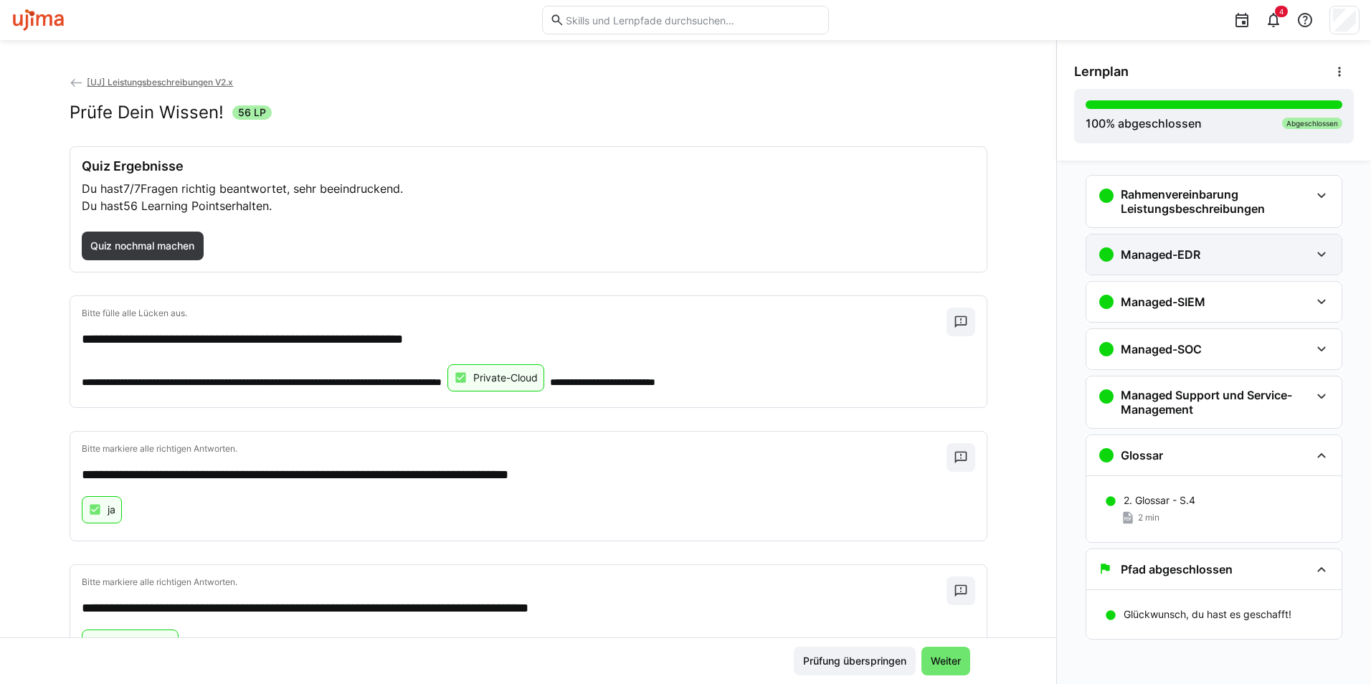
scroll to position [9, 0]
click at [1191, 257] on h3 "Managed-EDR" at bounding box center [1161, 254] width 80 height 14
click at [1192, 235] on p "Prüfe Dein Wissen!" at bounding box center [1167, 236] width 87 height 14
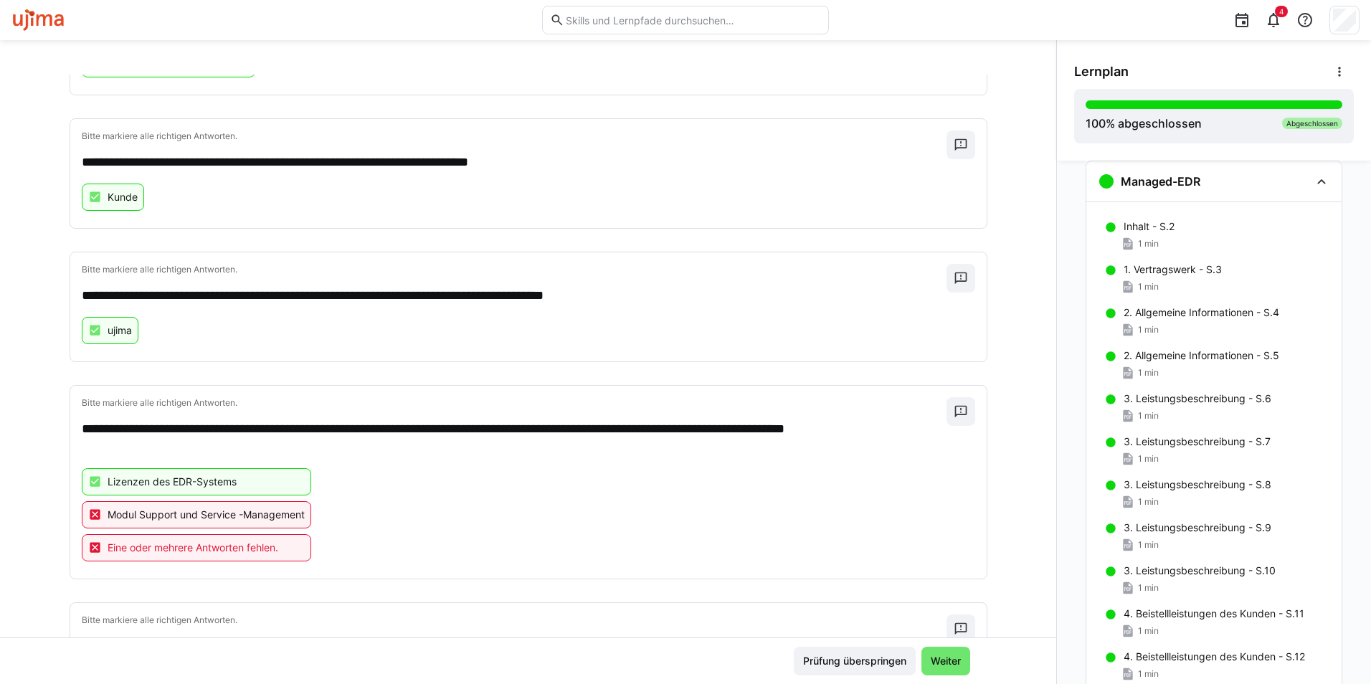
scroll to position [556, 0]
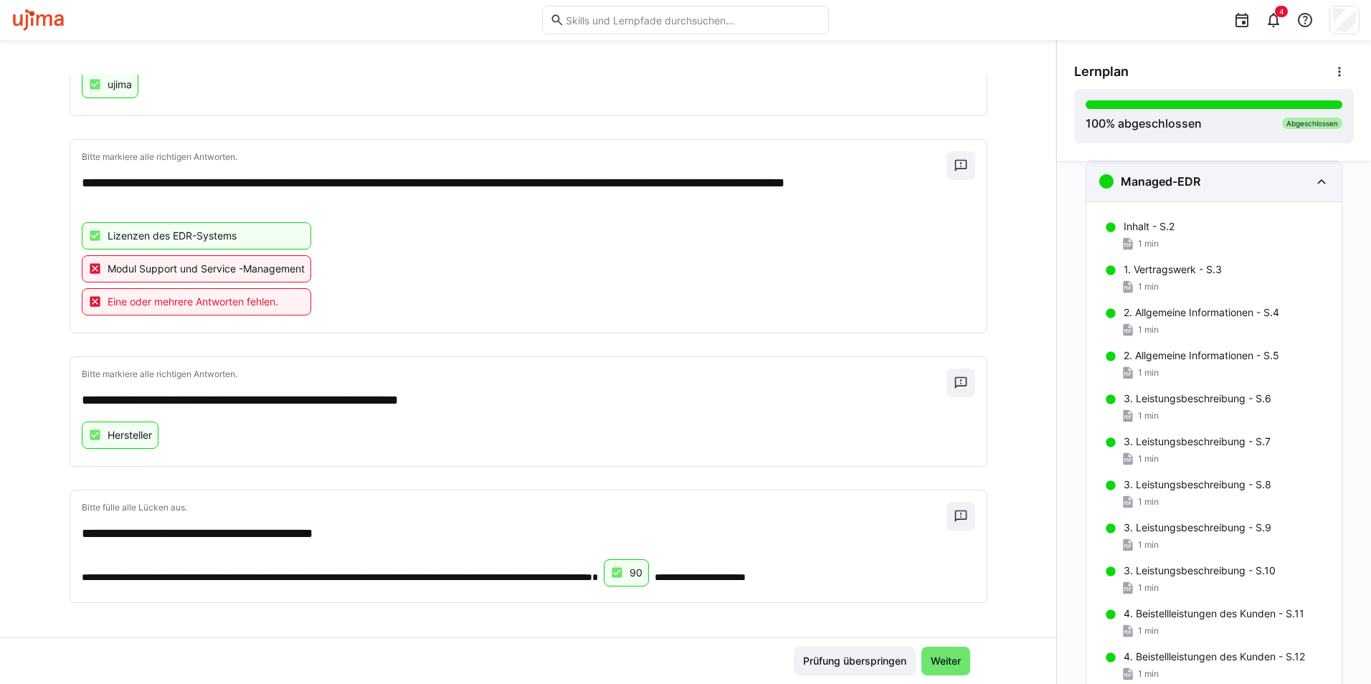
click at [1309, 191] on div "Managed-EDR" at bounding box center [1213, 181] width 255 height 40
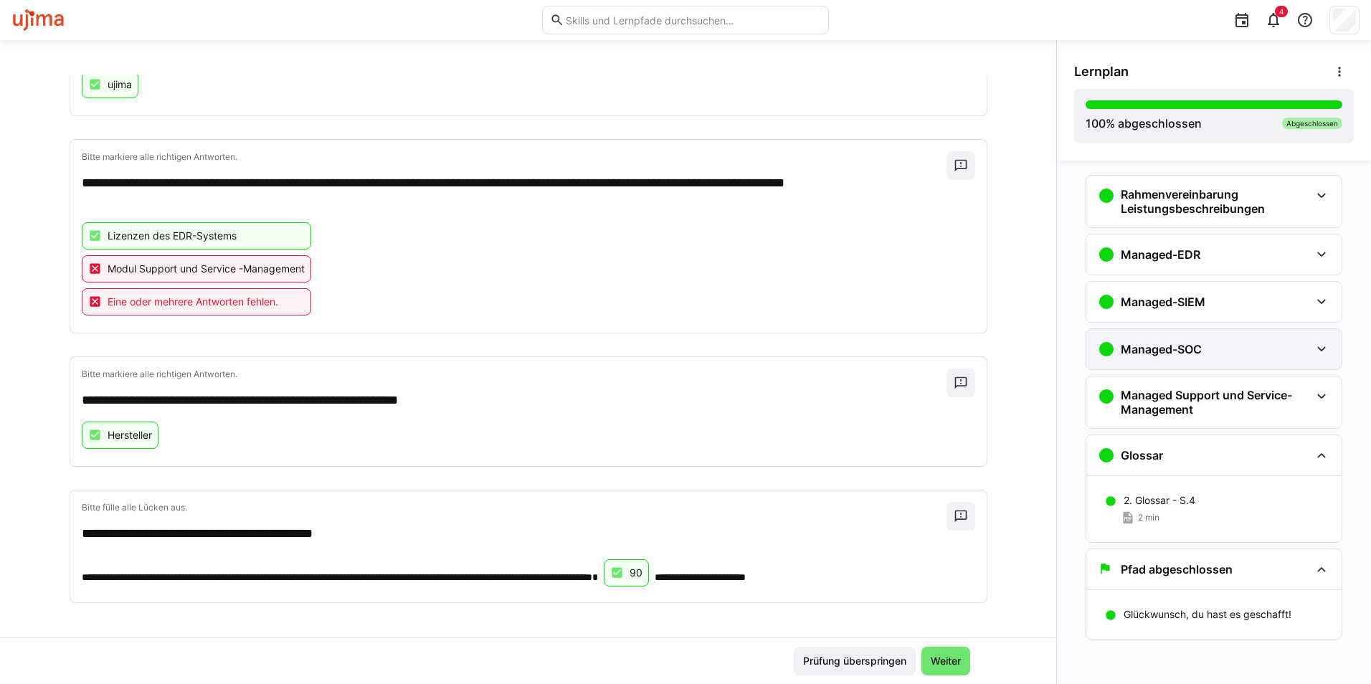
scroll to position [9, 0]
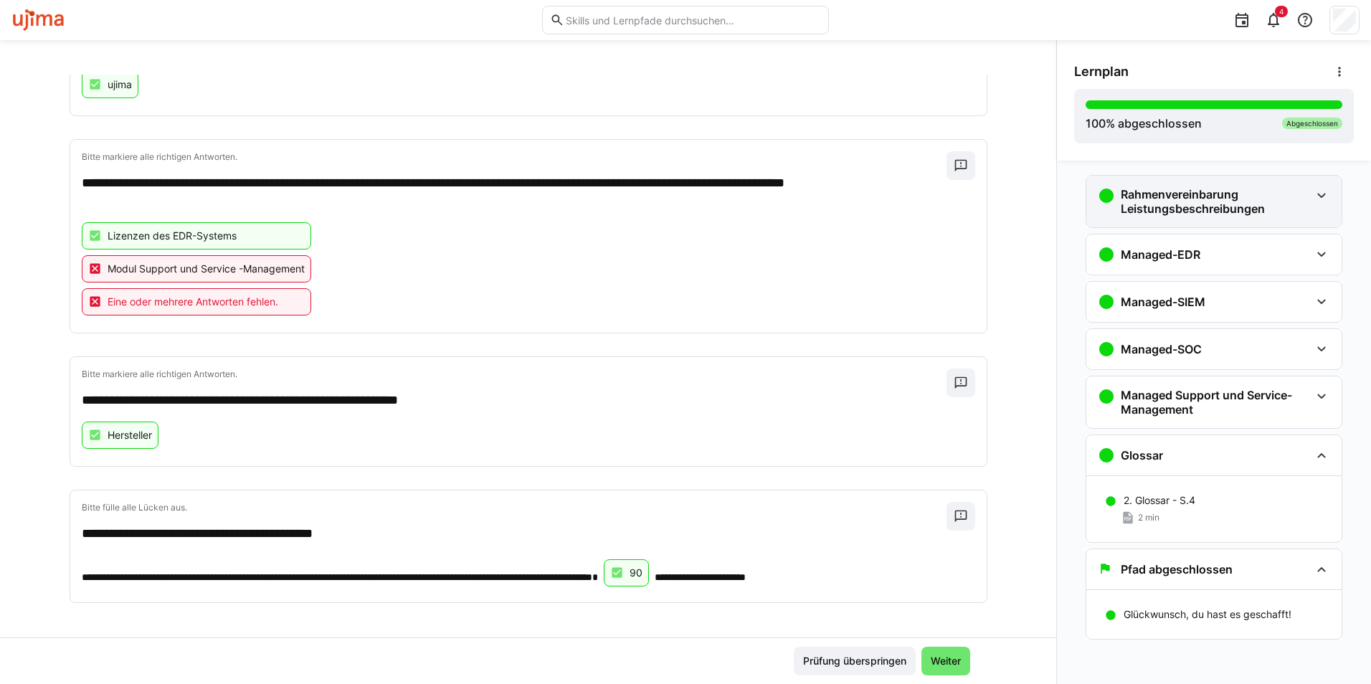
click at [1238, 209] on h3 "Rahmenvereinbarung Leistungsbeschreibungen" at bounding box center [1215, 201] width 189 height 29
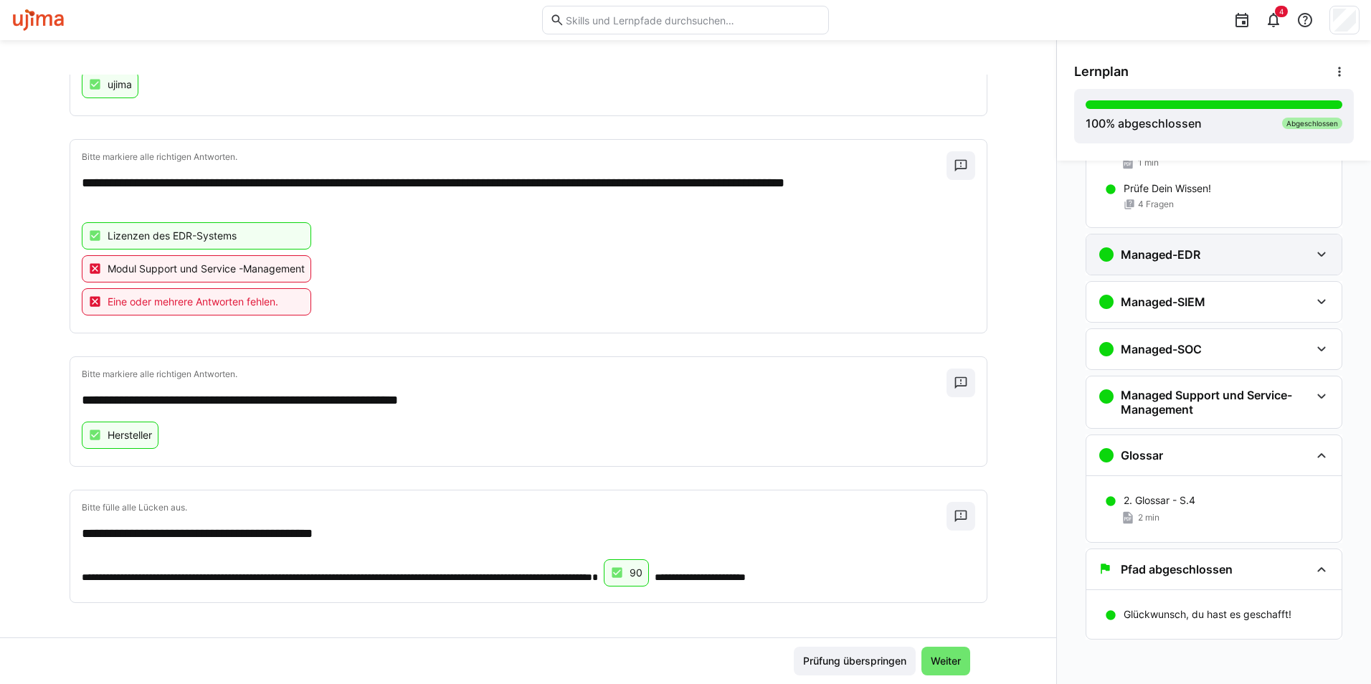
scroll to position [431, 0]
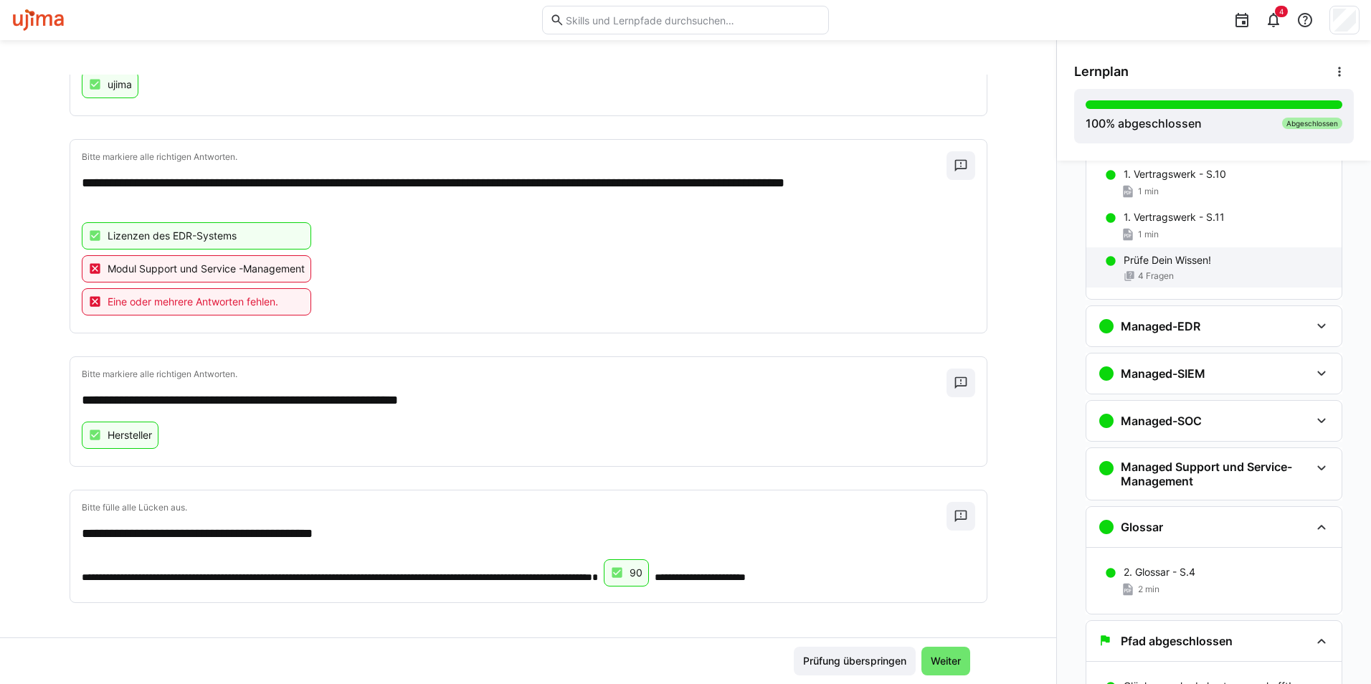
click at [1156, 276] on span "4 Fragen" at bounding box center [1156, 275] width 36 height 11
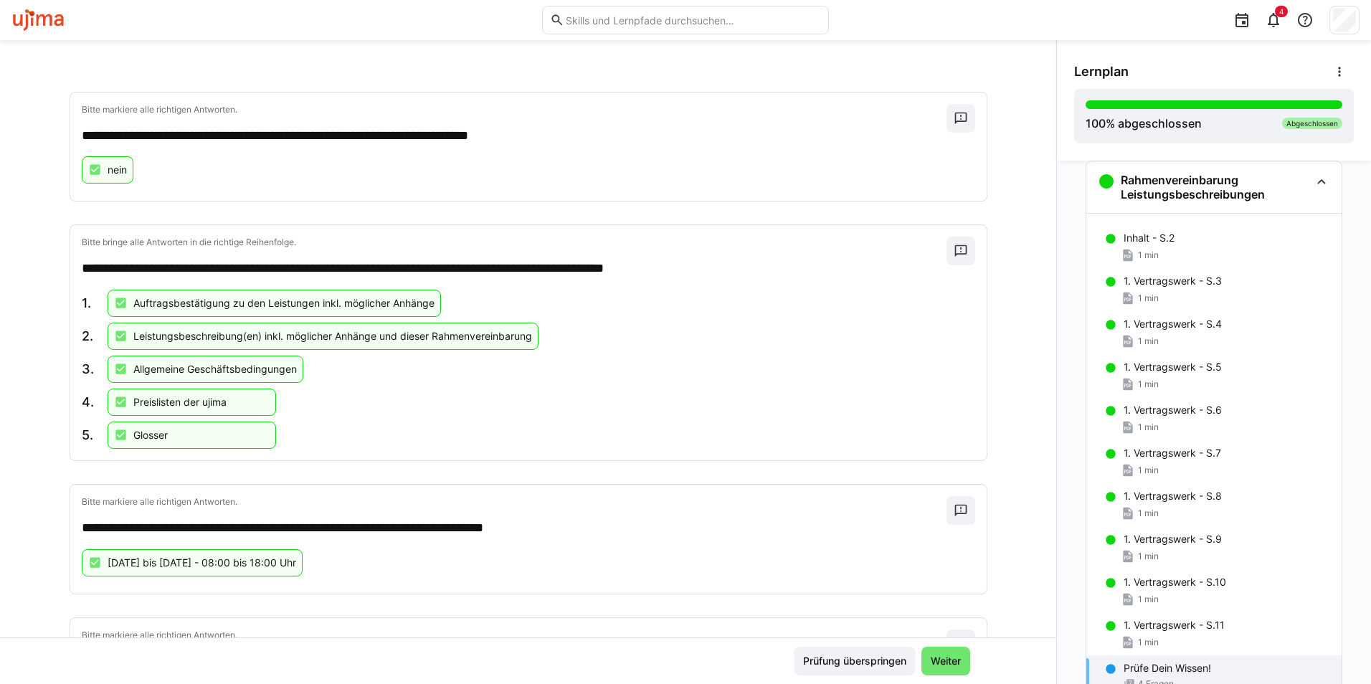
scroll to position [0, 0]
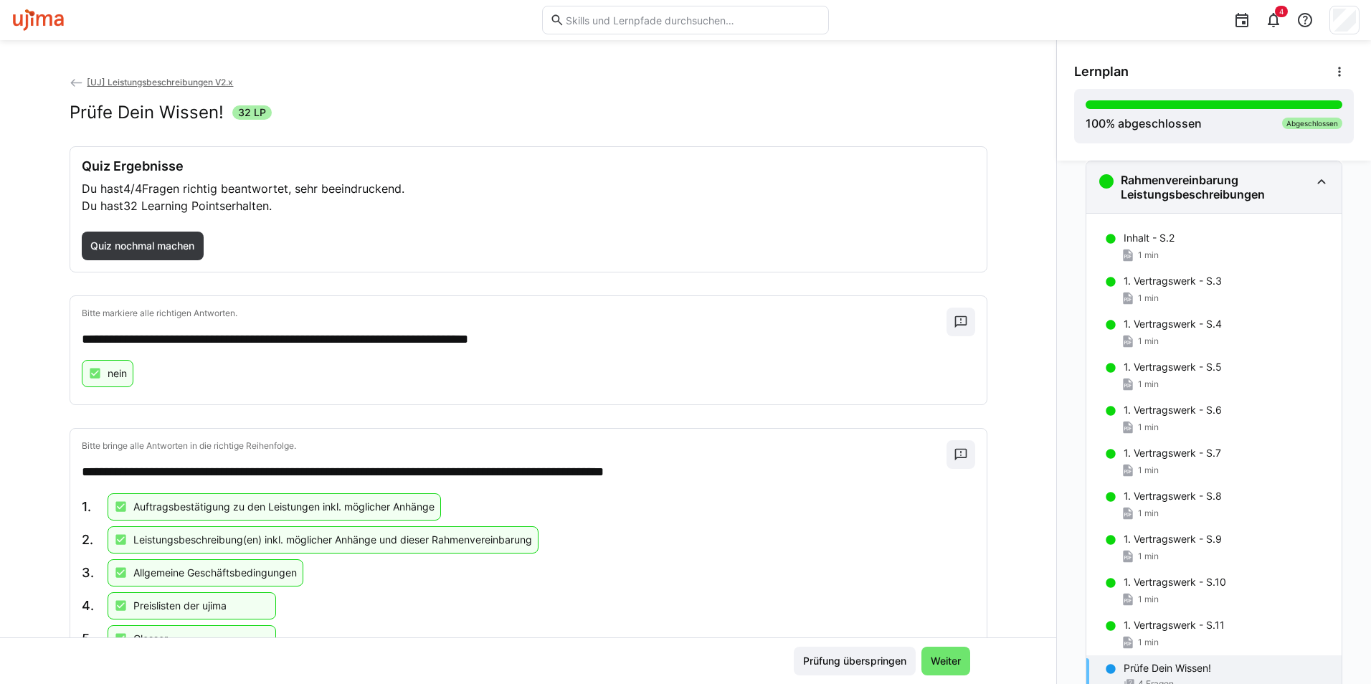
click at [1313, 189] on eds-icon at bounding box center [1321, 181] width 17 height 17
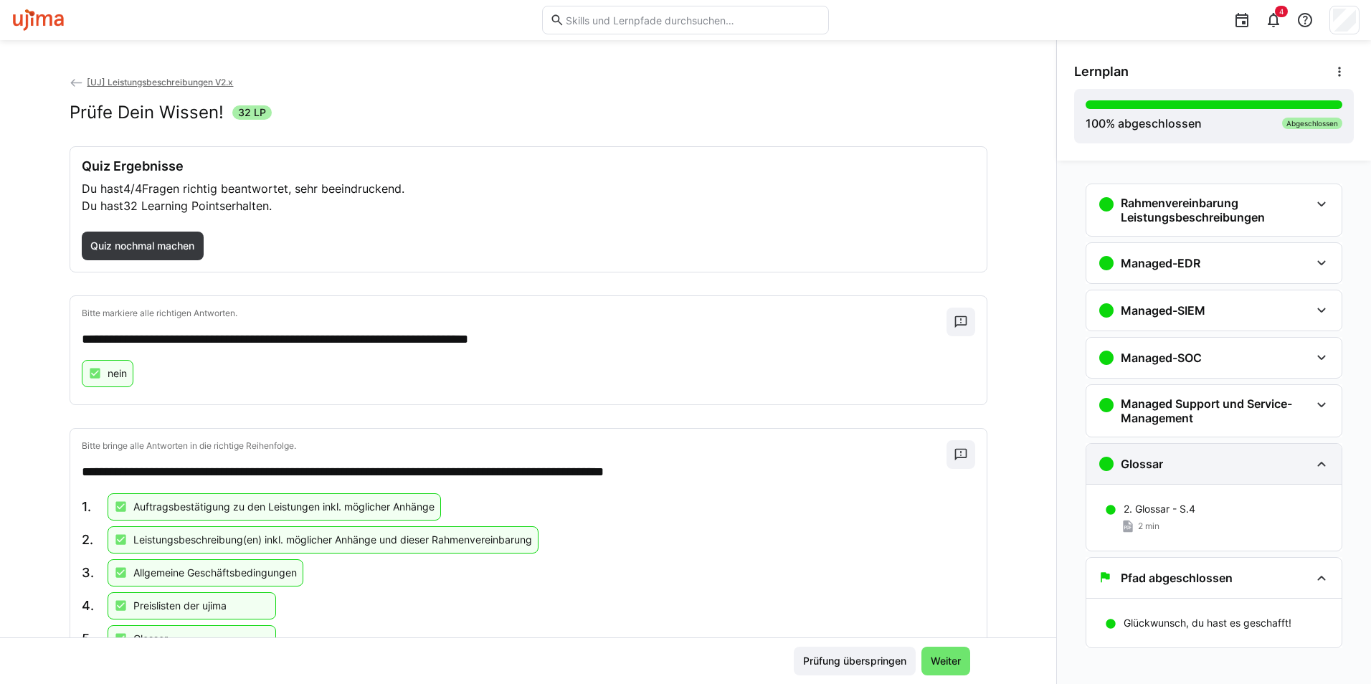
click at [1313, 460] on eds-icon at bounding box center [1321, 463] width 17 height 17
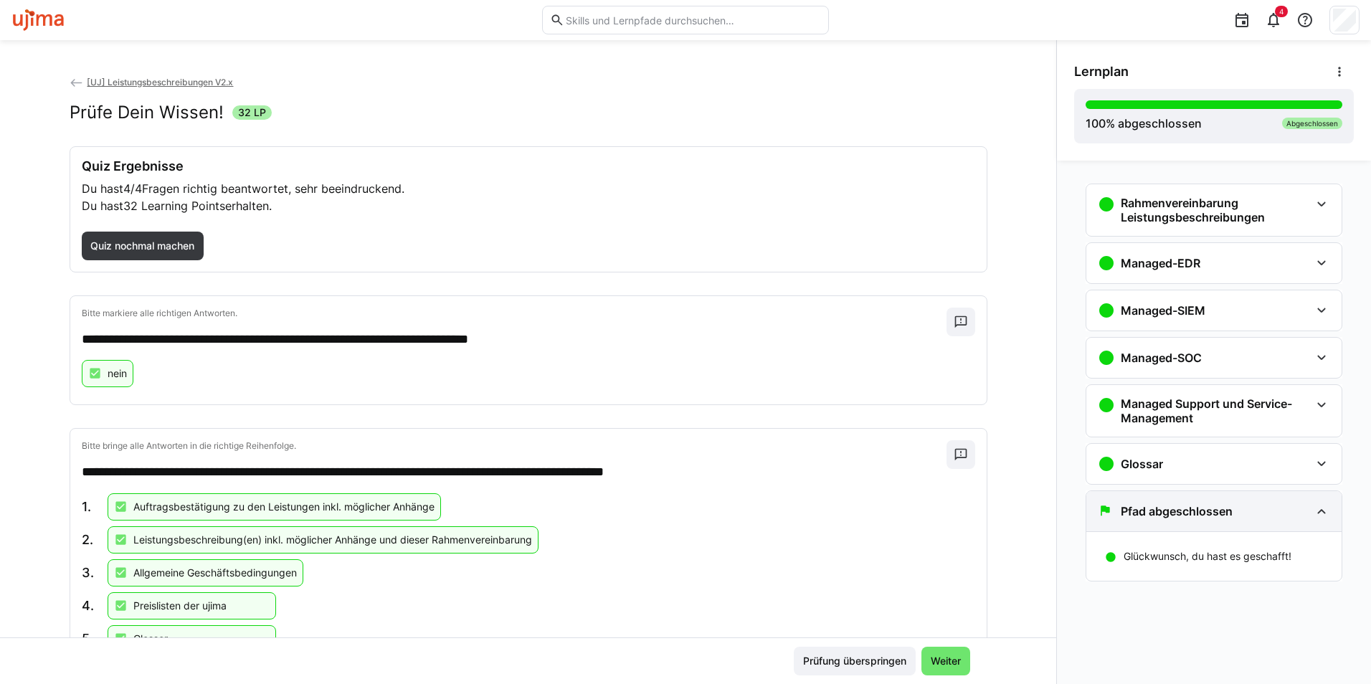
click at [1314, 506] on eds-icon at bounding box center [1321, 511] width 17 height 17
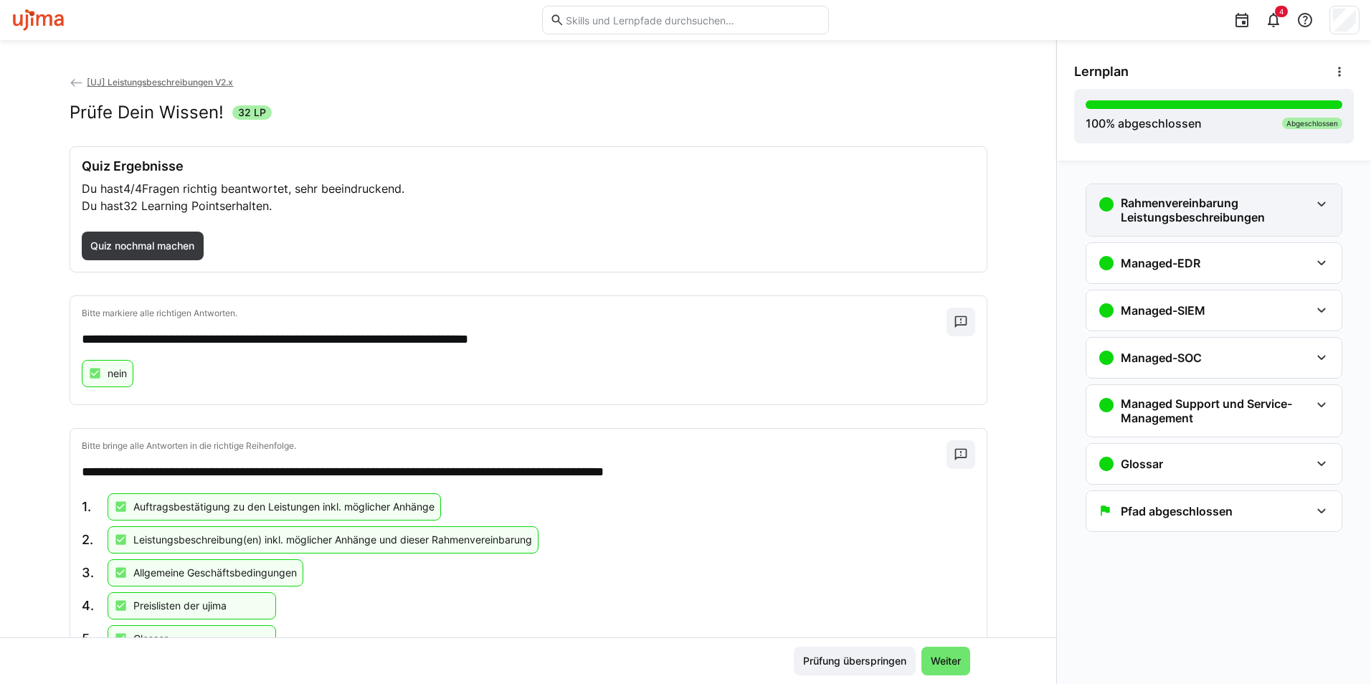
click at [1198, 209] on h3 "Rahmenvereinbarung Leistungsbeschreibungen" at bounding box center [1215, 210] width 189 height 29
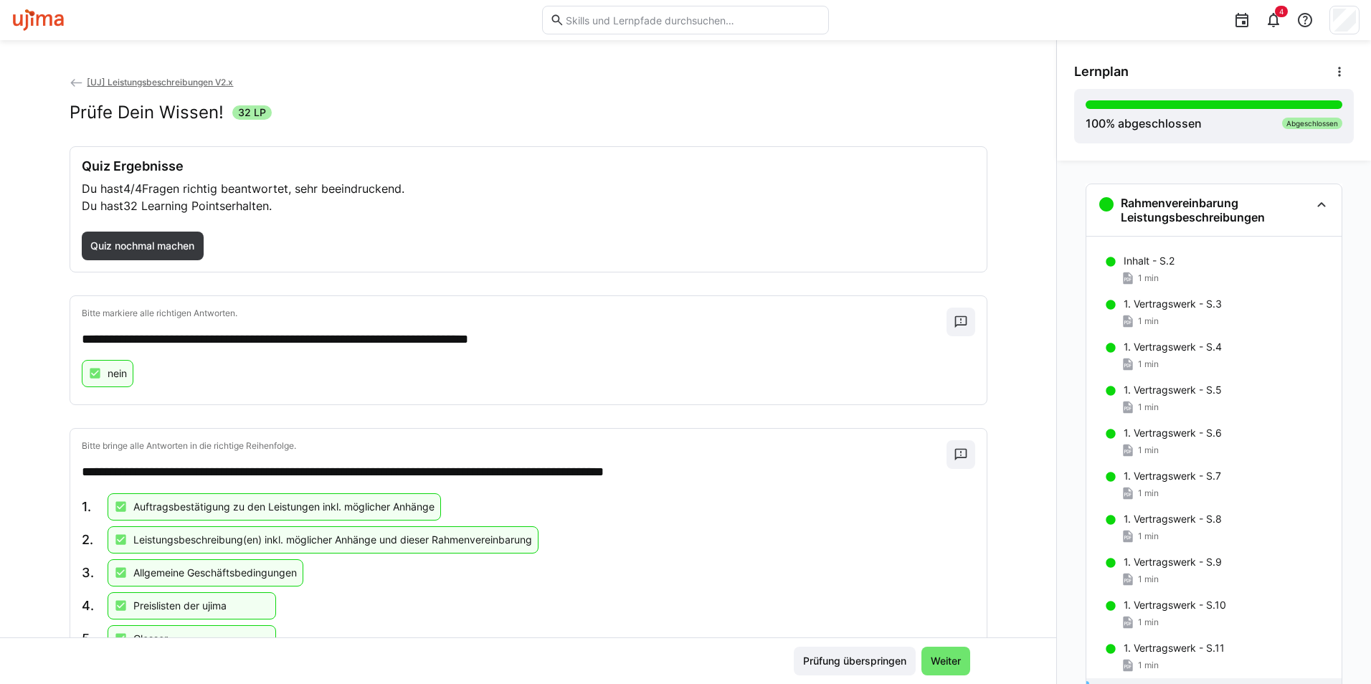
click at [139, 83] on span "[UJ] Leistungsbeschreibungen V2.x" at bounding box center [160, 82] width 146 height 11
